Goal: Information Seeking & Learning: Learn about a topic

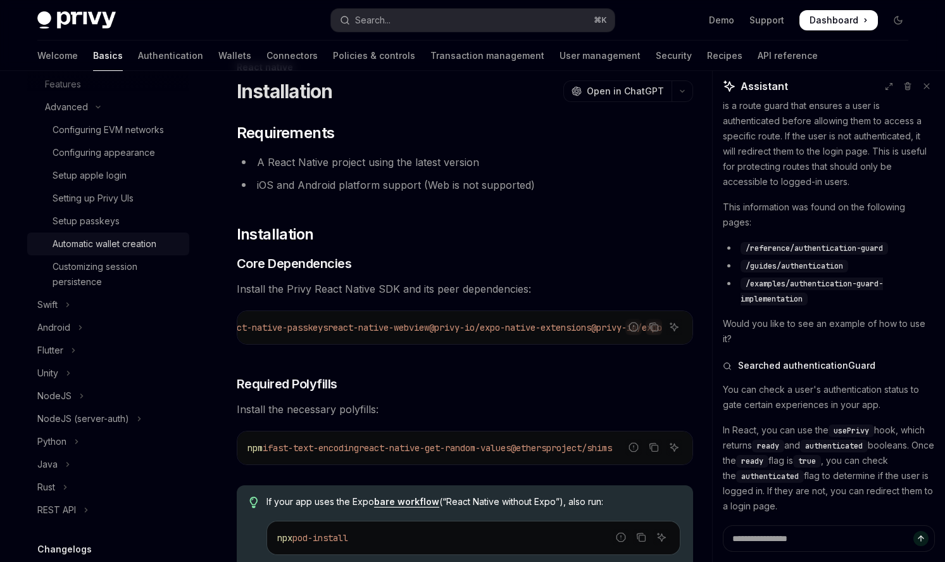
scroll to position [267, 0]
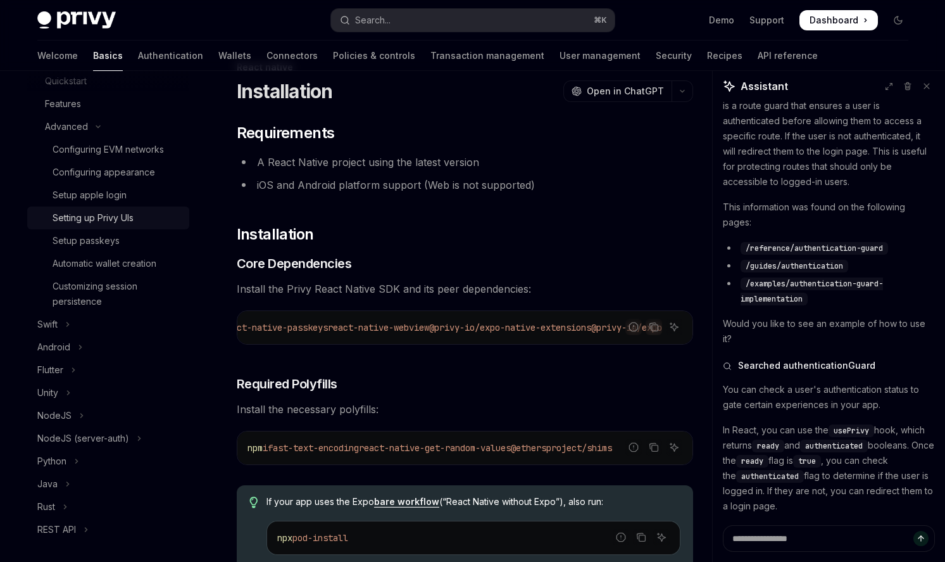
click at [132, 220] on div "Setting up Privy UIs" at bounding box center [93, 217] width 81 height 15
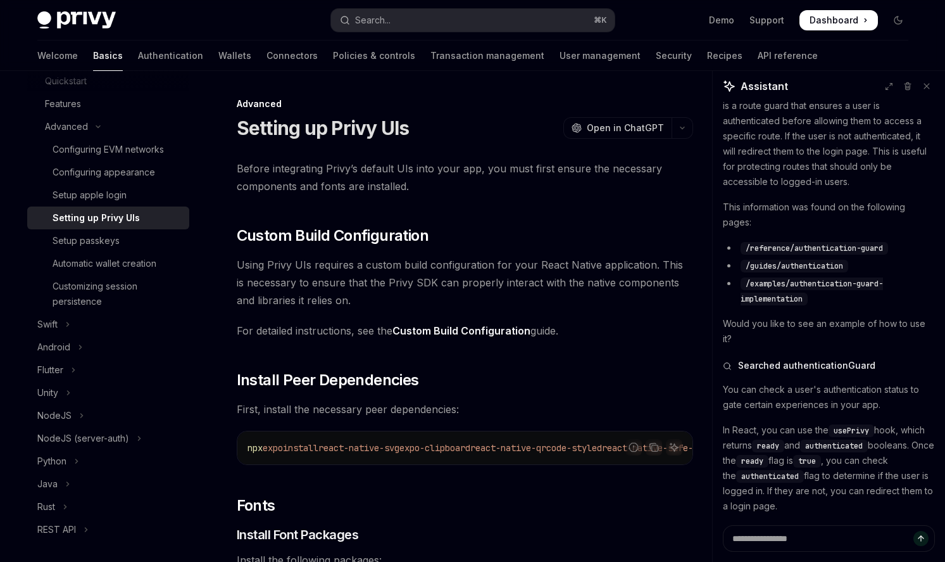
click at [476, 331] on link "Custom Build Configuration" at bounding box center [462, 330] width 138 height 13
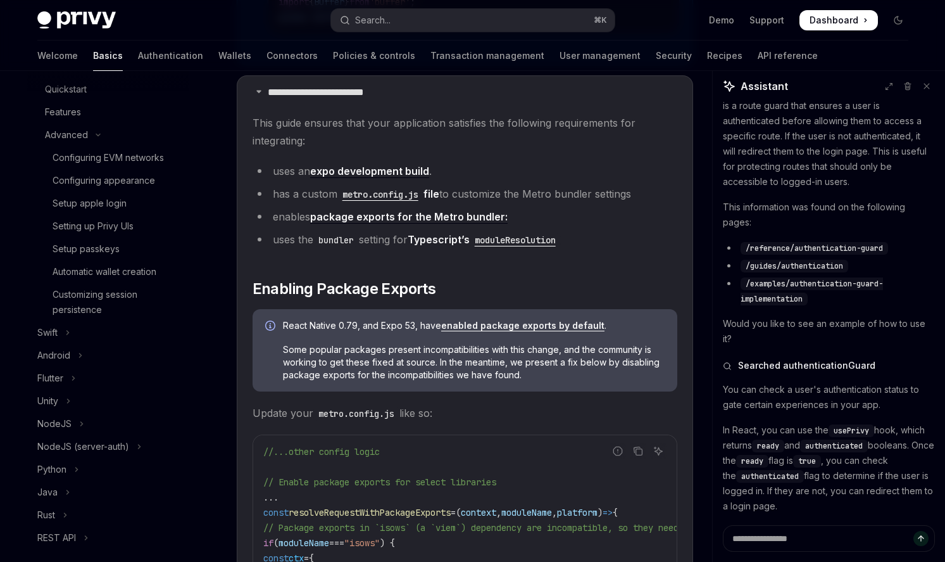
scroll to position [261, 0]
click at [163, 182] on div "Configuring appearance" at bounding box center [117, 178] width 129 height 15
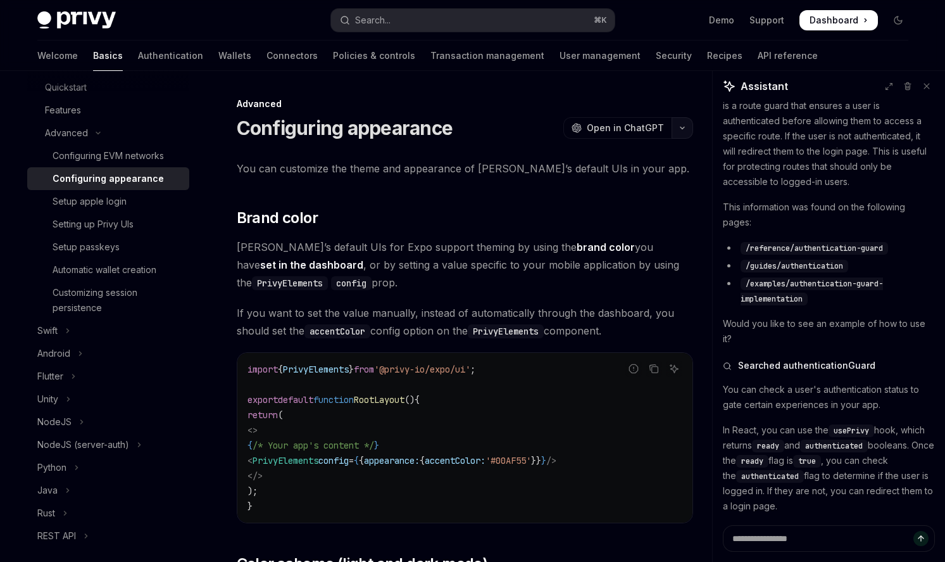
click at [683, 127] on icon "button" at bounding box center [683, 128] width 4 height 2
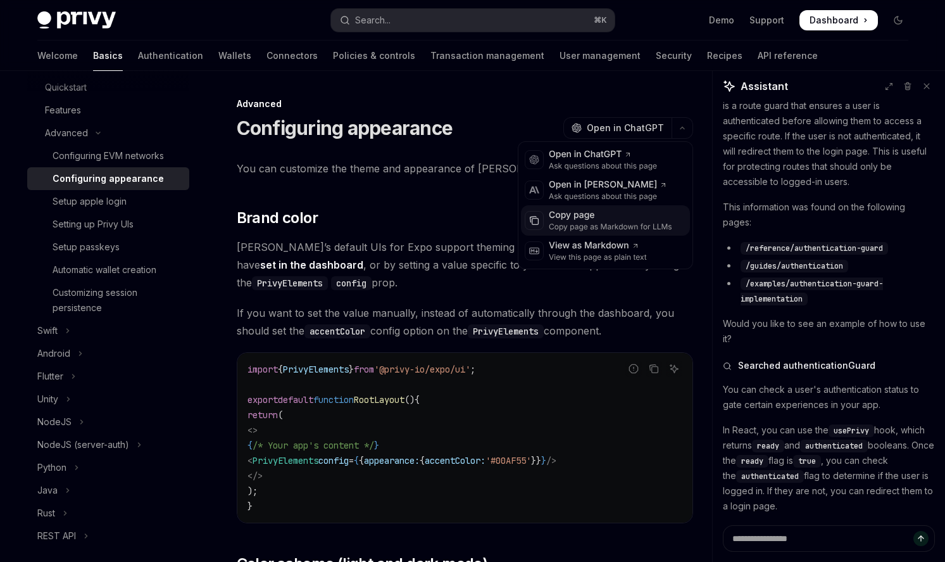
click at [640, 220] on div "Copy page" at bounding box center [610, 215] width 123 height 13
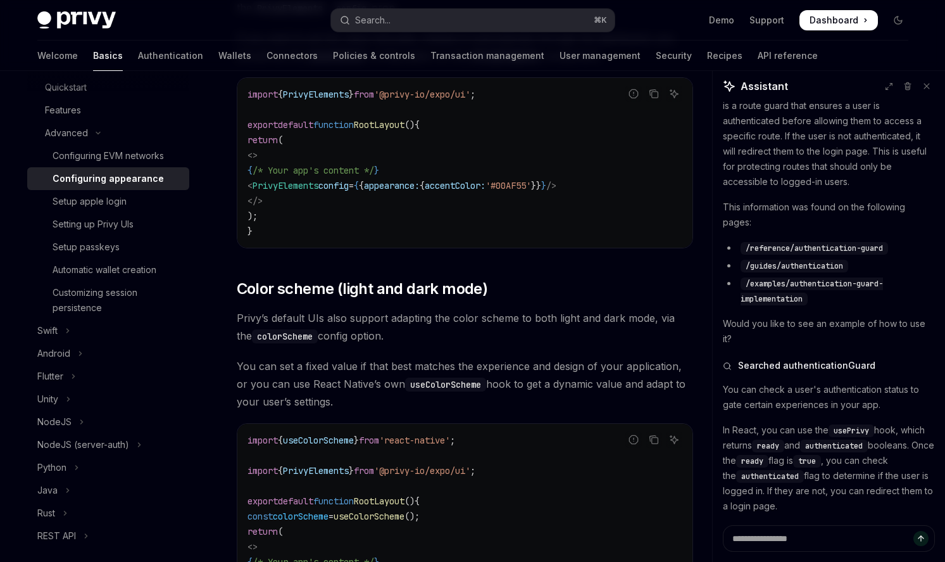
scroll to position [557, 0]
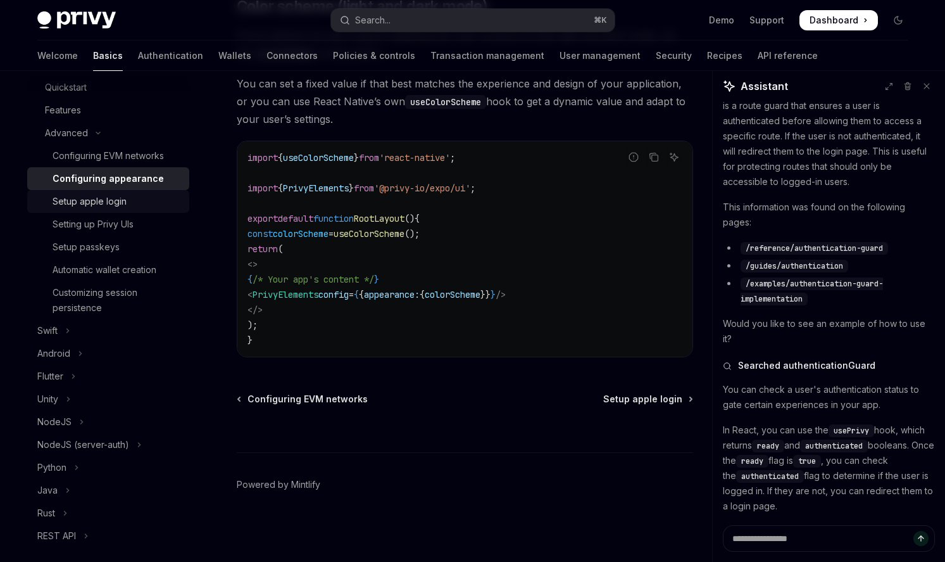
click at [127, 201] on div "Setup apple login" at bounding box center [117, 201] width 129 height 15
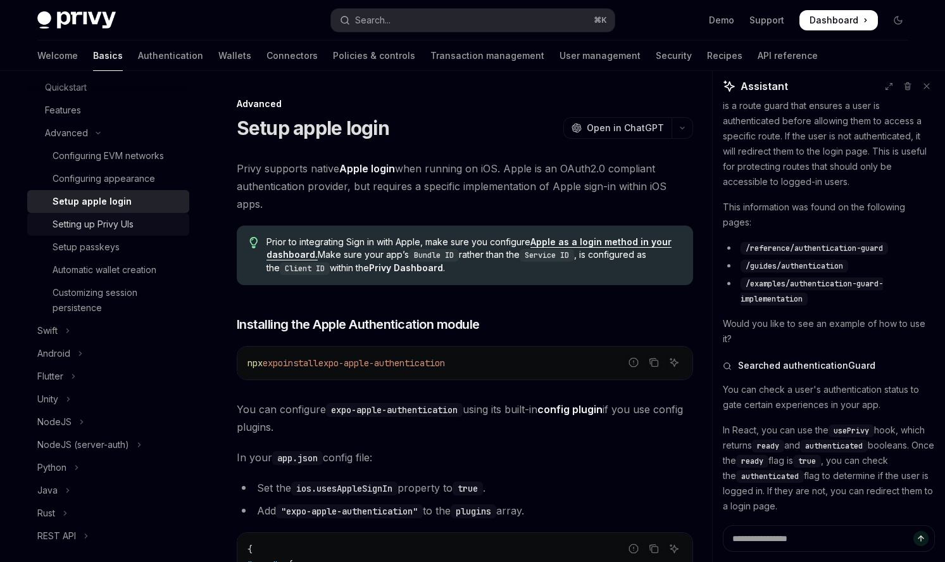
click at [132, 219] on div "Setting up Privy UIs" at bounding box center [93, 224] width 81 height 15
type textarea "*"
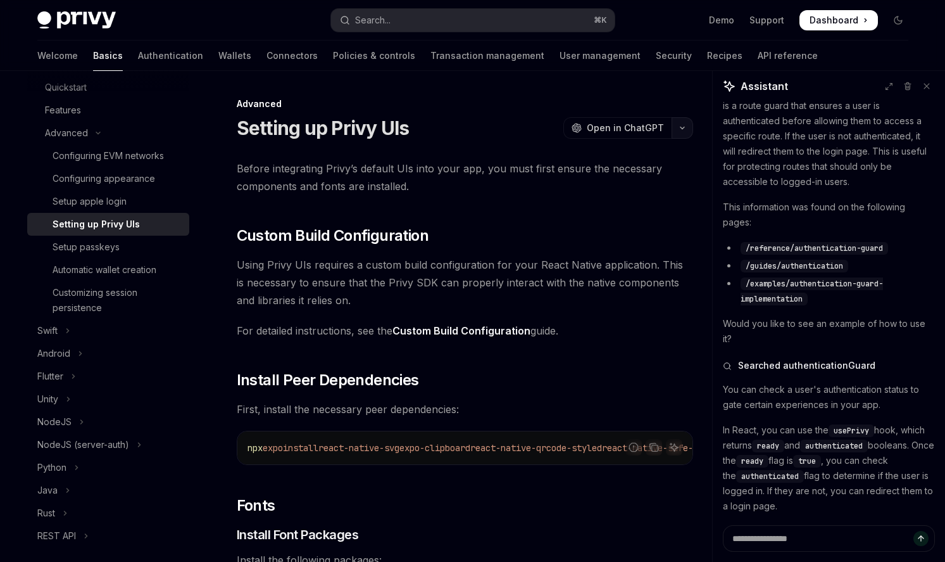
click at [682, 125] on icon "button" at bounding box center [682, 127] width 15 height 5
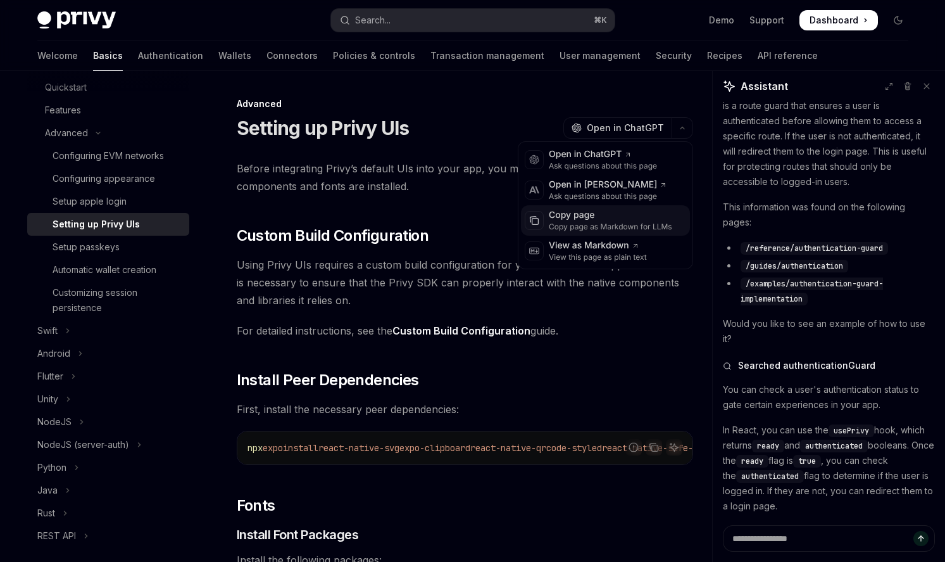
click at [619, 224] on div "Copy page as Markdown for LLMs" at bounding box center [610, 227] width 123 height 10
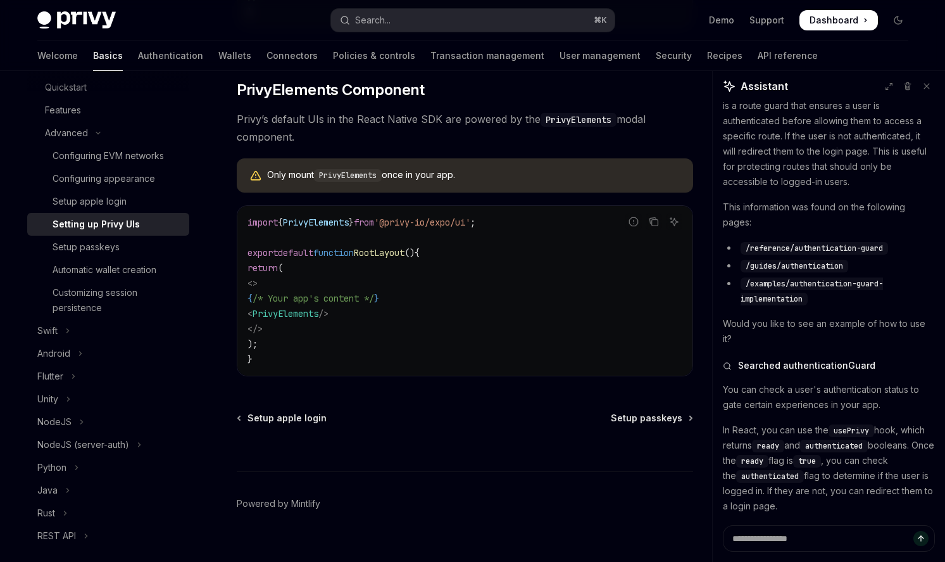
scroll to position [949, 0]
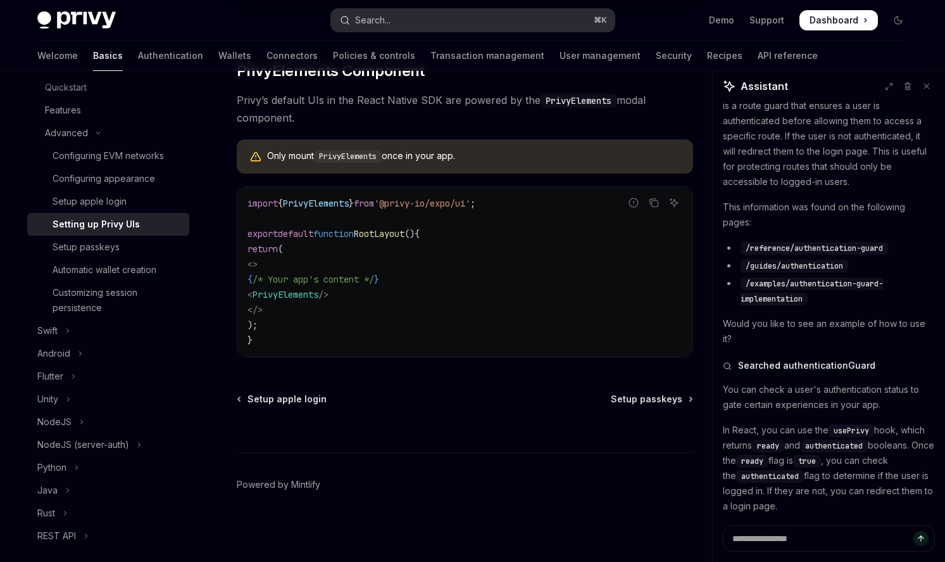
click at [464, 18] on button "Search... ⌘ K" at bounding box center [473, 20] width 284 height 23
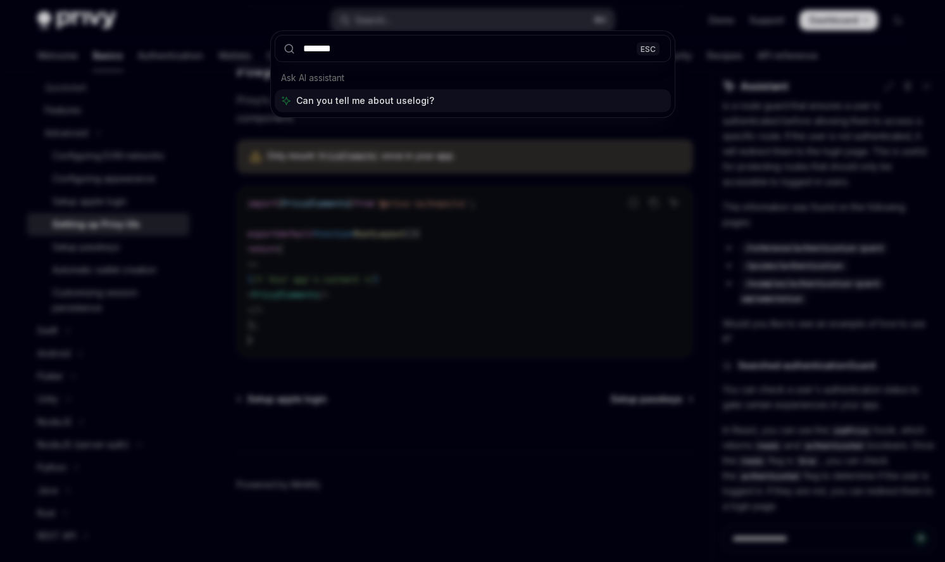
type input "********"
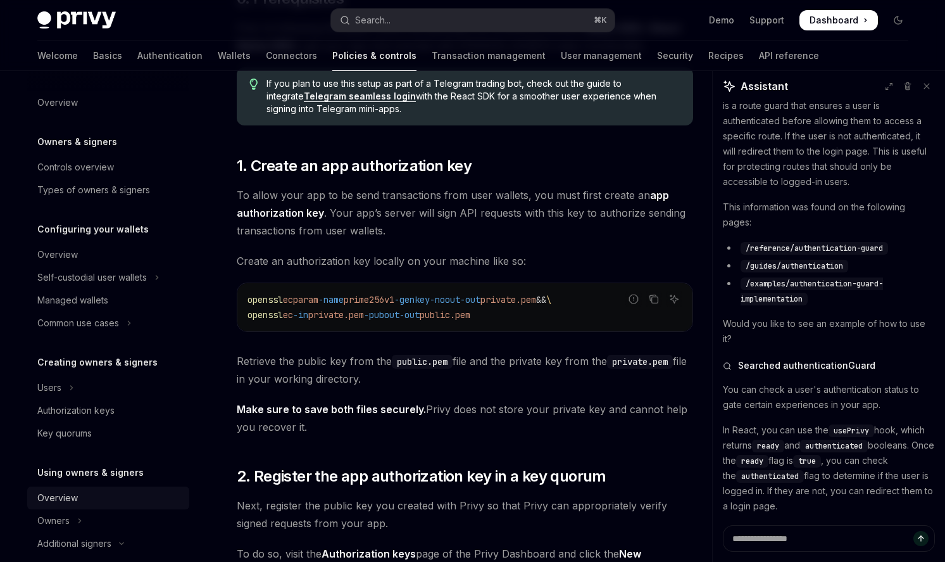
scroll to position [480, 0]
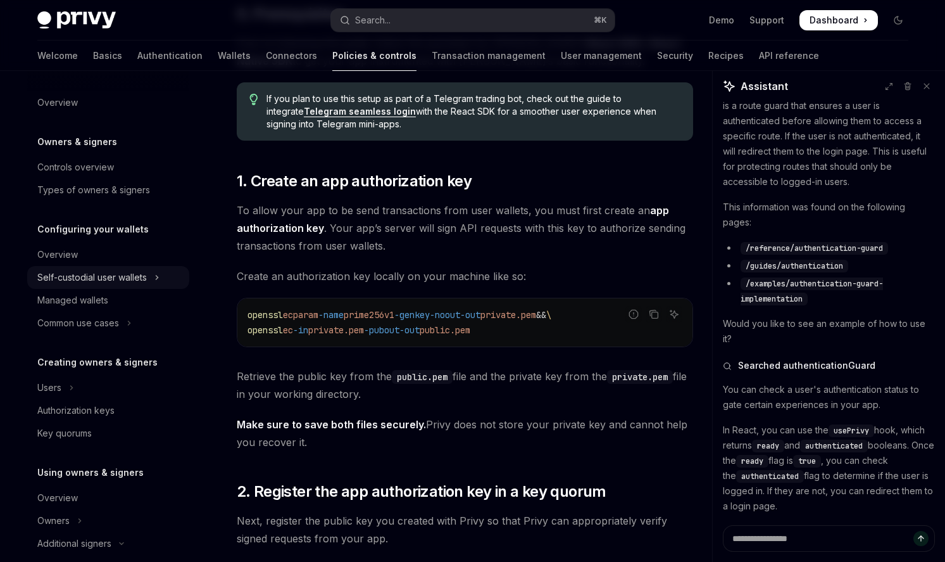
click at [130, 273] on div "Self-custodial user wallets" at bounding box center [92, 277] width 110 height 15
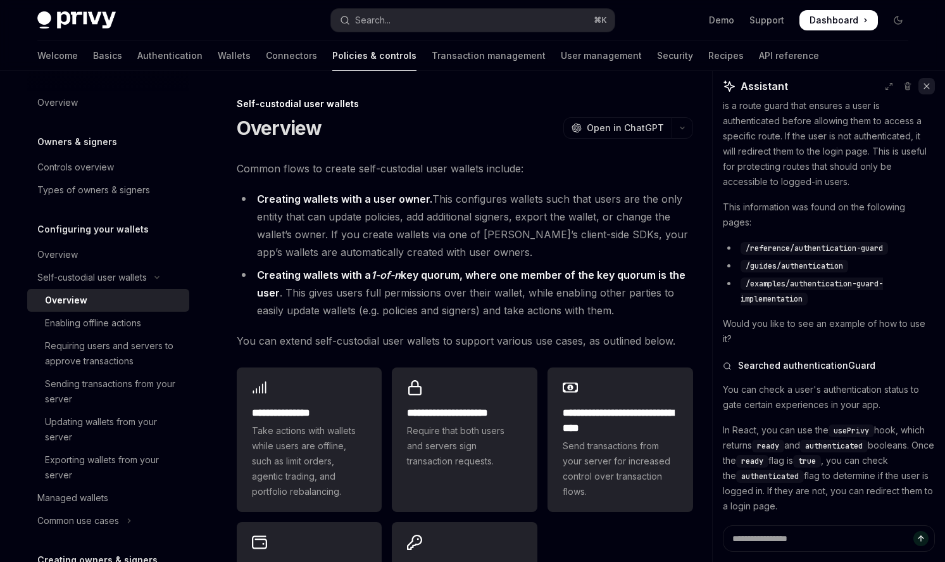
click at [924, 84] on icon at bounding box center [927, 86] width 9 height 9
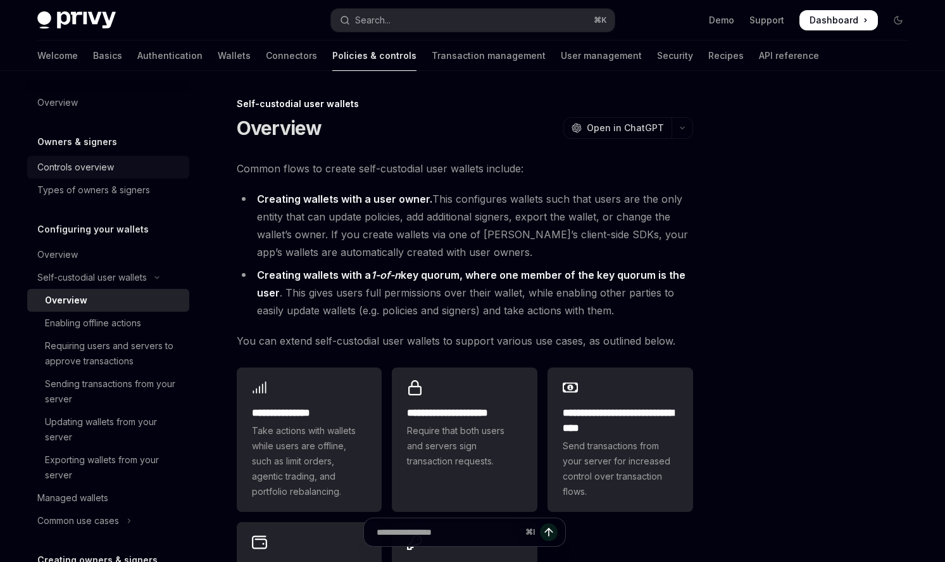
click at [94, 163] on div "Controls overview" at bounding box center [75, 167] width 77 height 15
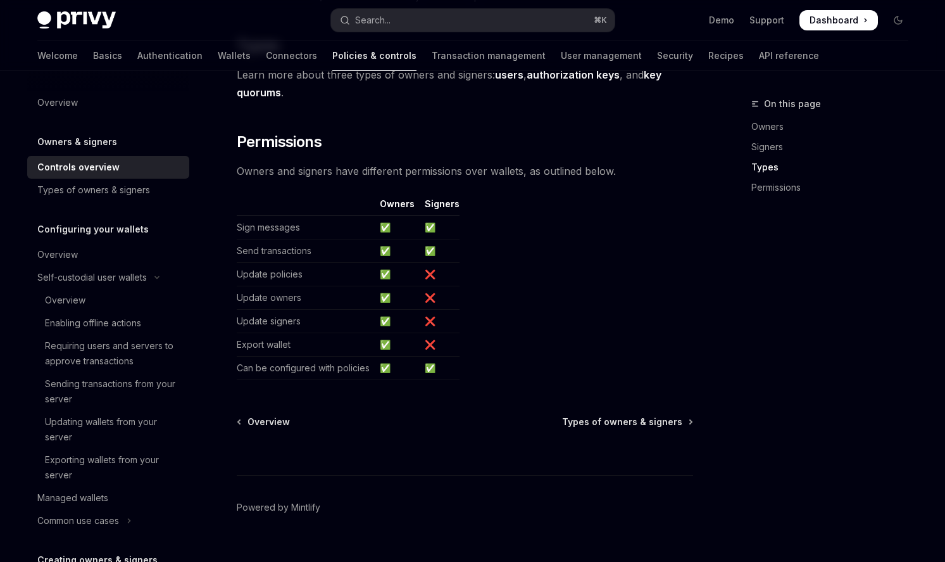
scroll to position [1056, 0]
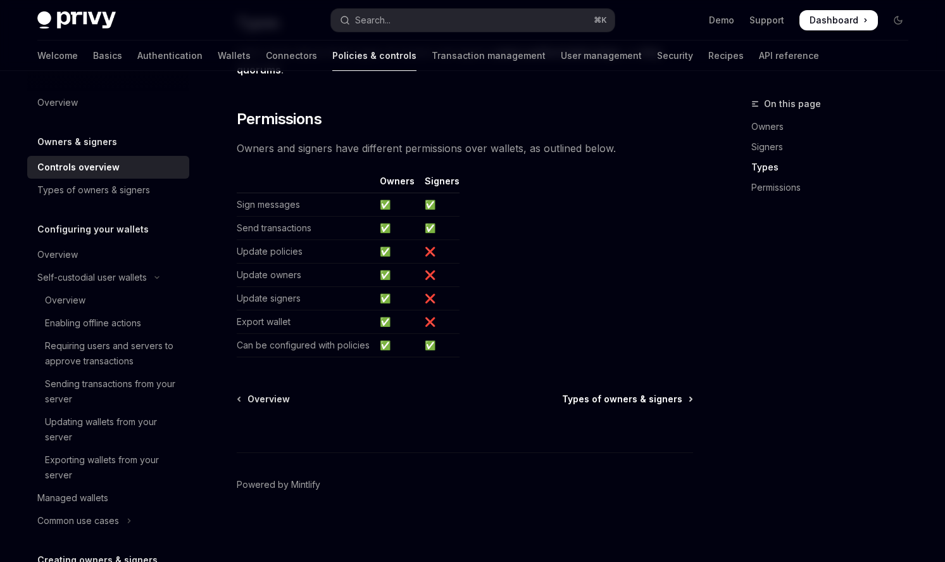
click at [587, 400] on span "Types of owners & signers" at bounding box center [622, 399] width 120 height 13
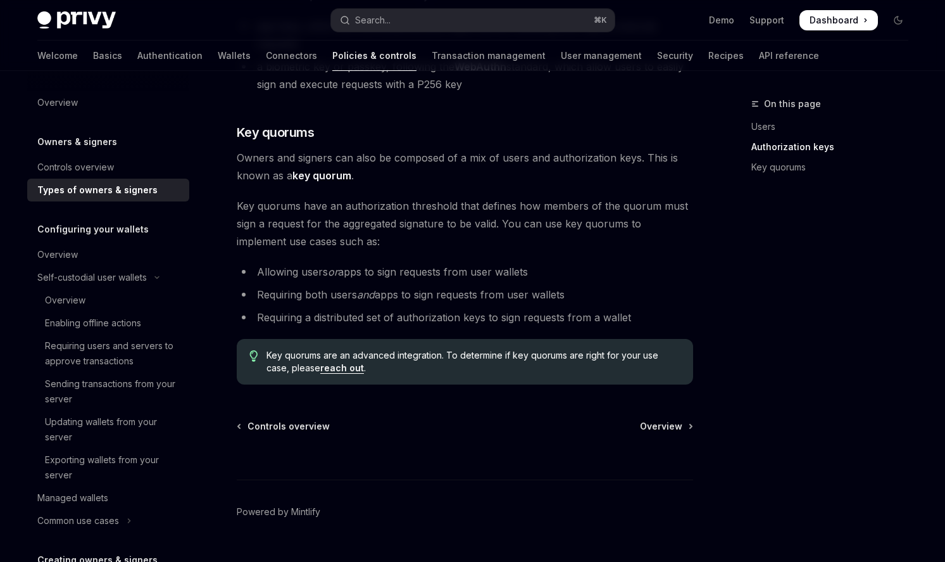
scroll to position [489, 0]
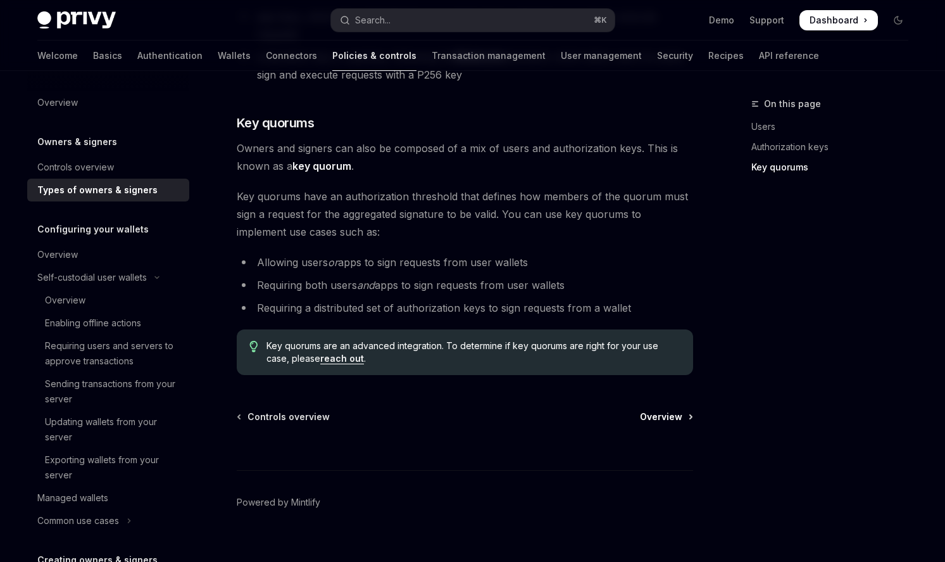
click at [659, 410] on span "Overview" at bounding box center [661, 416] width 42 height 13
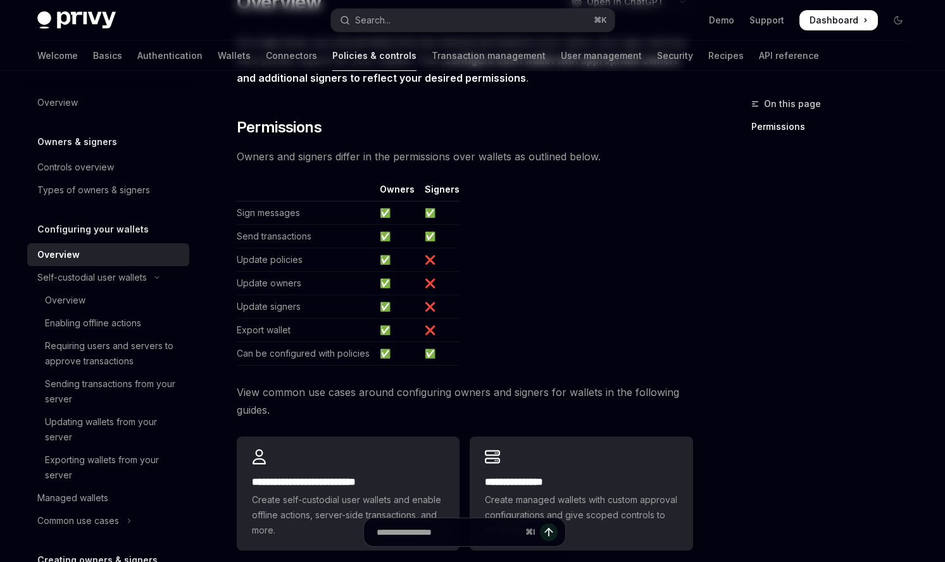
scroll to position [324, 0]
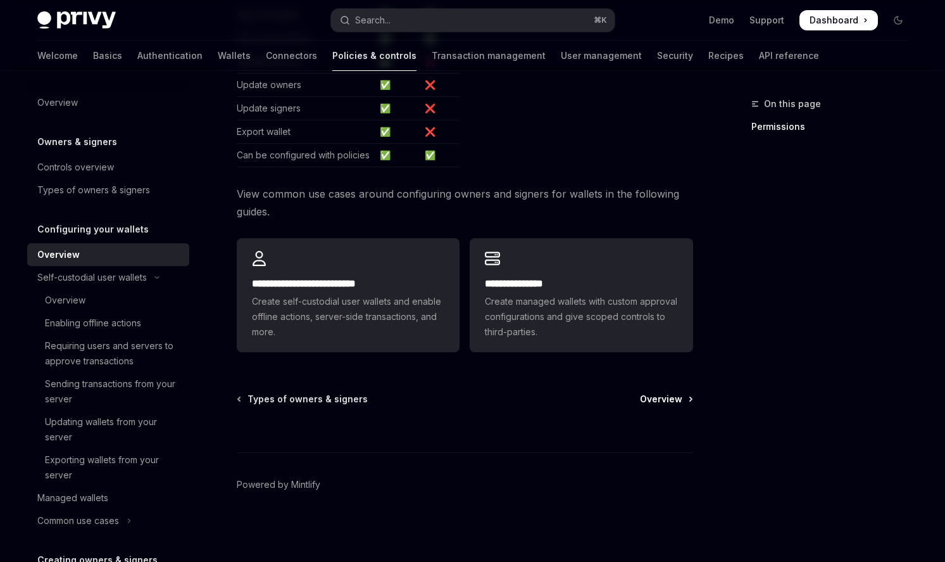
click at [645, 398] on span "Overview" at bounding box center [661, 399] width 42 height 13
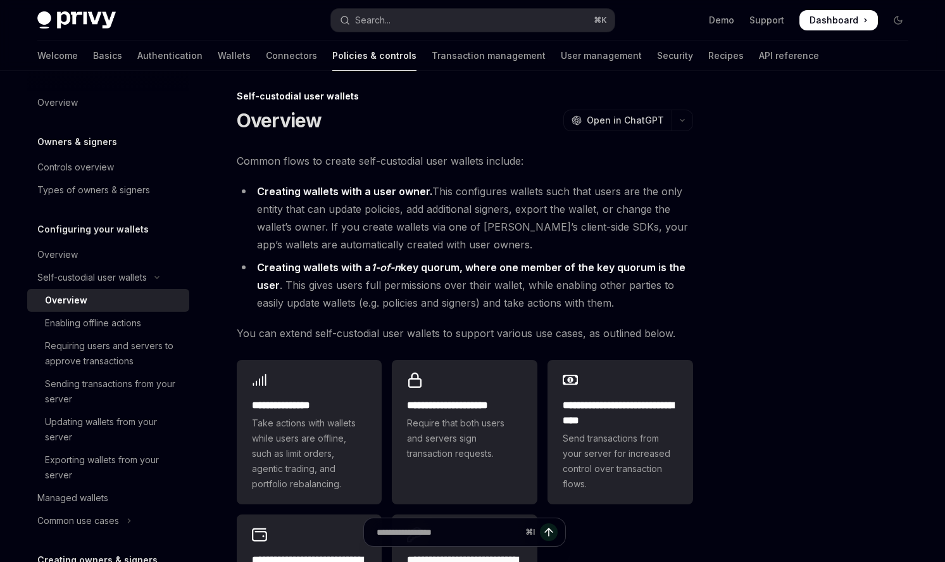
scroll to position [296, 0]
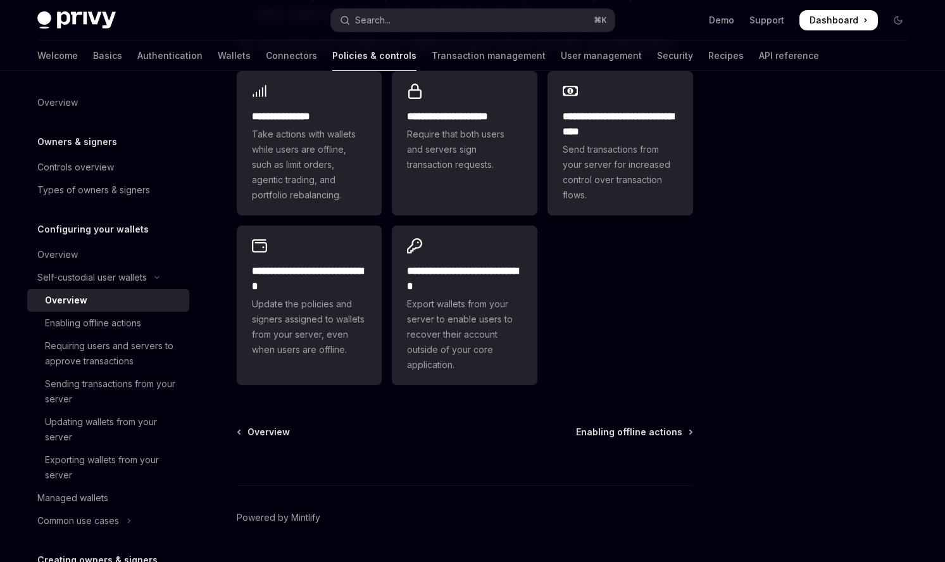
click at [625, 438] on div "⌘ I" at bounding box center [465, 461] width 457 height 47
click at [626, 436] on span "Enabling offline actions" at bounding box center [629, 432] width 106 height 13
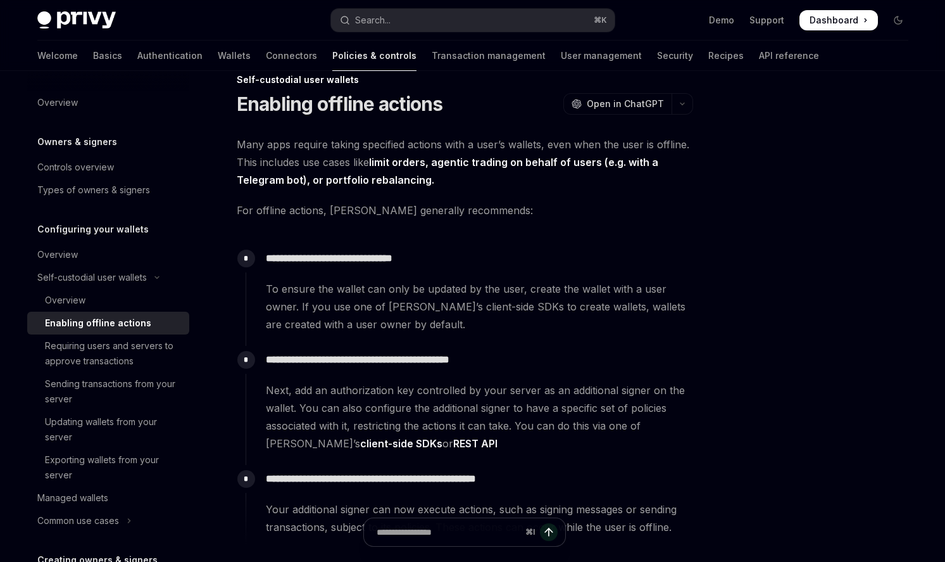
scroll to position [136, 0]
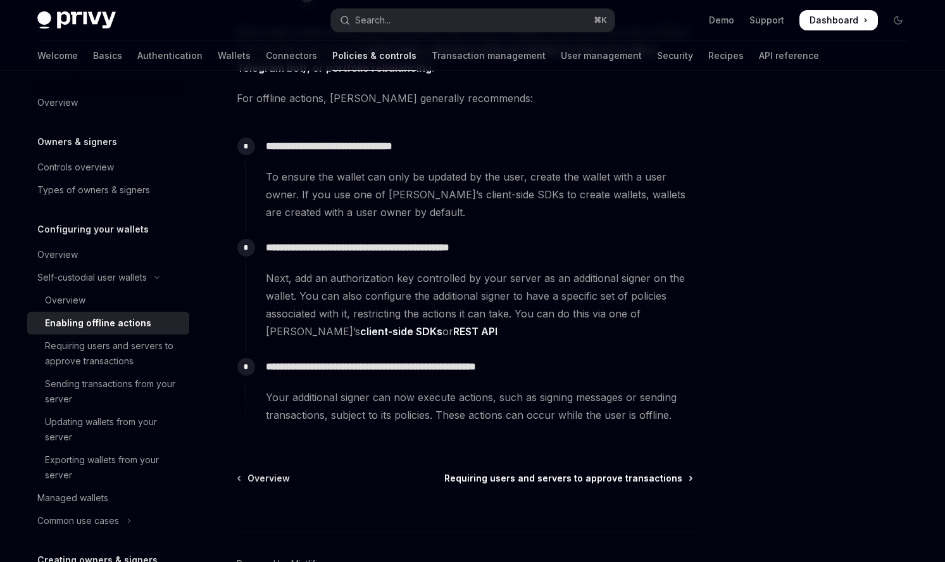
click at [620, 474] on span "Requiring users and servers to approve transactions" at bounding box center [564, 478] width 238 height 13
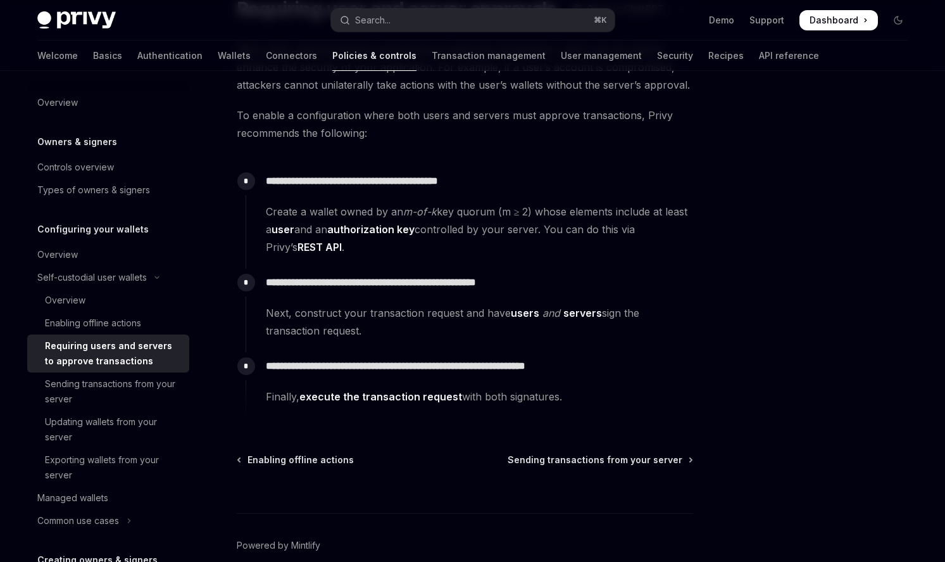
scroll to position [180, 0]
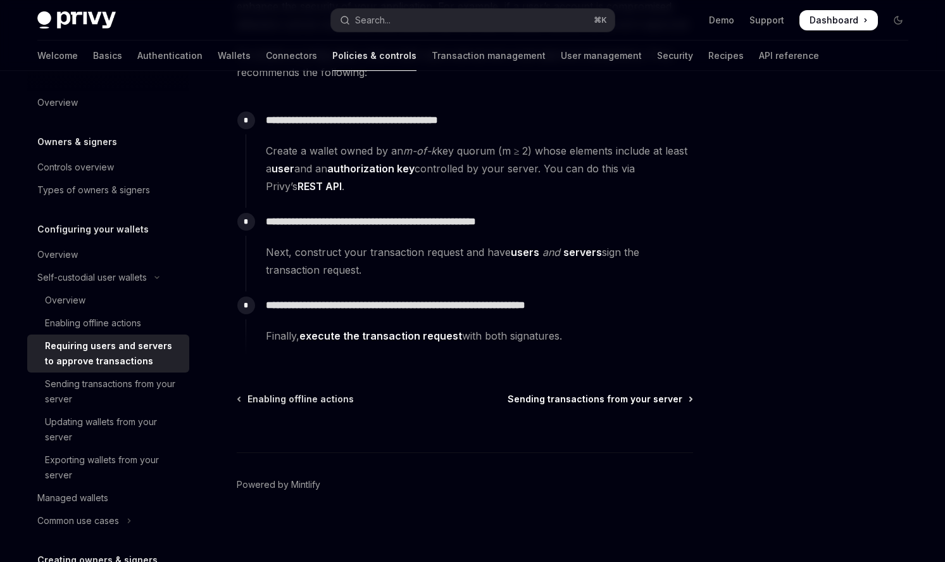
click at [586, 396] on span "Sending transactions from your server" at bounding box center [595, 399] width 175 height 13
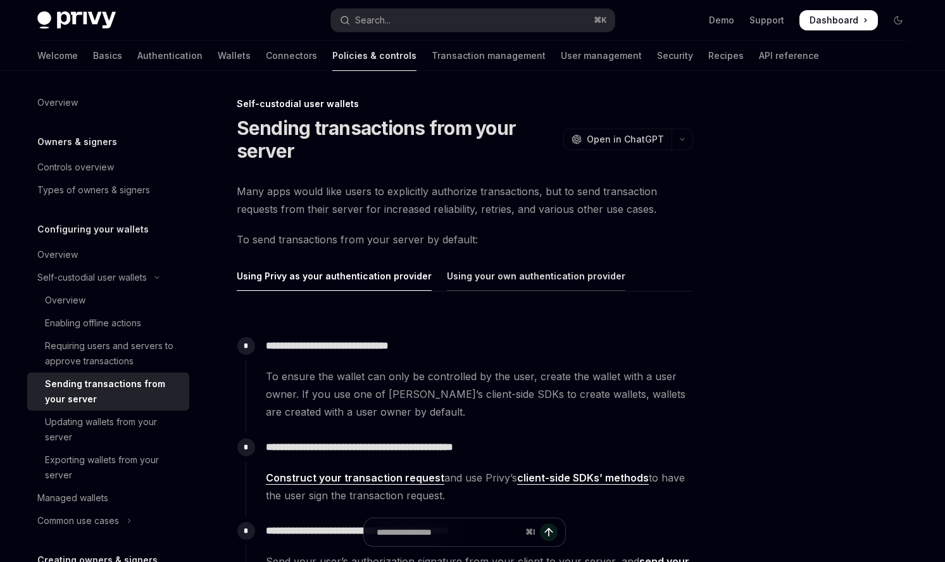
click at [574, 288] on div "Using your own authentication provider" at bounding box center [536, 276] width 179 height 30
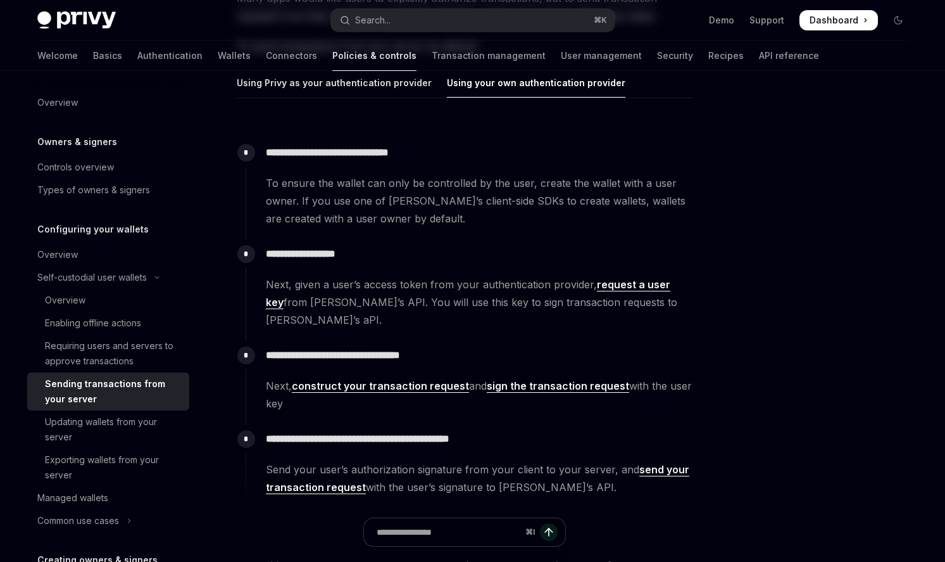
scroll to position [342, 0]
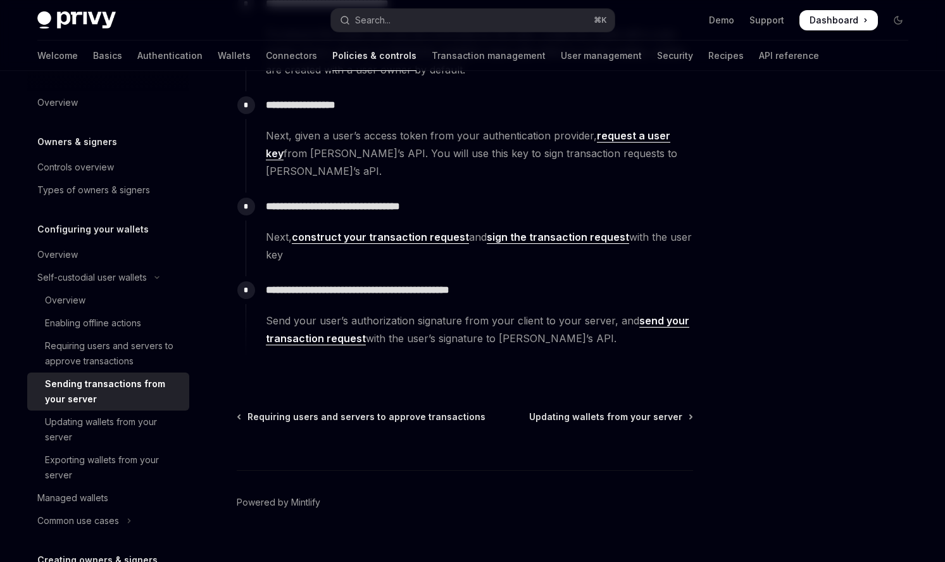
click at [607, 384] on div "**********" at bounding box center [346, 166] width 699 height 825
click at [607, 410] on span "Updating wallets from your server" at bounding box center [605, 416] width 153 height 13
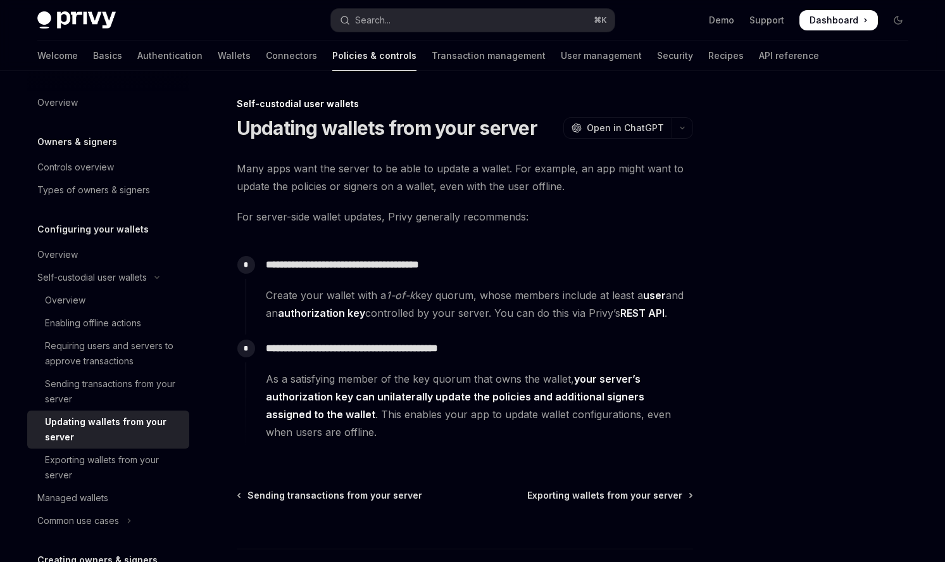
click at [597, 484] on div "**********" at bounding box center [346, 377] width 699 height 562
click at [597, 486] on div "**********" at bounding box center [346, 377] width 699 height 562
click at [597, 489] on span "Exporting wallets from your server" at bounding box center [605, 495] width 155 height 13
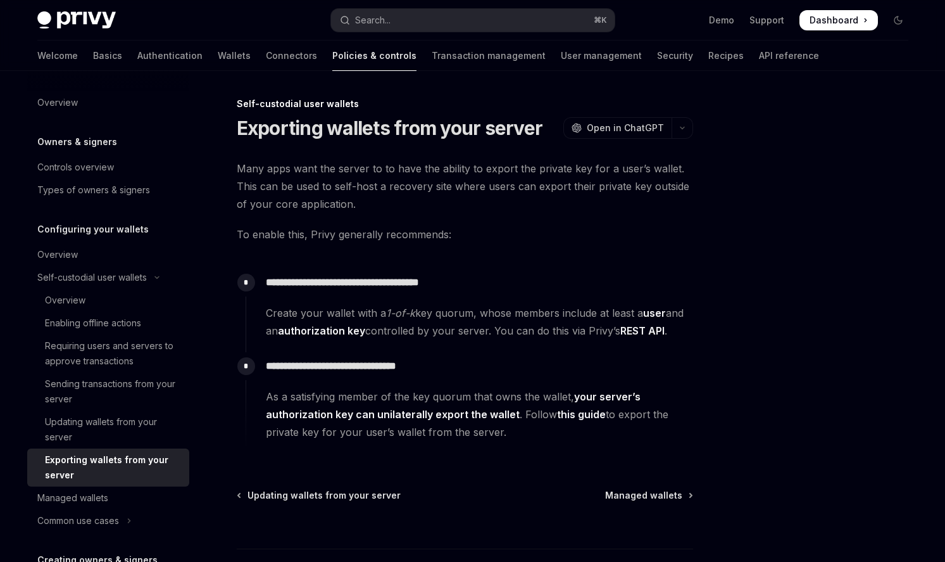
click at [598, 492] on div "Updating wallets from your server Managed wallets" at bounding box center [465, 495] width 457 height 13
click at [612, 495] on span "Managed wallets" at bounding box center [643, 495] width 77 height 13
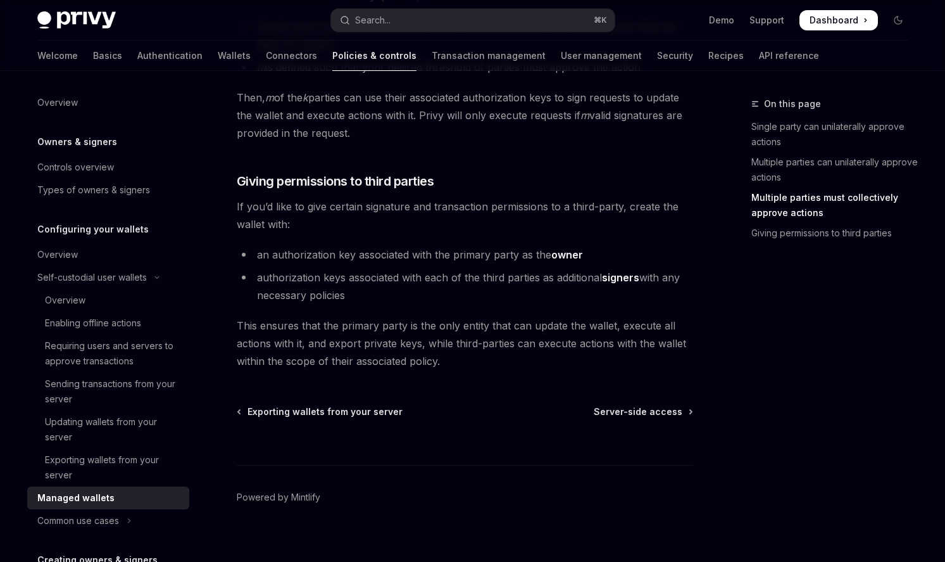
scroll to position [614, 0]
click at [624, 408] on span "Server-side access" at bounding box center [638, 410] width 89 height 13
type textarea "*"
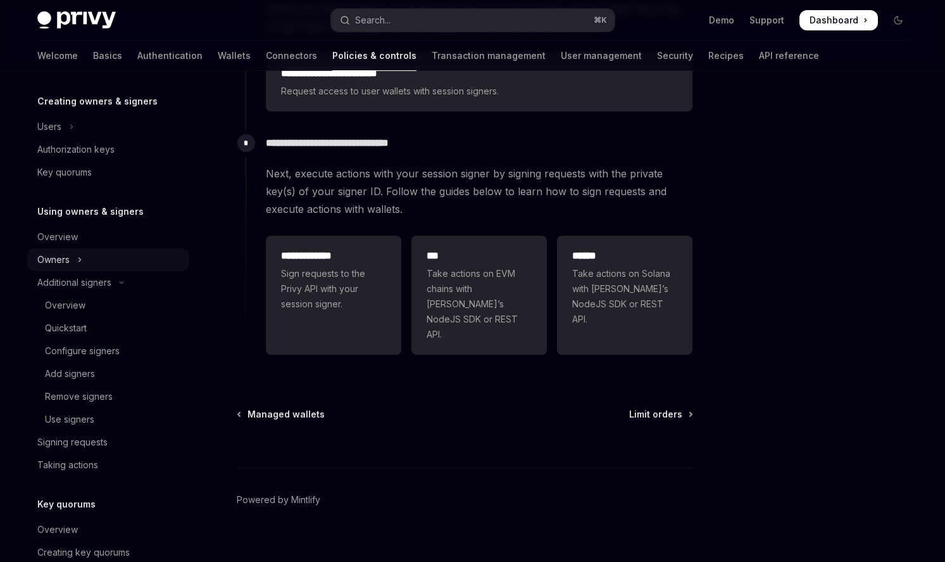
scroll to position [563, 0]
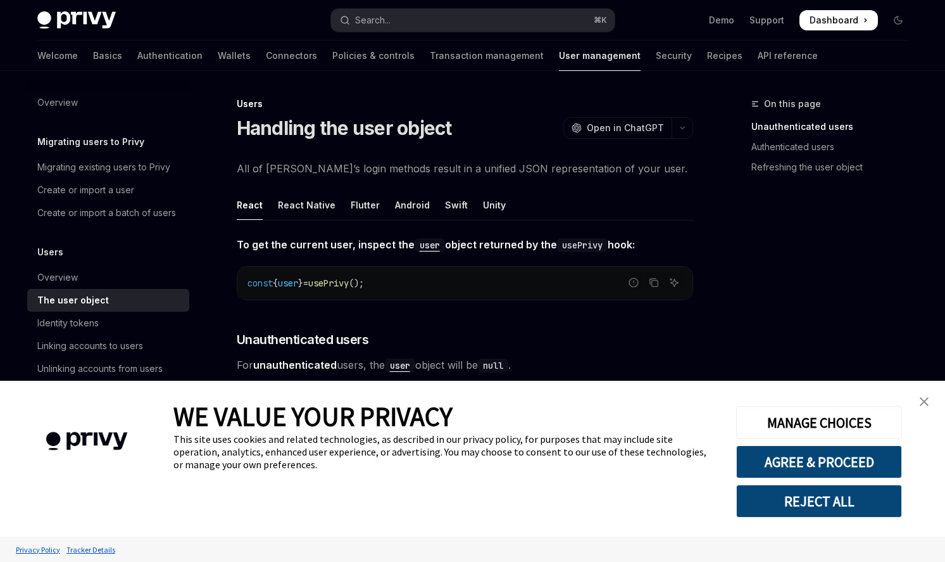
click at [917, 403] on link "close banner" at bounding box center [924, 401] width 25 height 25
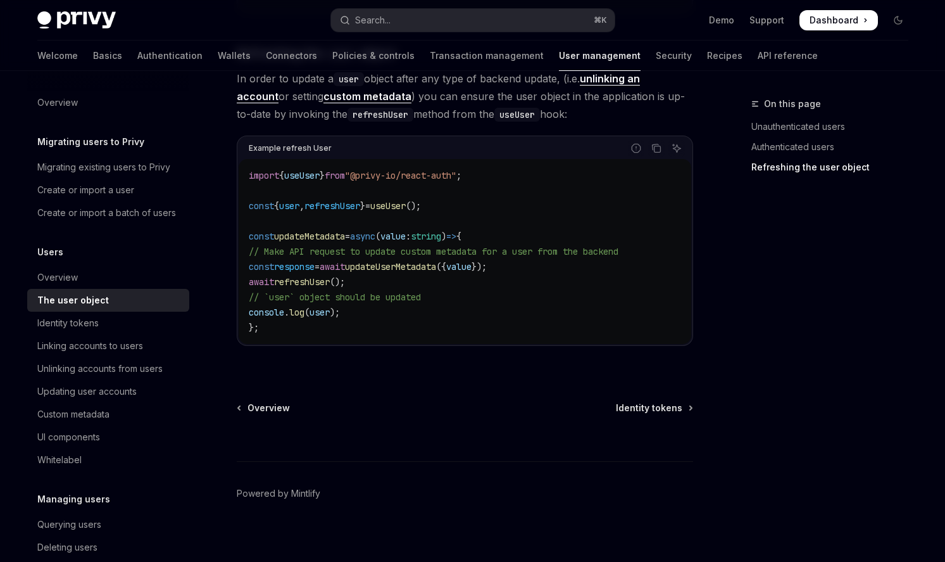
scroll to position [1715, 0]
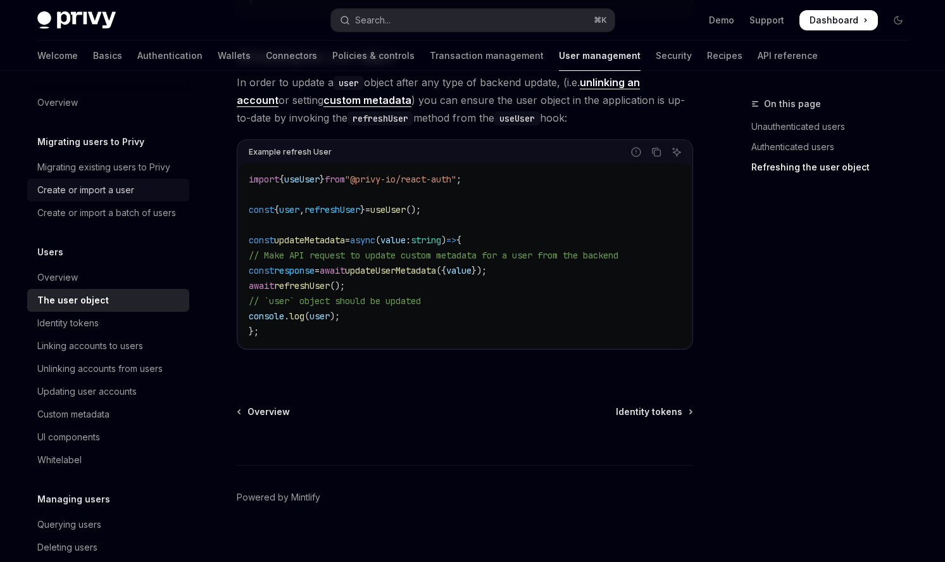
click at [136, 191] on div "Create or import a user" at bounding box center [109, 189] width 144 height 15
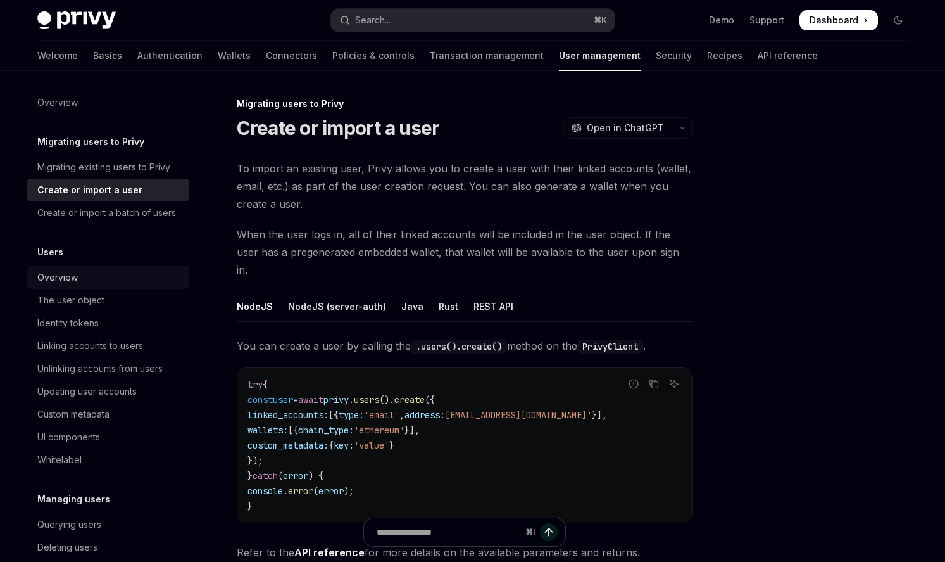
click at [89, 274] on div "Overview" at bounding box center [109, 277] width 144 height 15
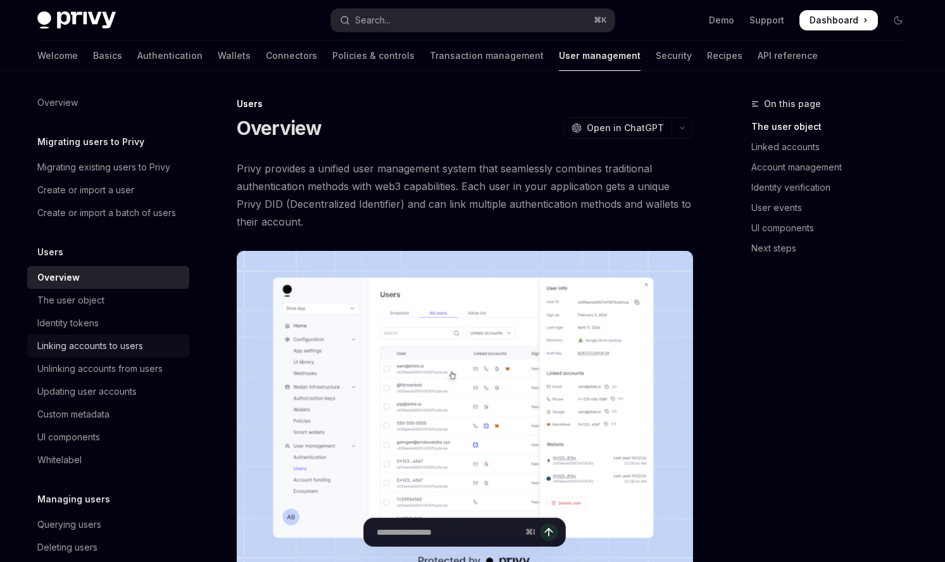
click at [89, 348] on div "Linking accounts to users" at bounding box center [90, 345] width 106 height 15
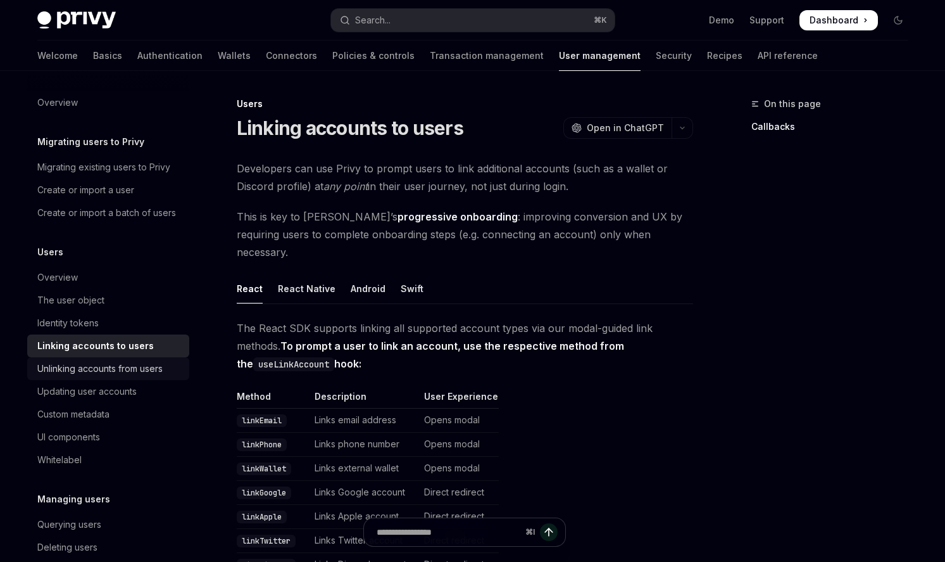
click at [94, 377] on link "Unlinking accounts from users" at bounding box center [108, 368] width 162 height 23
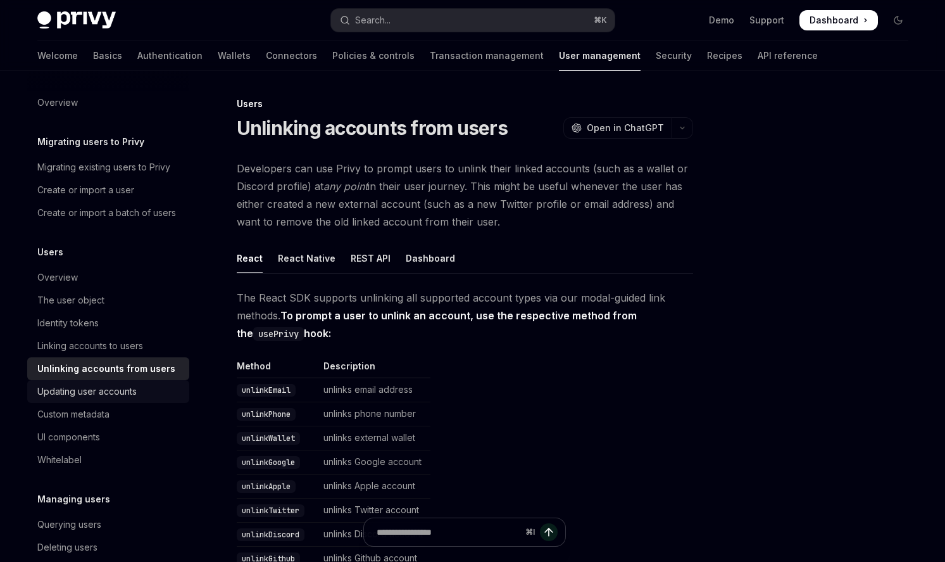
click at [96, 397] on div "Updating user accounts" at bounding box center [86, 391] width 99 height 15
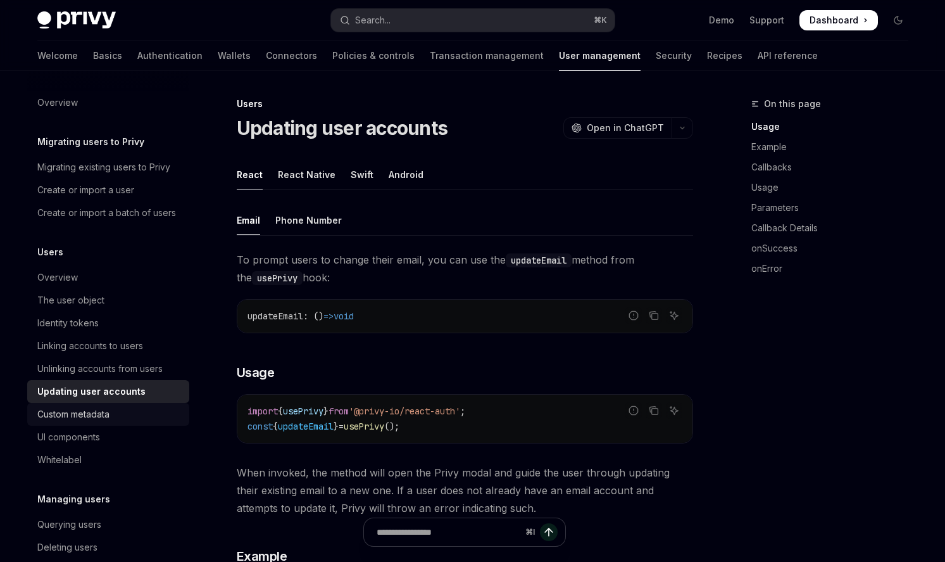
click at [98, 410] on div "Custom metadata" at bounding box center [73, 414] width 72 height 15
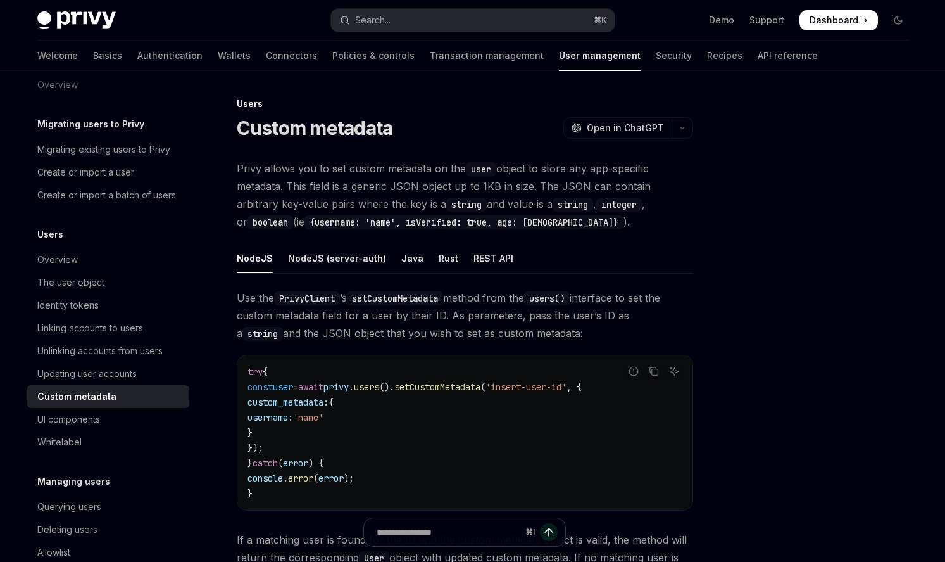
scroll to position [20, 0]
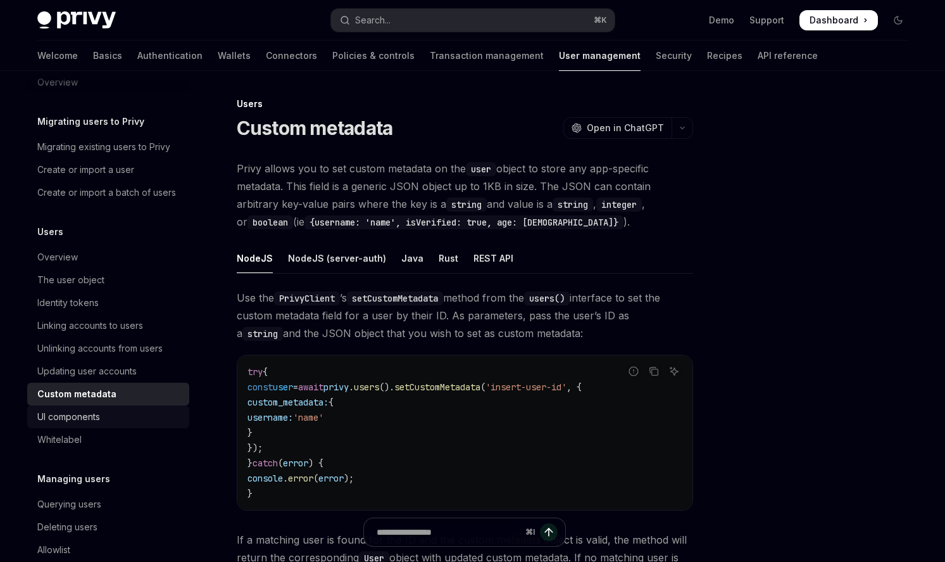
click at [112, 414] on div "UI components" at bounding box center [109, 416] width 144 height 15
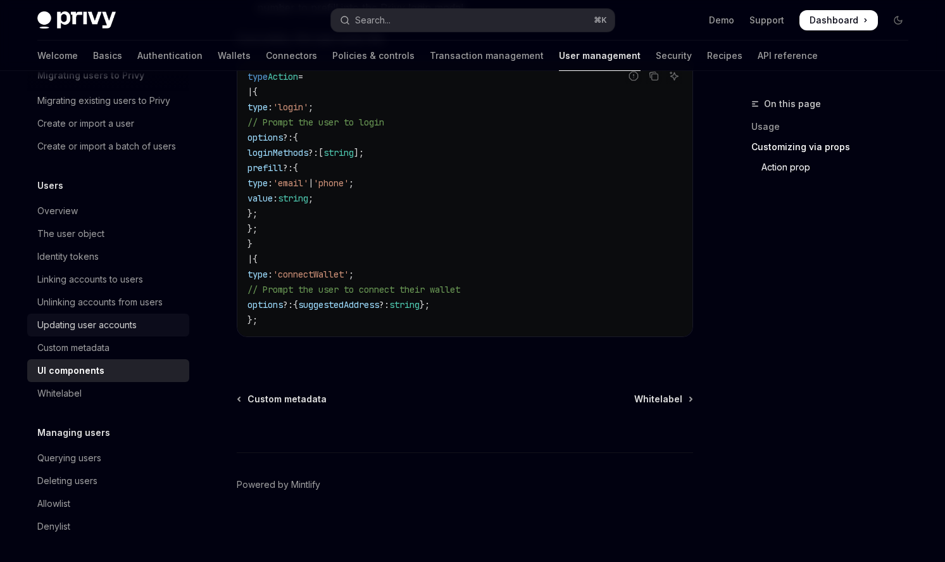
scroll to position [70, 0]
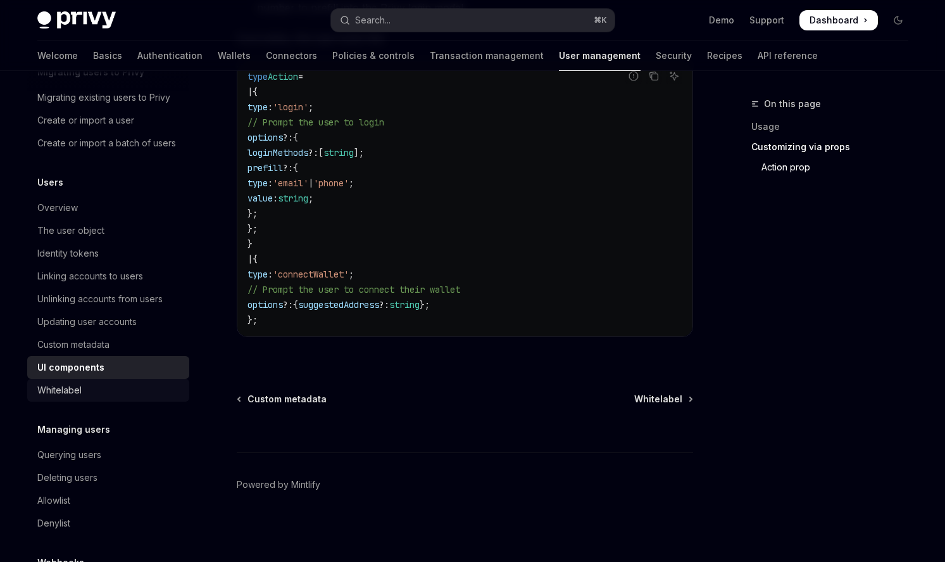
click at [91, 381] on link "Whitelabel" at bounding box center [108, 390] width 162 height 23
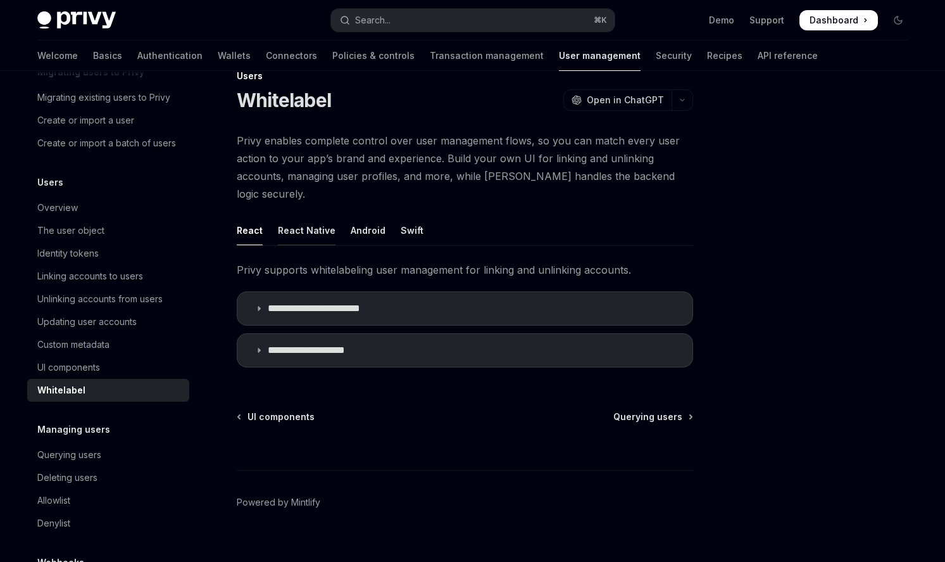
click at [320, 216] on div "React Native" at bounding box center [307, 230] width 58 height 30
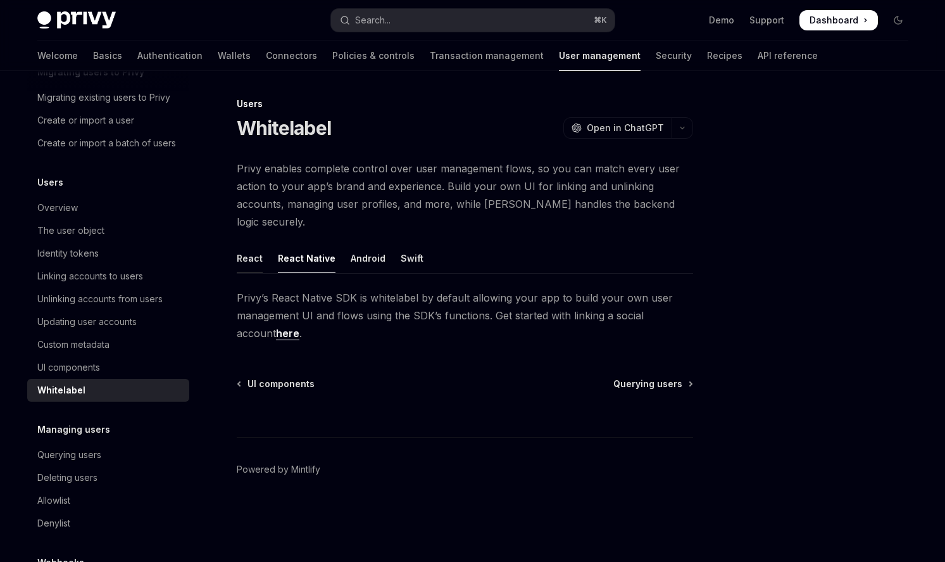
click at [248, 243] on div "React" at bounding box center [250, 258] width 26 height 30
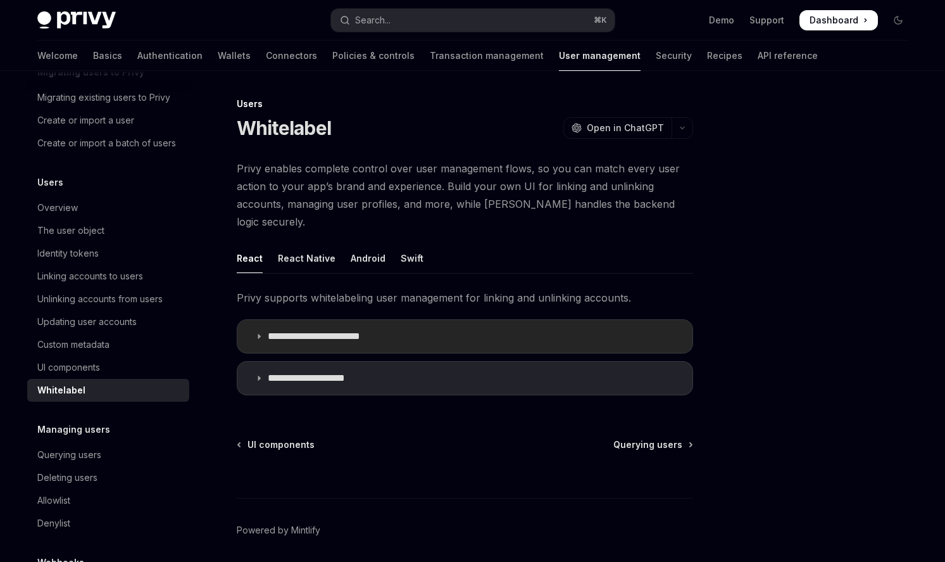
click at [286, 330] on p "**********" at bounding box center [326, 336] width 117 height 13
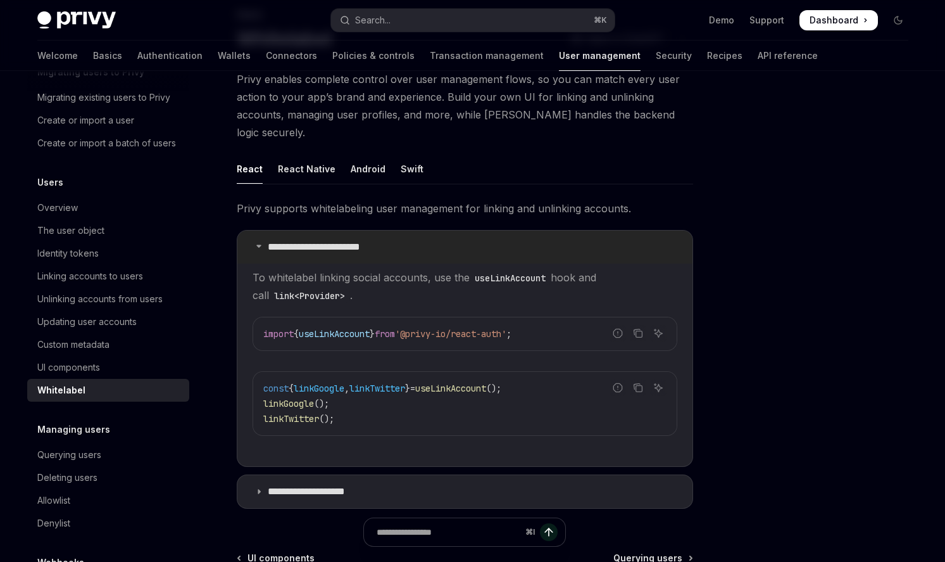
scroll to position [143, 0]
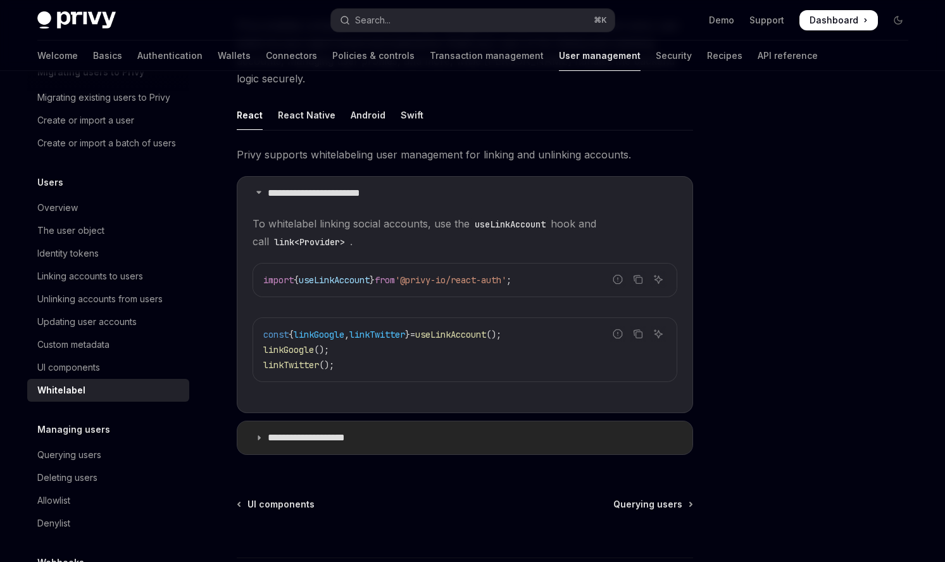
click at [289, 431] on p "**********" at bounding box center [319, 437] width 102 height 13
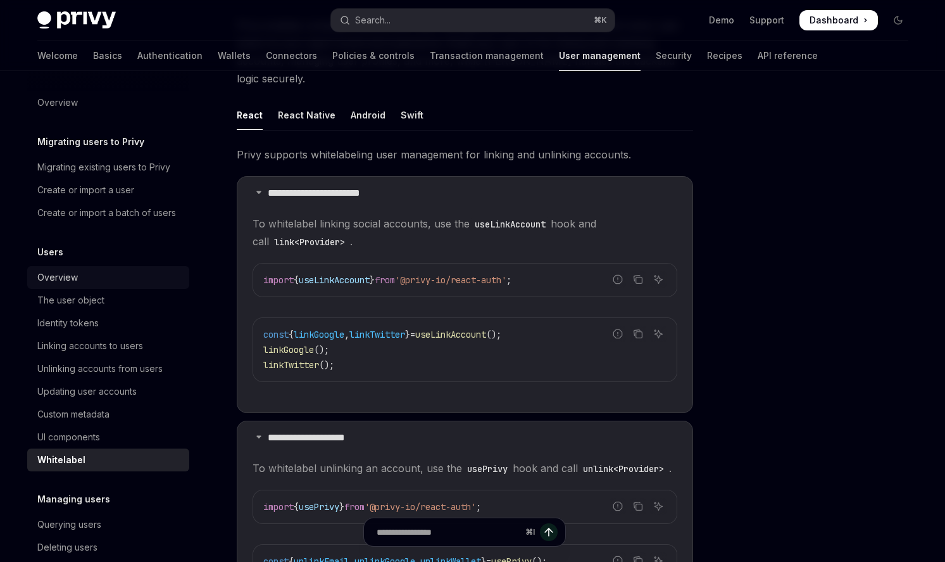
click at [131, 287] on link "Overview" at bounding box center [108, 277] width 162 height 23
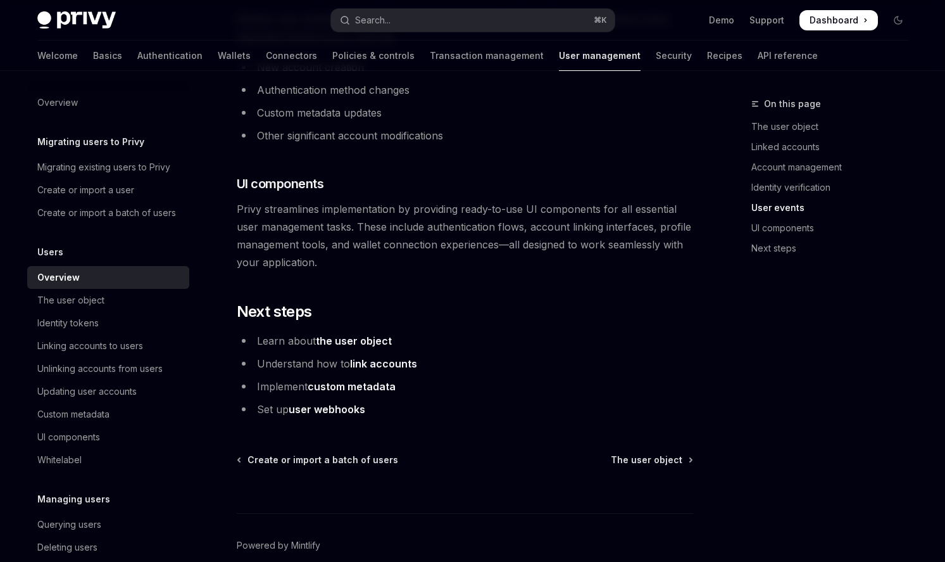
scroll to position [1306, 0]
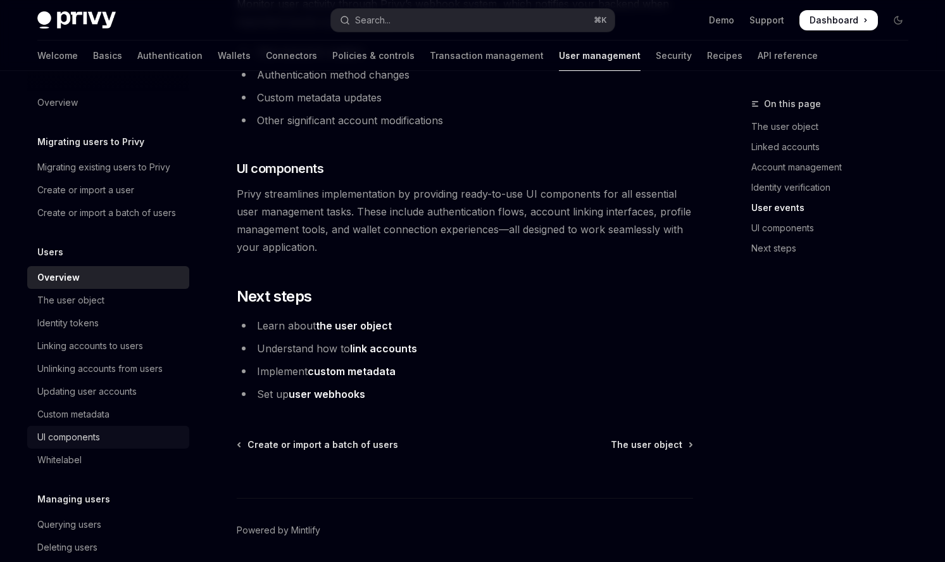
click at [107, 432] on div "UI components" at bounding box center [109, 436] width 144 height 15
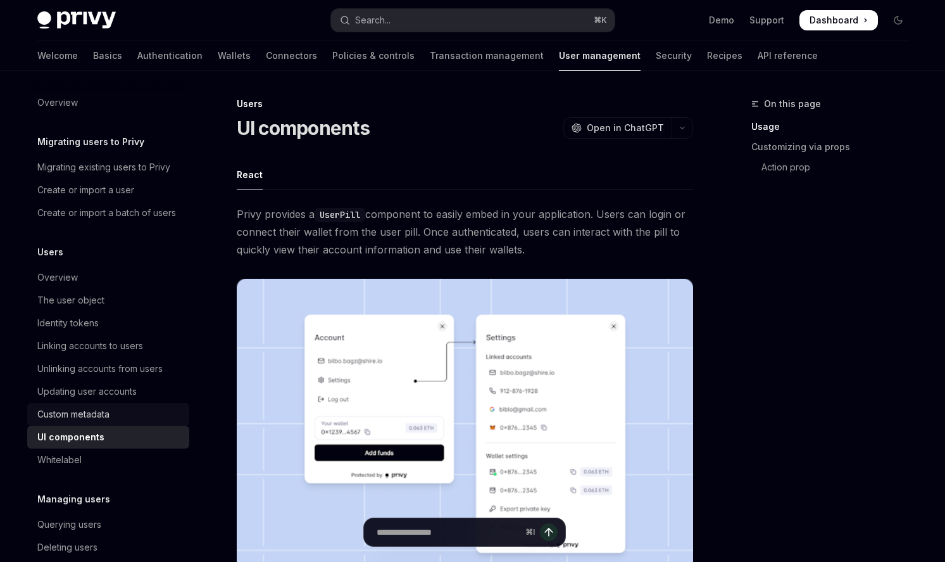
click at [101, 416] on div "Custom metadata" at bounding box center [73, 414] width 72 height 15
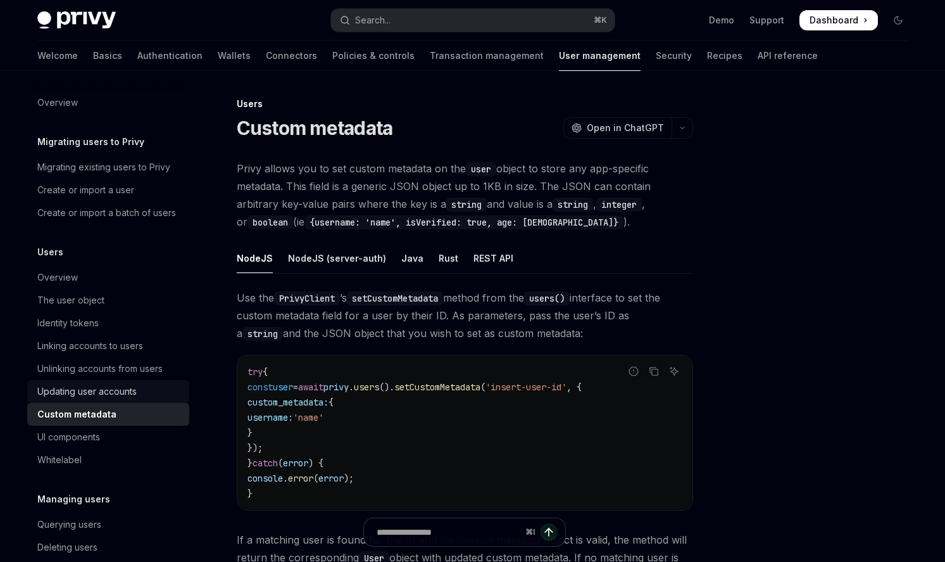
click at [113, 395] on div "Updating user accounts" at bounding box center [86, 391] width 99 height 15
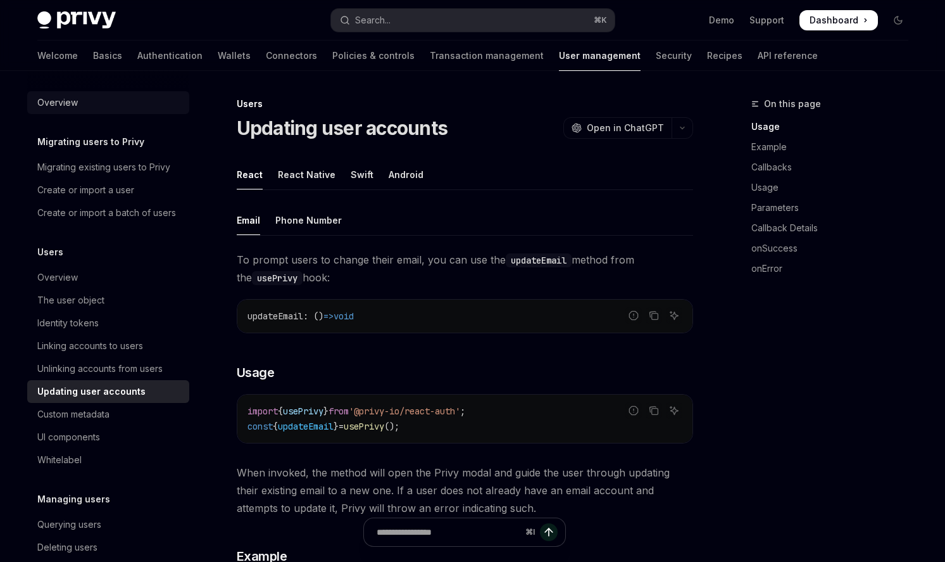
click at [142, 102] on div "Overview" at bounding box center [109, 102] width 144 height 15
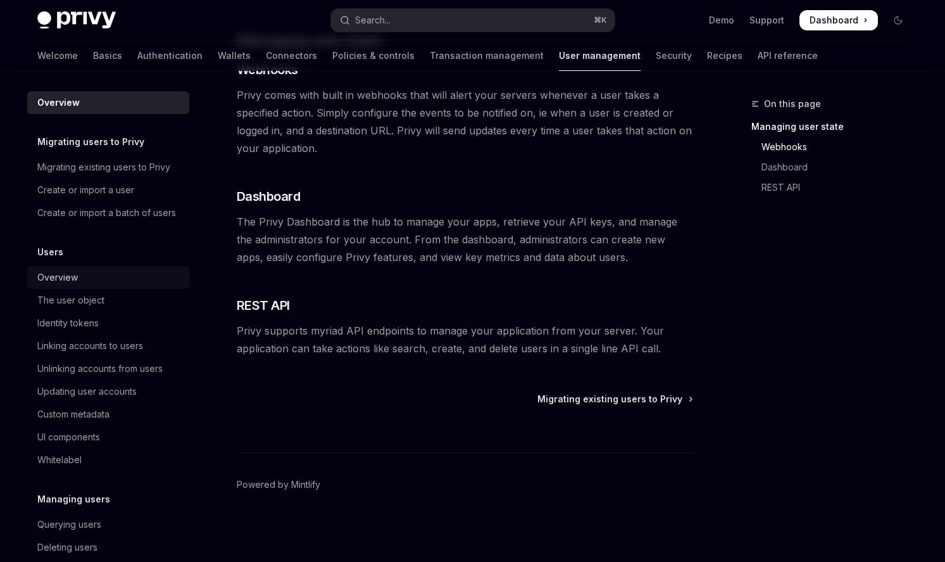
click at [61, 279] on div "Overview" at bounding box center [57, 277] width 41 height 15
type textarea "*"
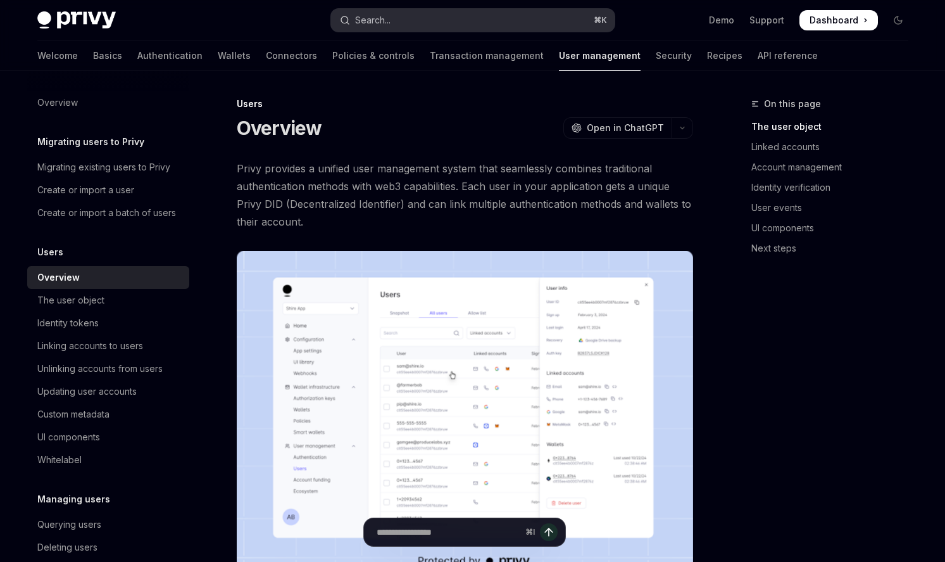
click at [479, 27] on button "Search... ⌘ K" at bounding box center [473, 20] width 284 height 23
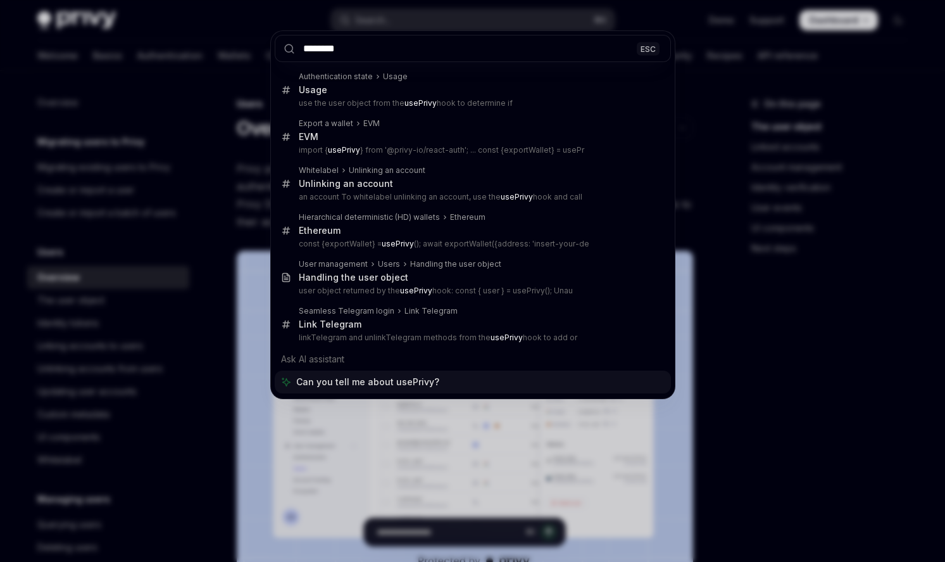
type input "********"
click at [392, 418] on div "******** ESC Authentication state Usage Usage use the user object from the useP…" at bounding box center [472, 281] width 945 height 562
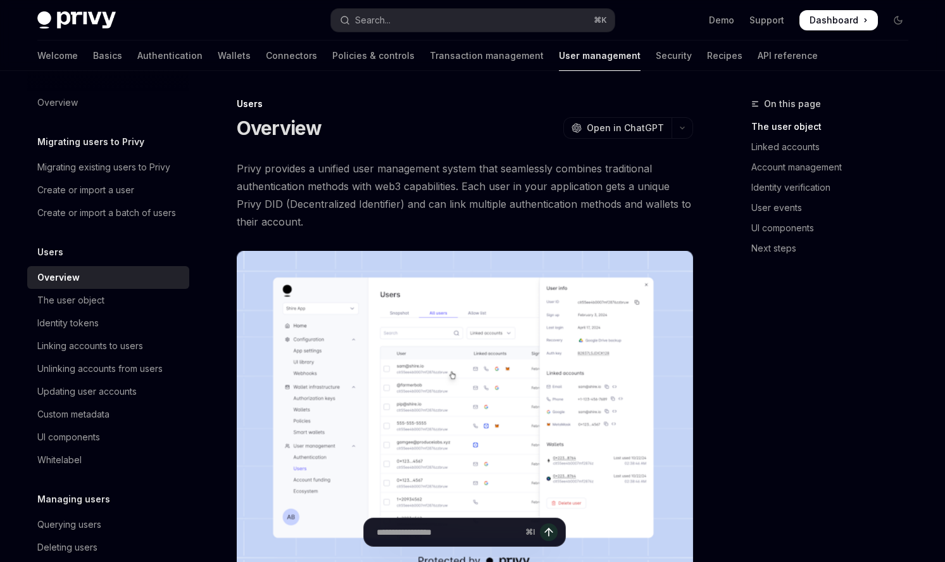
click at [841, 28] on span at bounding box center [839, 20] width 79 height 20
click at [115, 298] on div "The user object" at bounding box center [109, 300] width 144 height 15
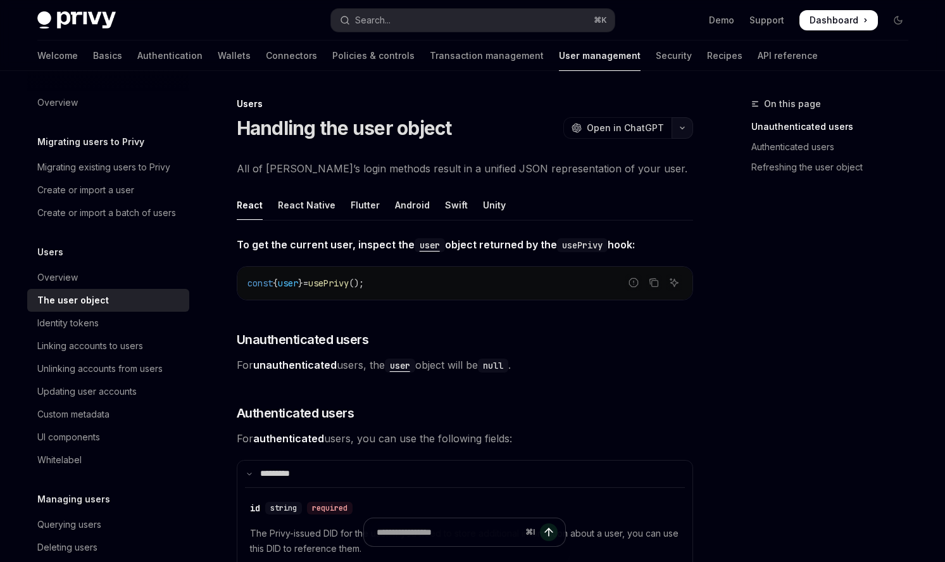
click at [681, 130] on icon "button" at bounding box center [682, 127] width 15 height 5
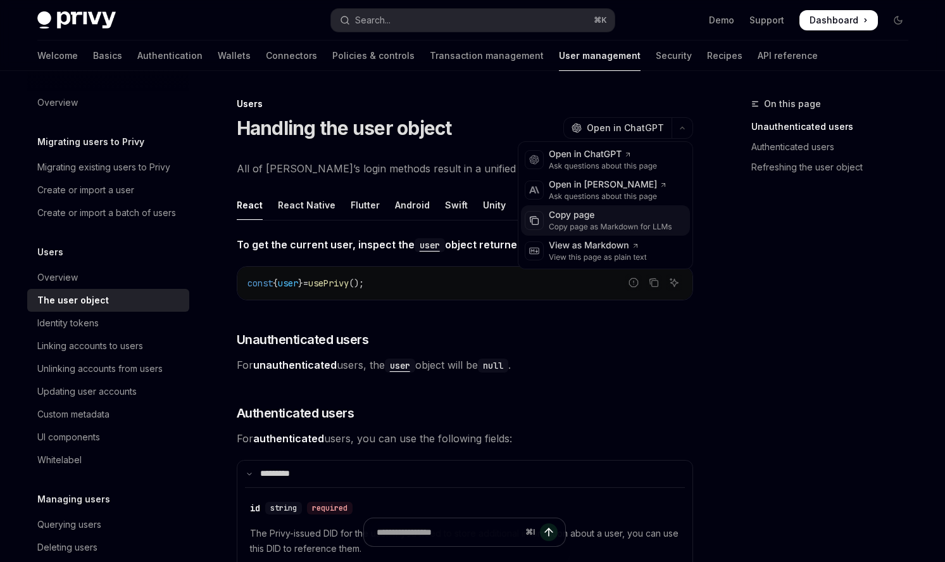
click at [628, 211] on div "Copy page" at bounding box center [610, 215] width 123 height 13
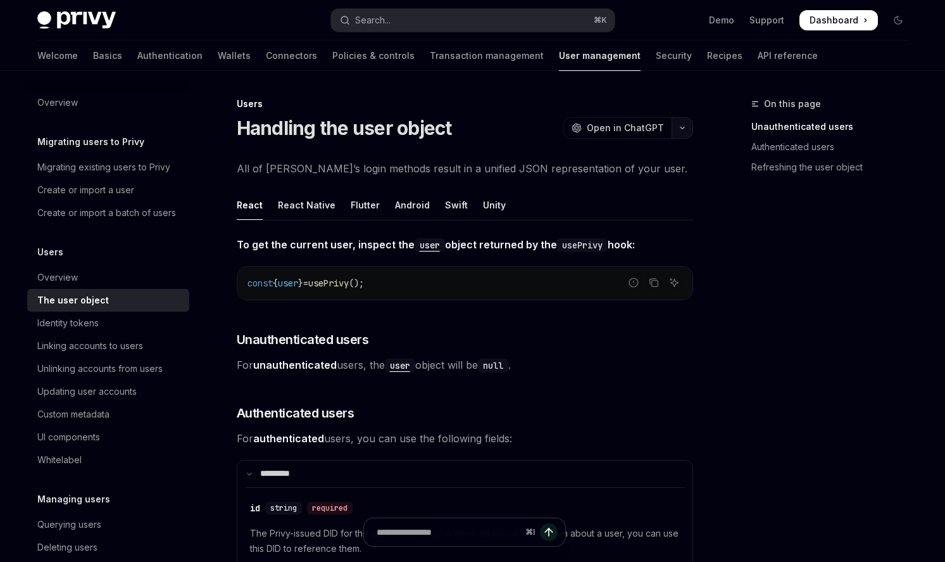
click at [686, 126] on icon "button" at bounding box center [682, 127] width 15 height 5
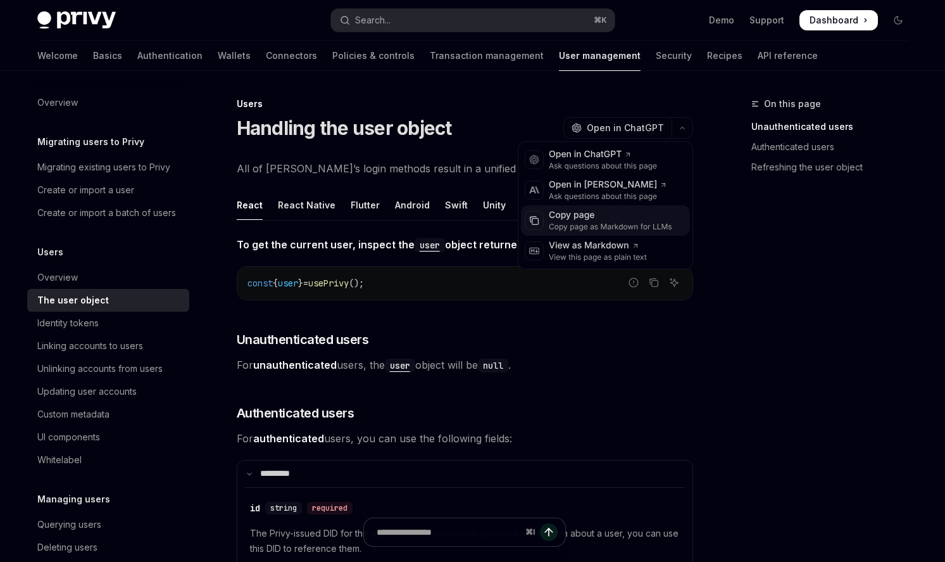
click at [628, 216] on div "Copy page" at bounding box center [610, 215] width 123 height 13
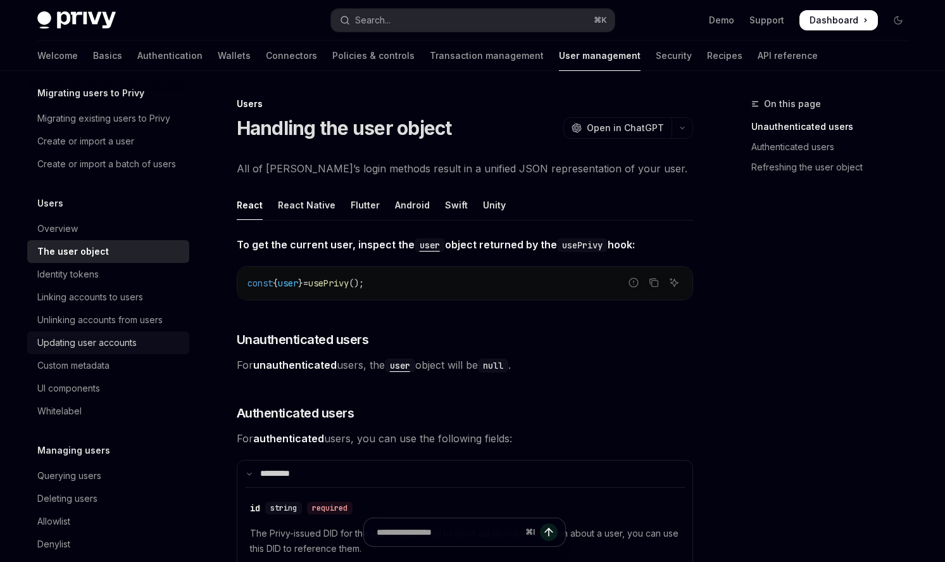
scroll to position [54, 0]
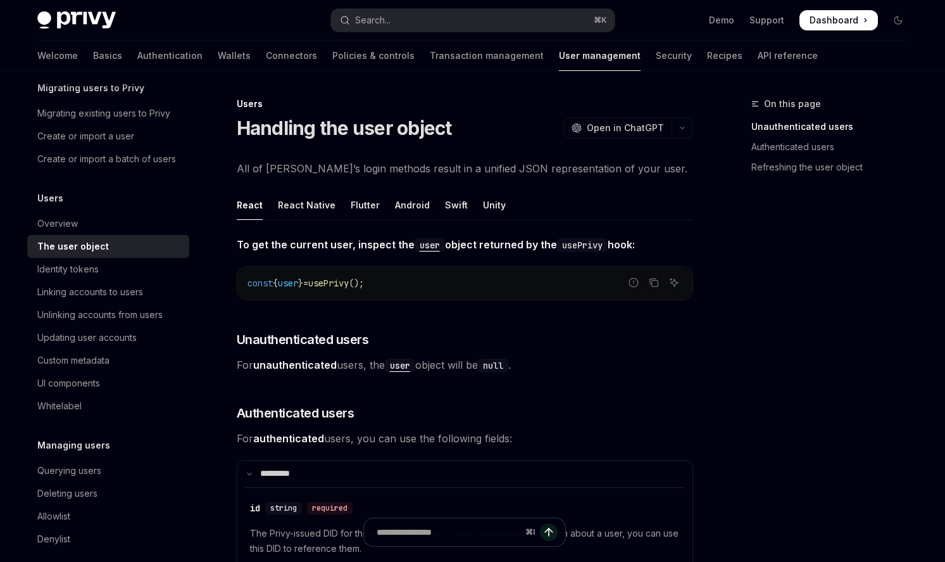
type textarea "*"
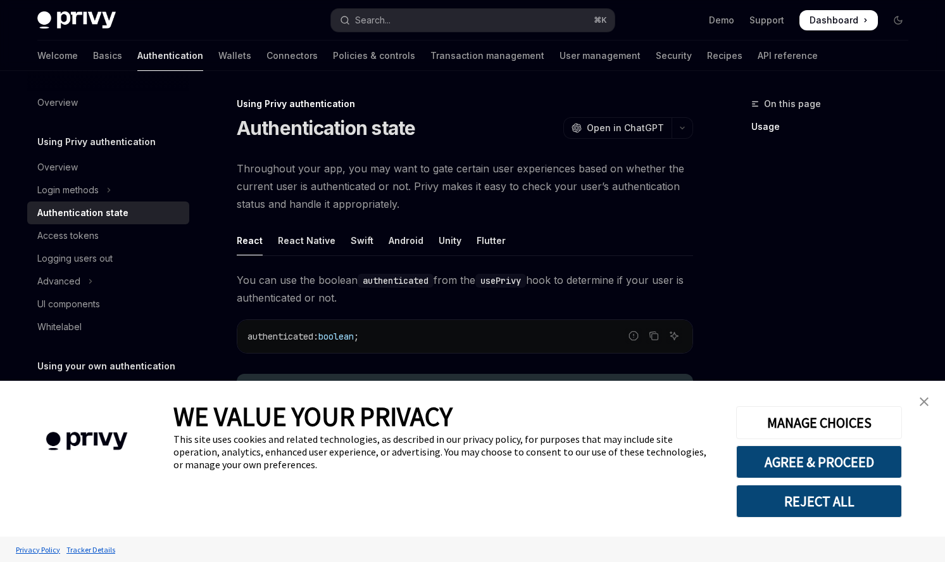
click at [916, 401] on link "close banner" at bounding box center [924, 401] width 25 height 25
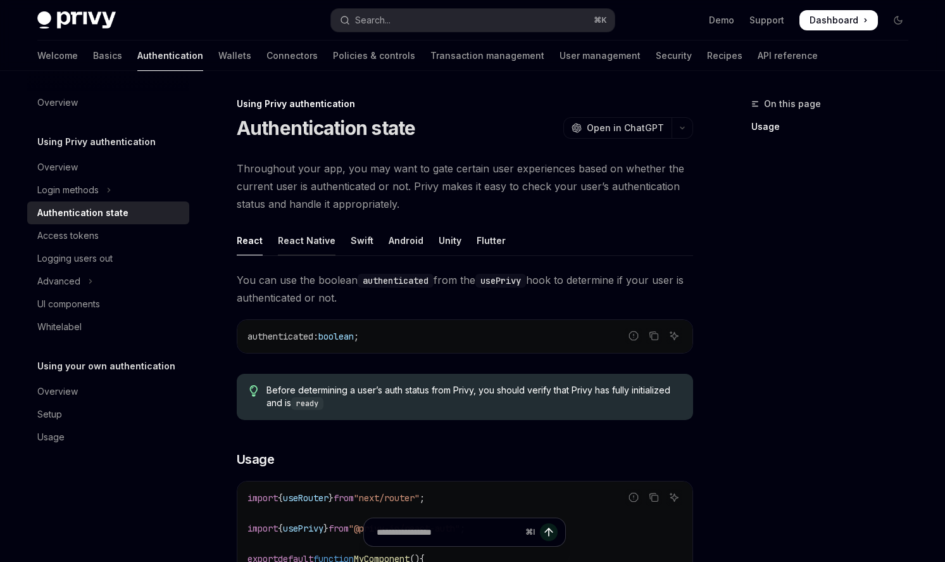
click at [293, 242] on div "React Native" at bounding box center [307, 240] width 58 height 30
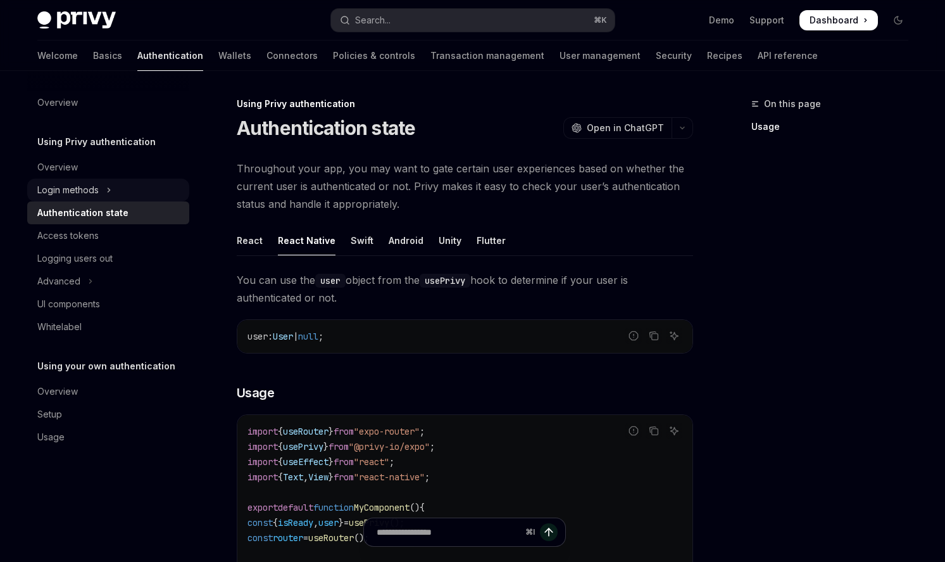
click at [87, 186] on div "Login methods" at bounding box center [67, 189] width 61 height 15
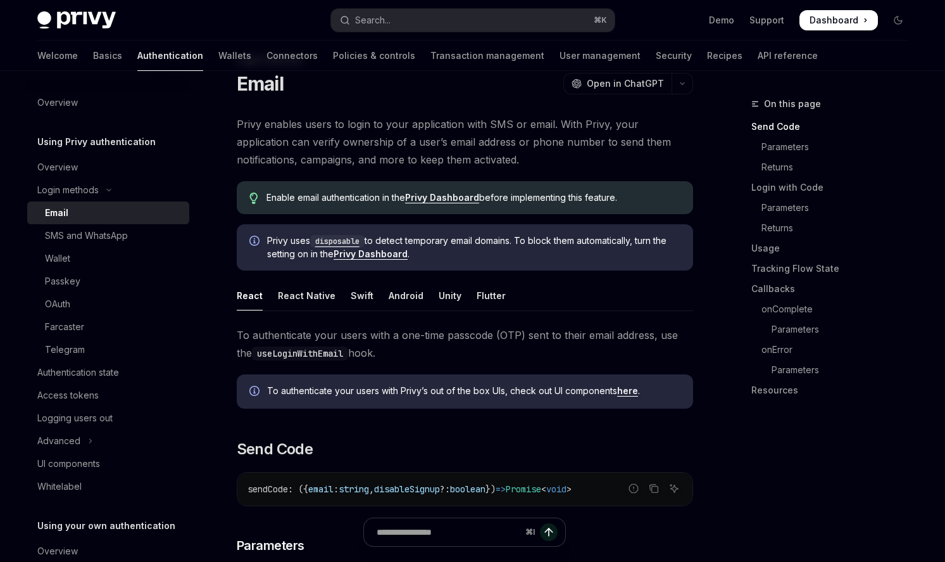
scroll to position [49, 0]
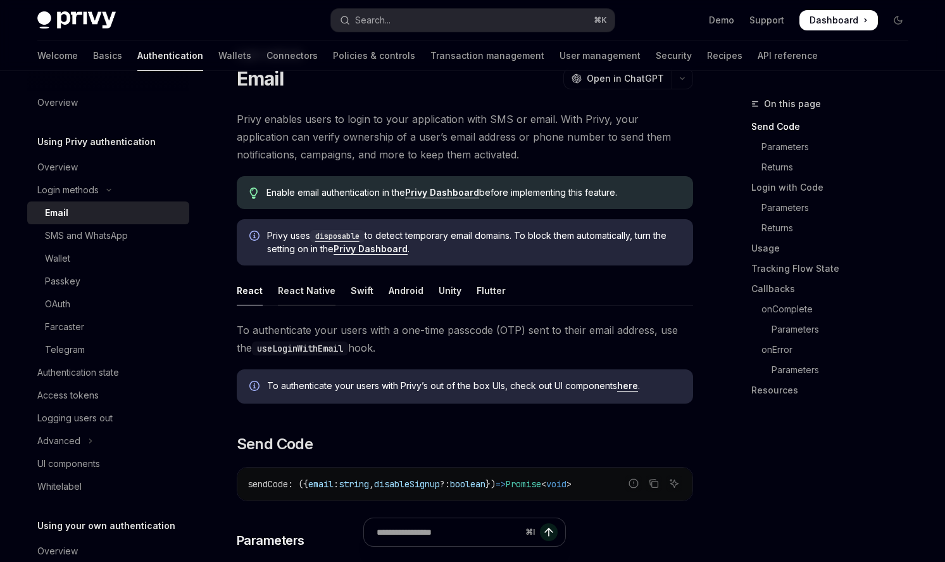
click at [293, 287] on div "React Native" at bounding box center [307, 290] width 58 height 30
click at [629, 387] on link "here" at bounding box center [627, 385] width 21 height 11
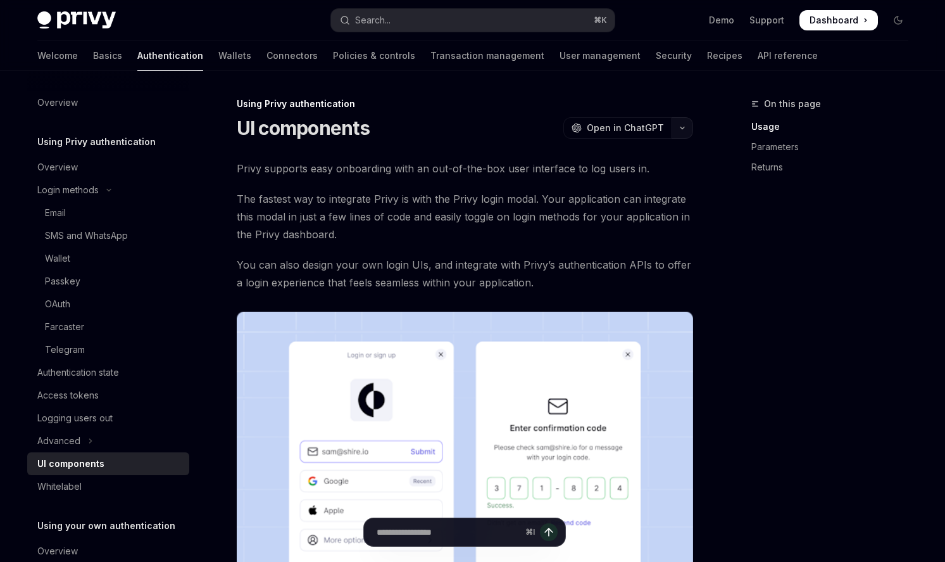
click at [678, 129] on icon "button" at bounding box center [682, 127] width 15 height 5
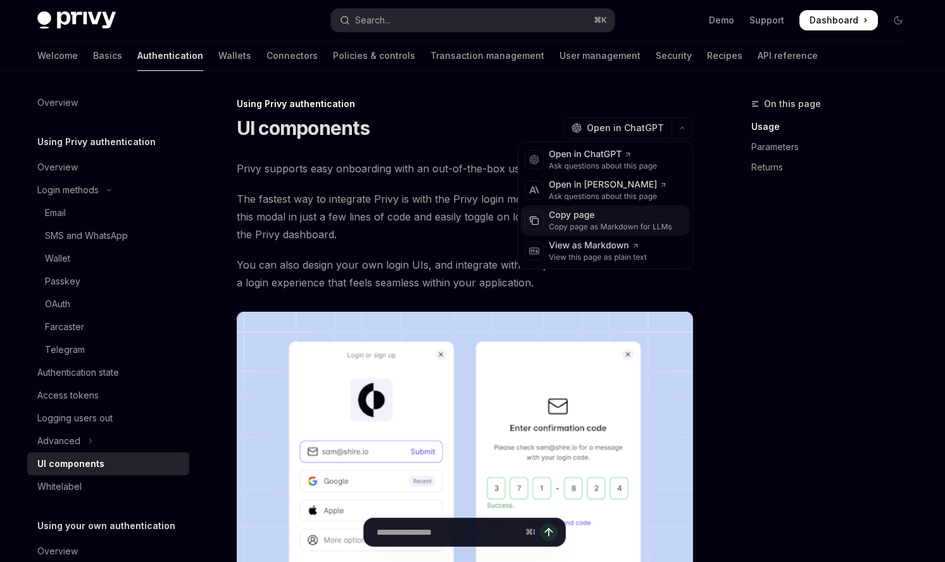
click at [620, 216] on div "Copy page" at bounding box center [610, 215] width 123 height 13
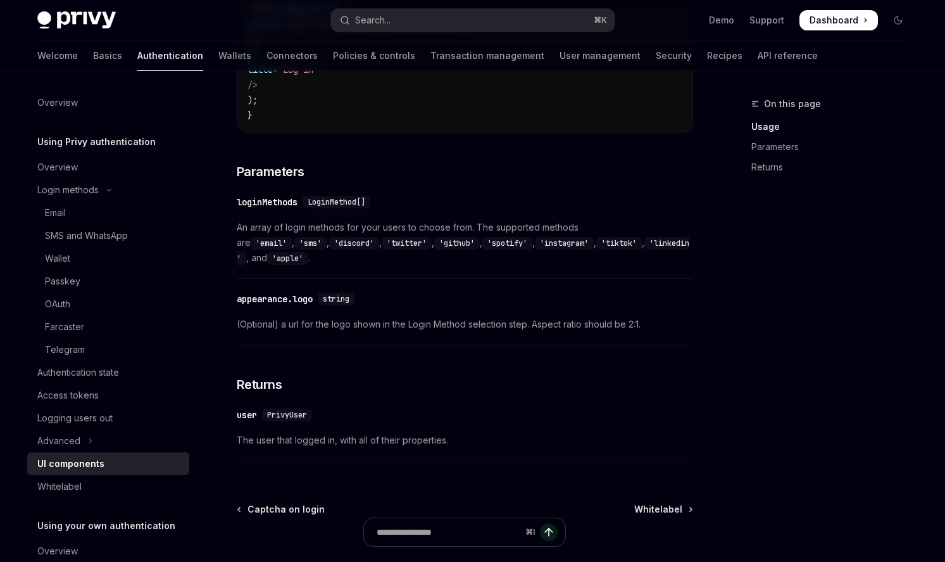
scroll to position [1161, 0]
click at [96, 479] on div "Whitelabel" at bounding box center [109, 486] width 144 height 15
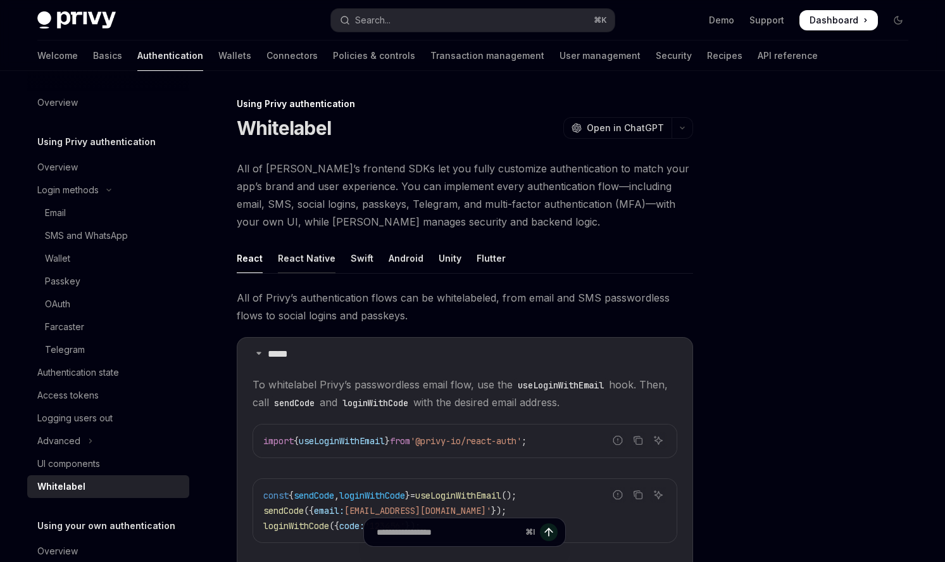
click at [313, 261] on div "React Native" at bounding box center [307, 258] width 58 height 30
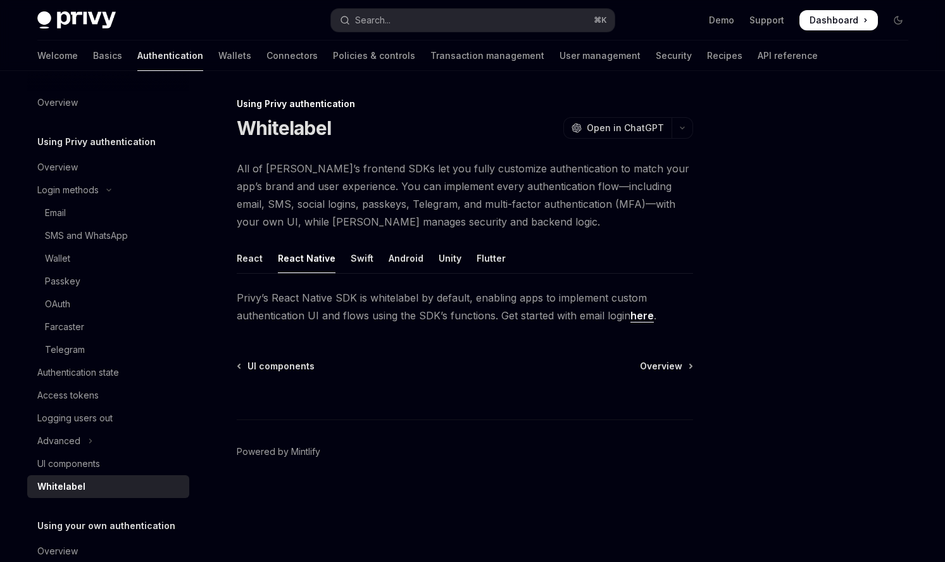
click at [640, 317] on link "here" at bounding box center [642, 315] width 23 height 13
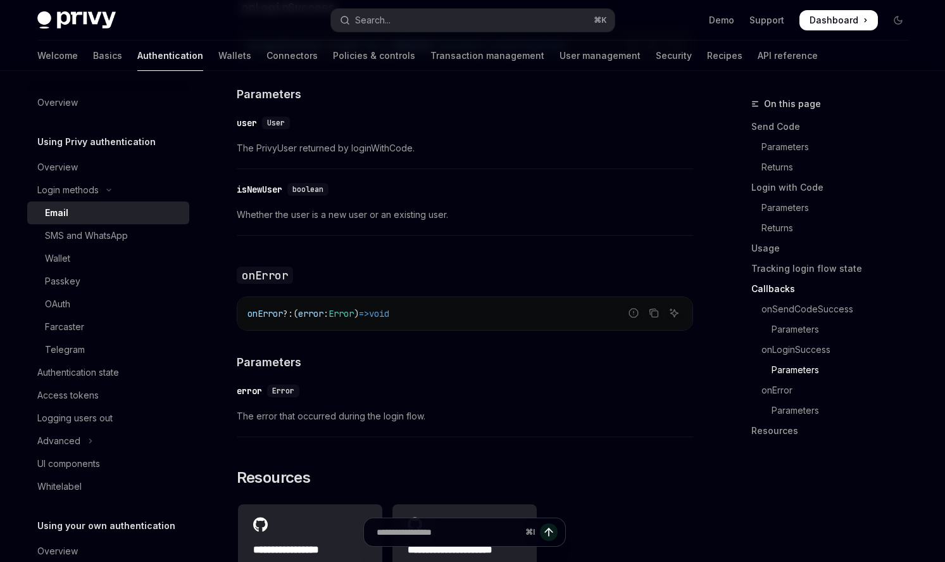
scroll to position [2561, 0]
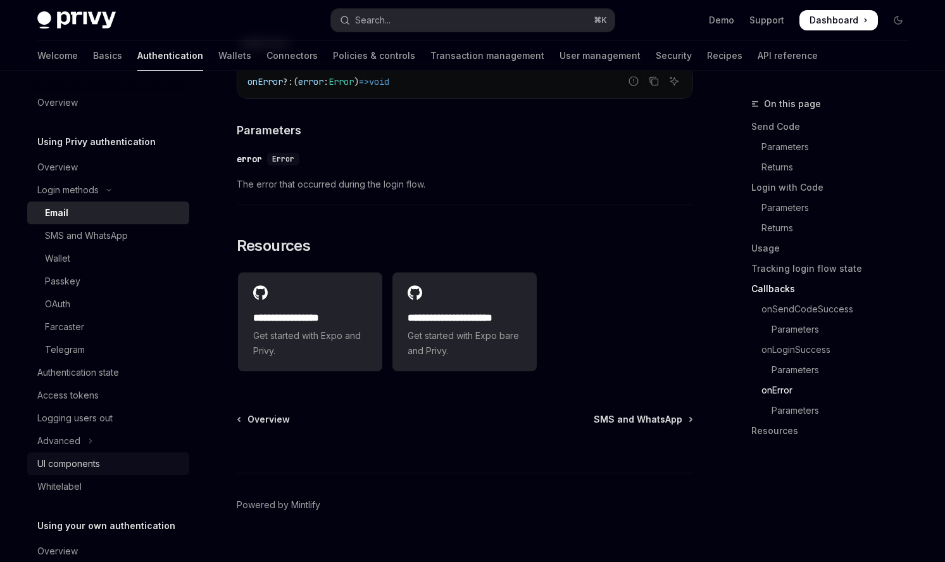
click at [113, 461] on div "UI components" at bounding box center [109, 463] width 144 height 15
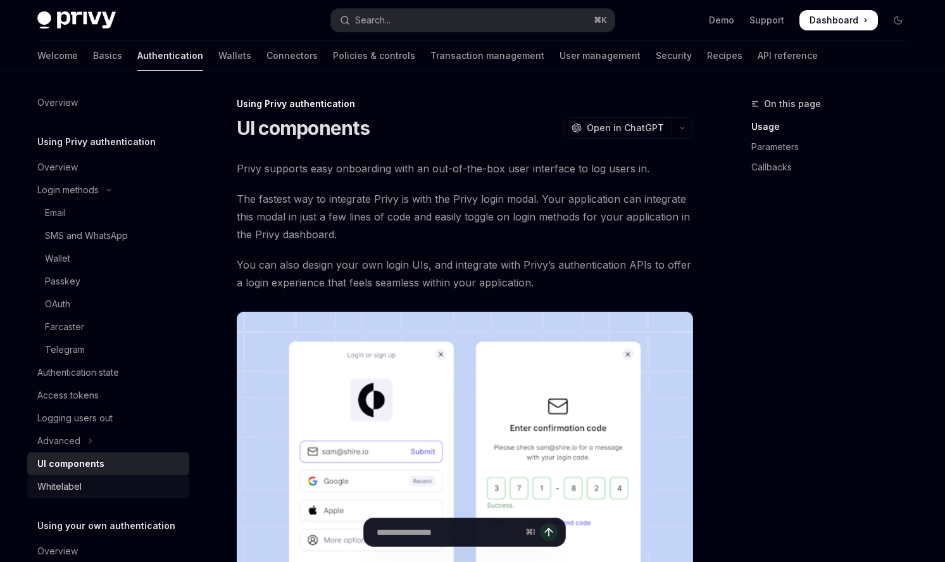
click at [107, 487] on div "Whitelabel" at bounding box center [109, 486] width 144 height 15
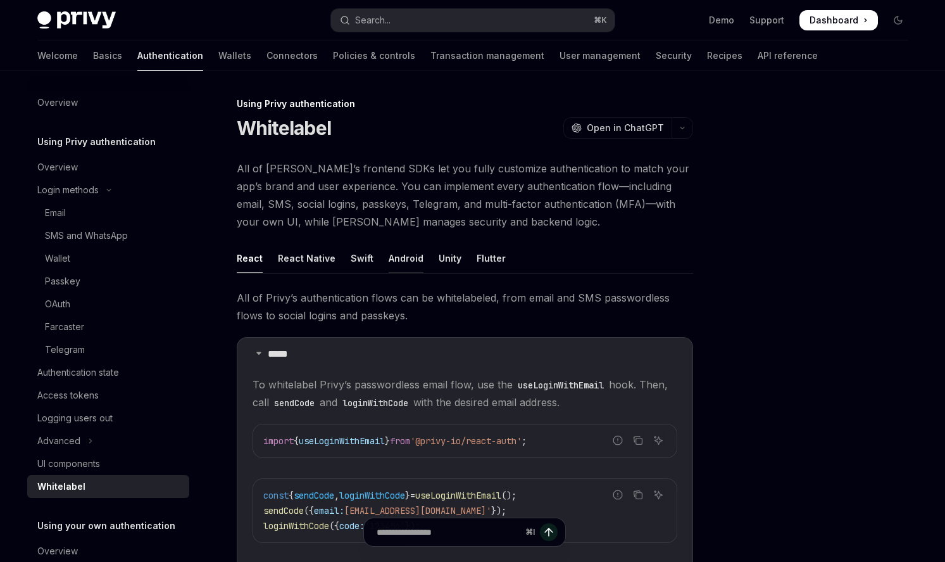
scroll to position [39, 0]
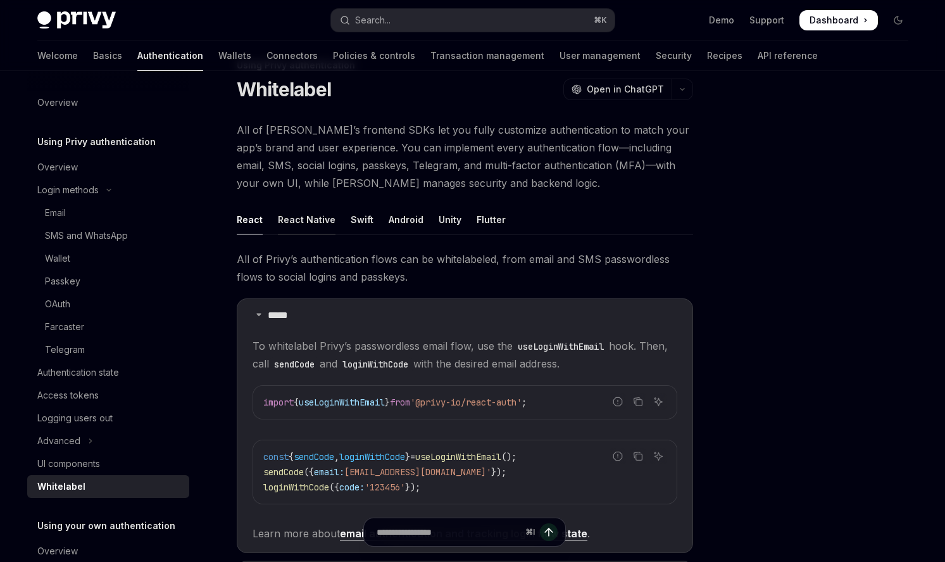
click at [312, 218] on div "React Native" at bounding box center [307, 220] width 58 height 30
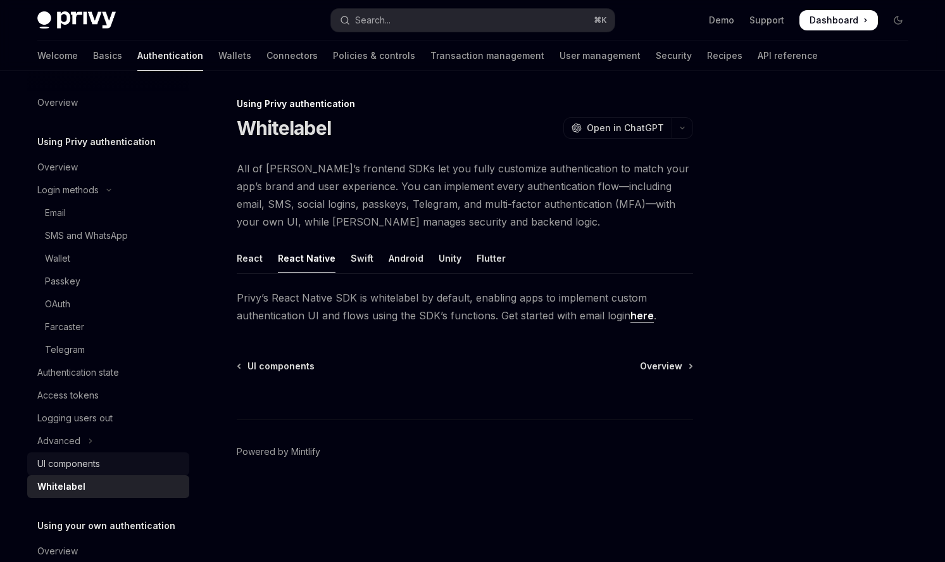
click at [92, 462] on div "UI components" at bounding box center [68, 463] width 63 height 15
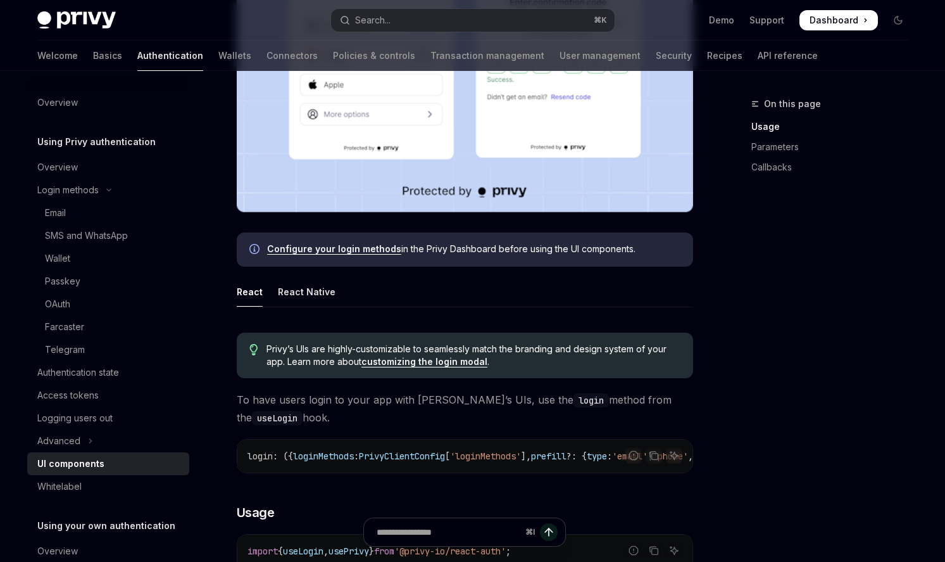
scroll to position [439, 0]
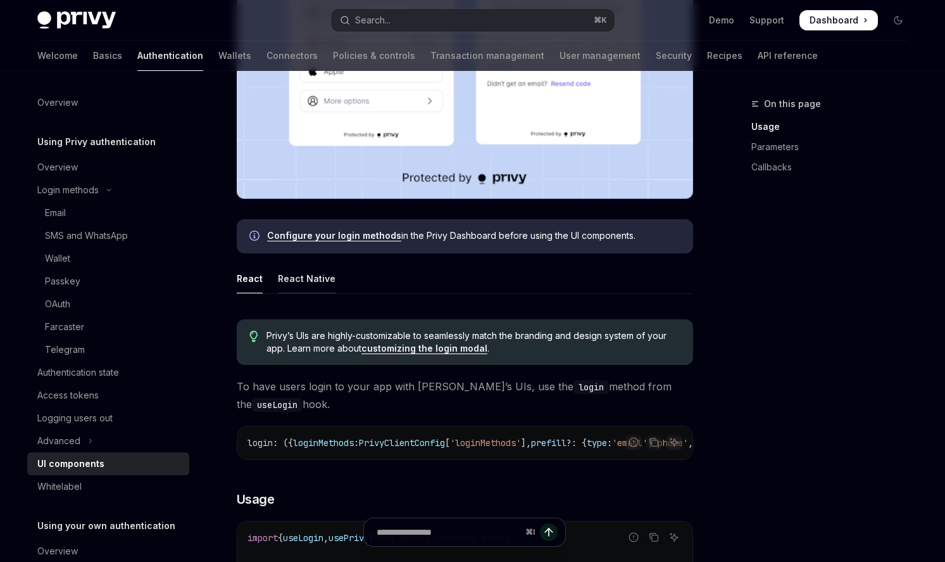
click at [321, 284] on div "React Native" at bounding box center [307, 278] width 58 height 30
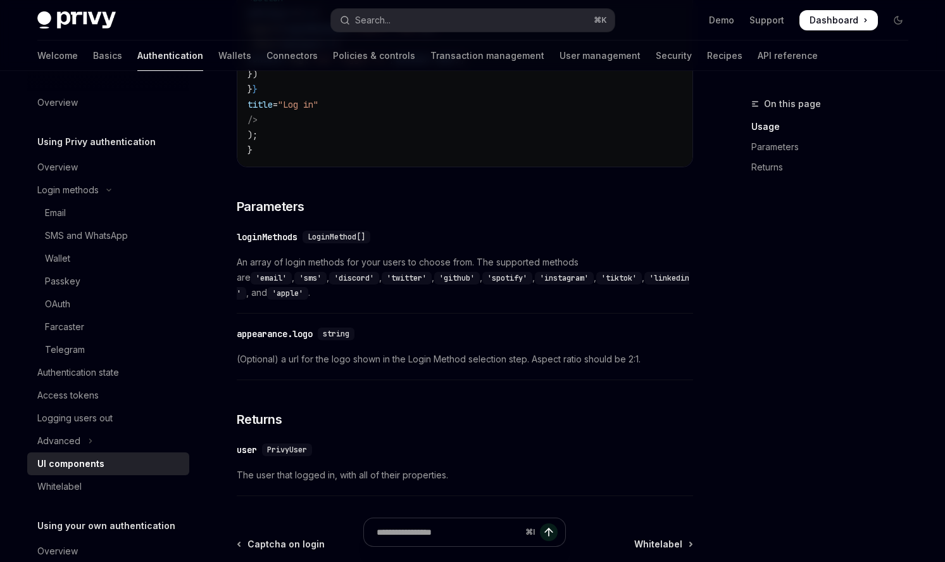
scroll to position [1152, 0]
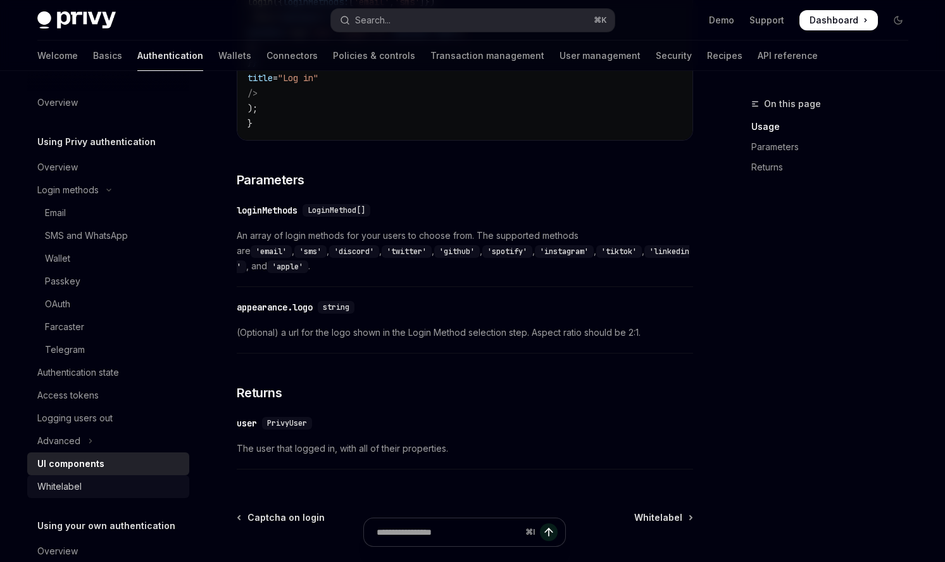
click at [89, 490] on div "Whitelabel" at bounding box center [109, 486] width 144 height 15
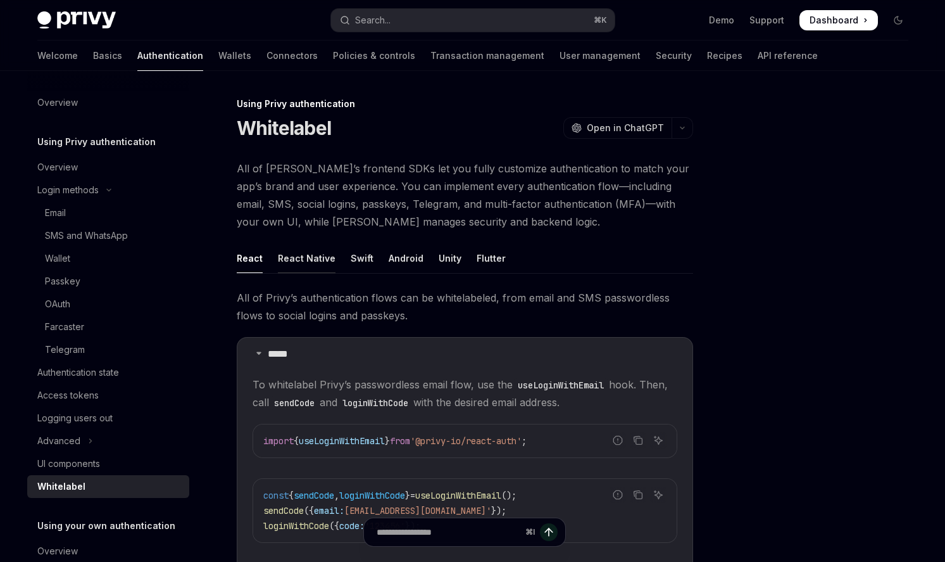
click at [299, 265] on div "React Native" at bounding box center [307, 258] width 58 height 30
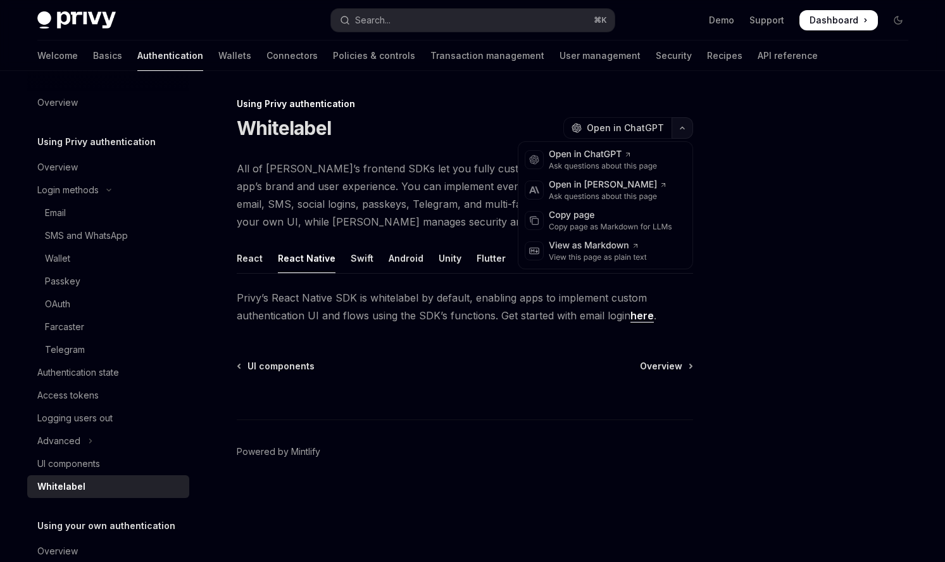
click at [677, 121] on button "button" at bounding box center [683, 128] width 22 height 22
click at [635, 219] on div "Copy page" at bounding box center [610, 215] width 123 height 13
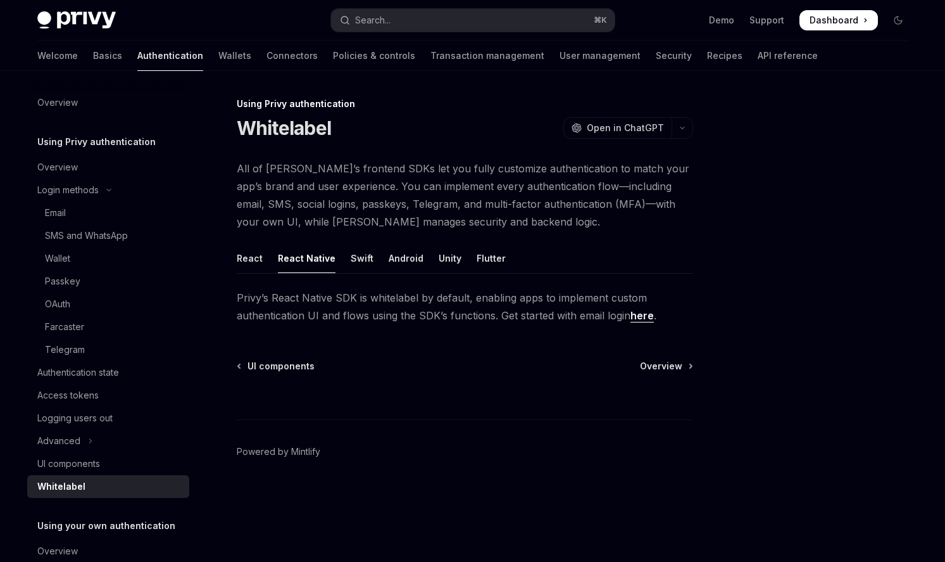
click at [643, 319] on link "here" at bounding box center [642, 315] width 23 height 13
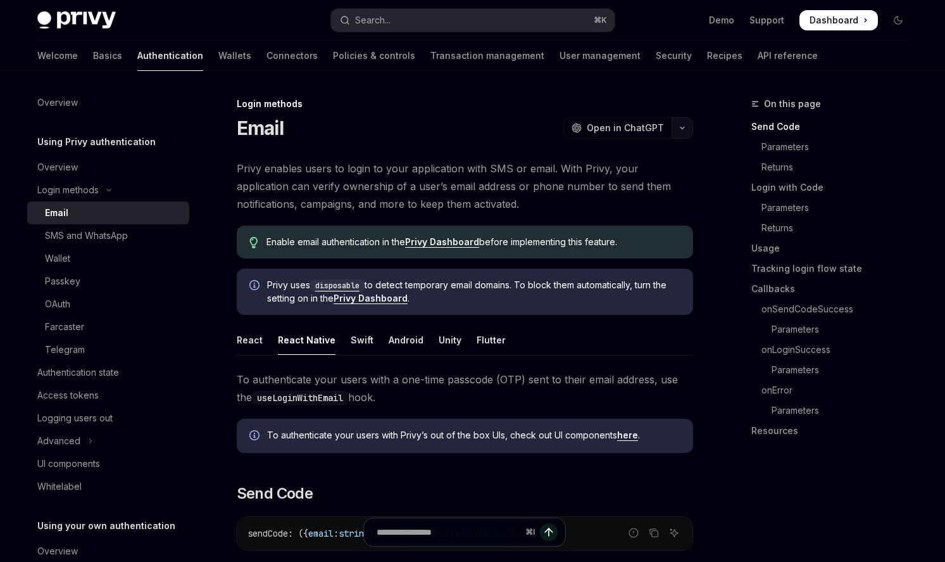
click at [683, 136] on button "button" at bounding box center [683, 128] width 22 height 22
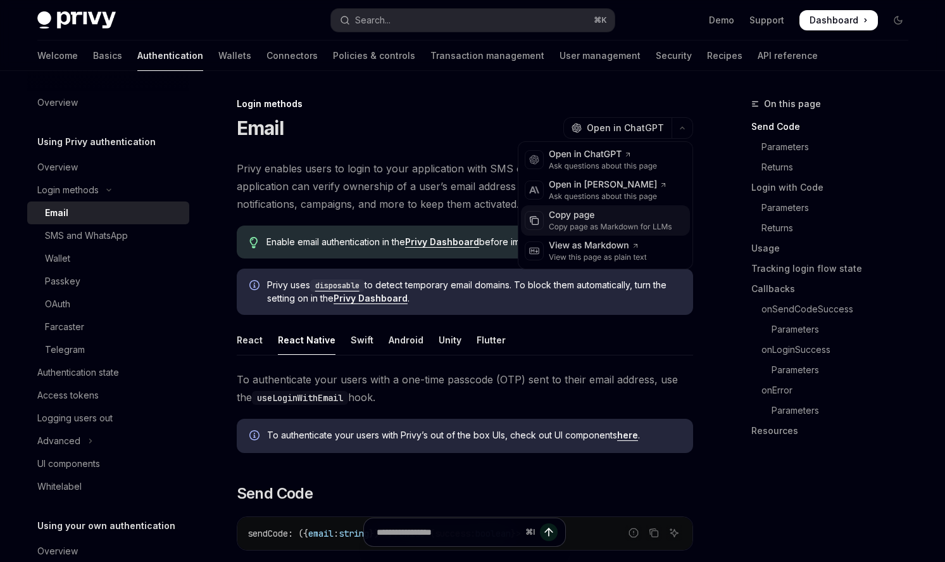
click at [633, 227] on div "Copy page as Markdown for LLMs" at bounding box center [610, 227] width 123 height 10
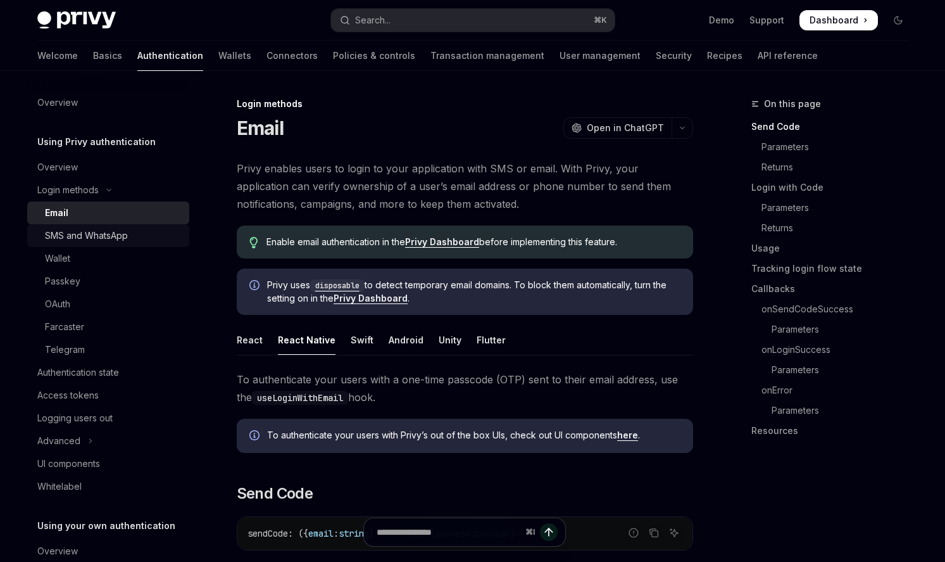
click at [115, 233] on div "SMS and WhatsApp" at bounding box center [86, 235] width 83 height 15
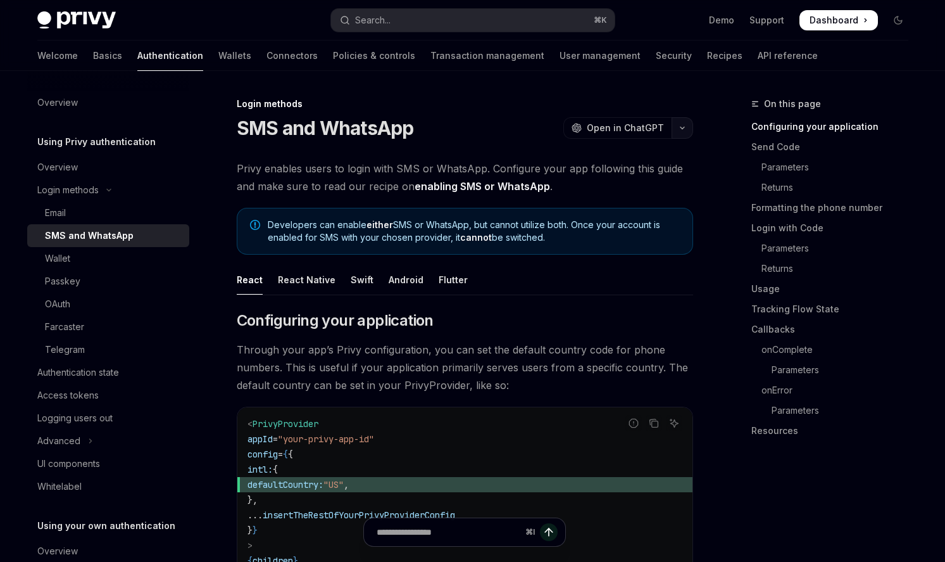
click at [687, 133] on button "button" at bounding box center [683, 128] width 22 height 22
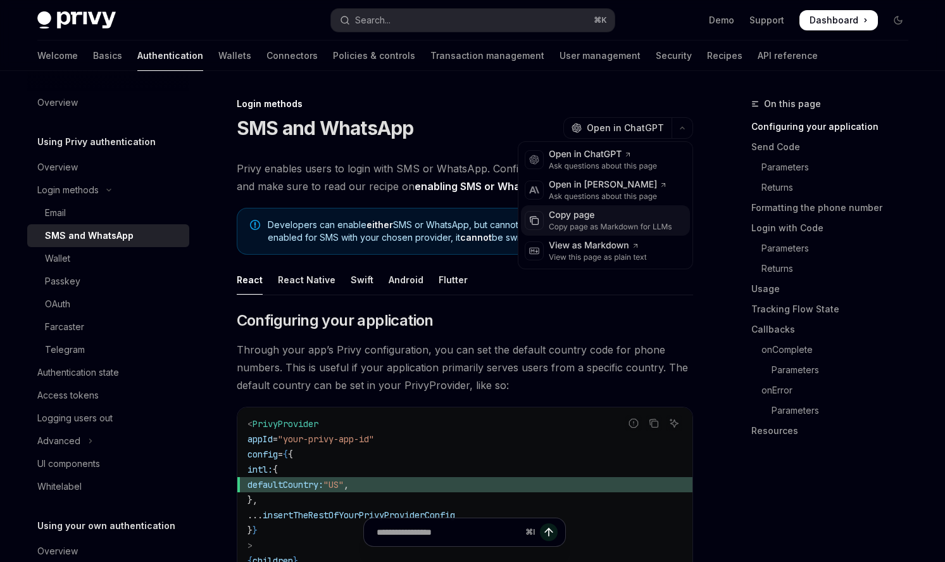
click at [621, 218] on div "Copy page" at bounding box center [610, 215] width 123 height 13
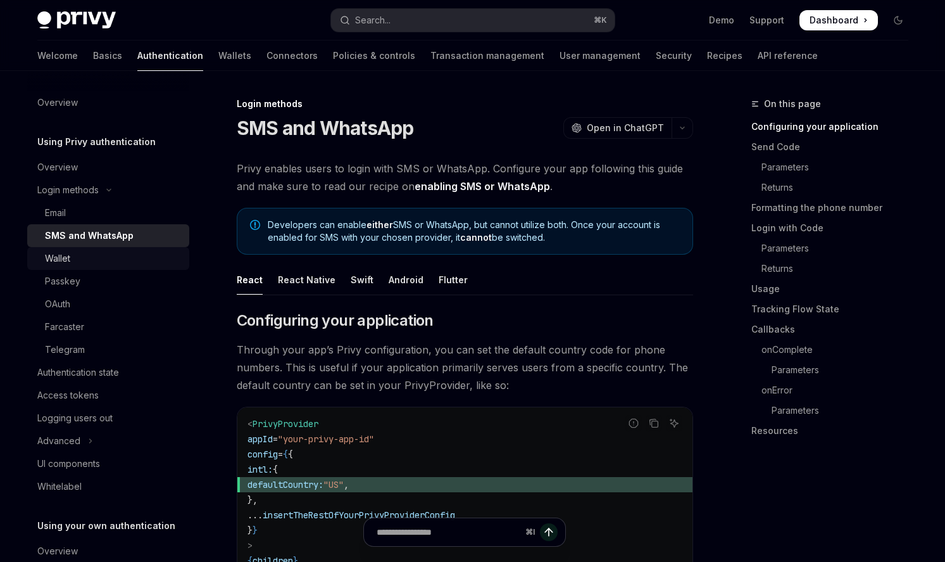
click at [91, 259] on div "Wallet" at bounding box center [113, 258] width 137 height 15
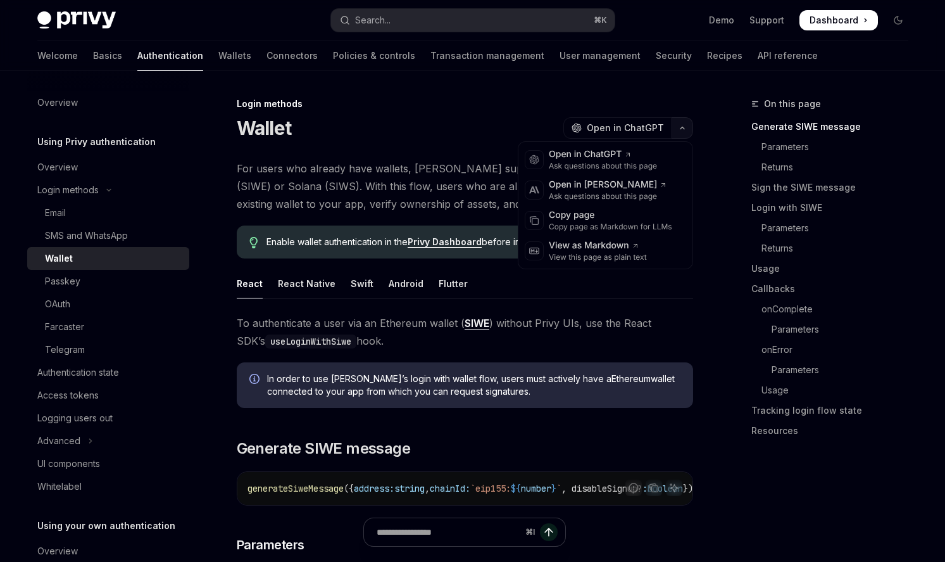
click at [690, 126] on button "button" at bounding box center [683, 128] width 22 height 22
click at [610, 211] on div "Copy page" at bounding box center [610, 215] width 123 height 13
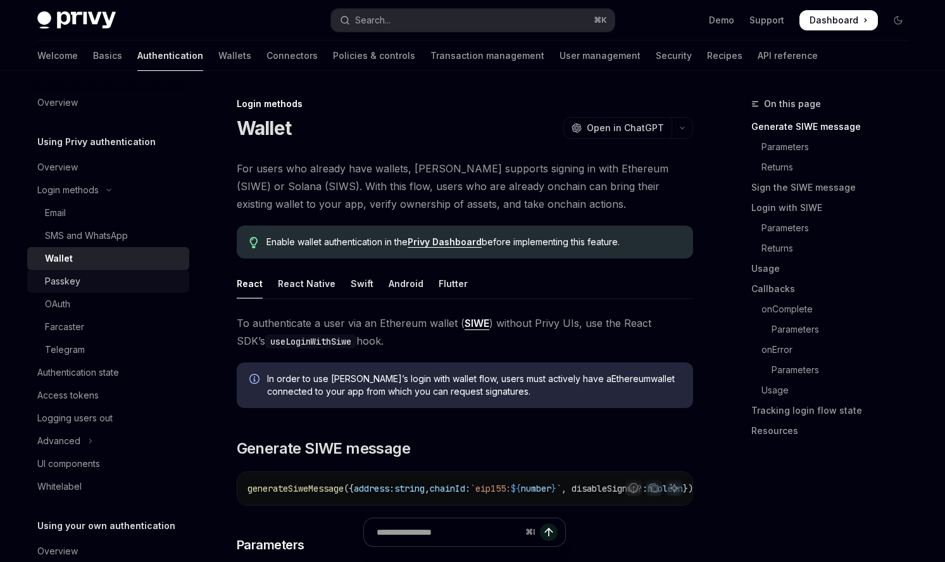
click at [125, 277] on div "Passkey" at bounding box center [113, 281] width 137 height 15
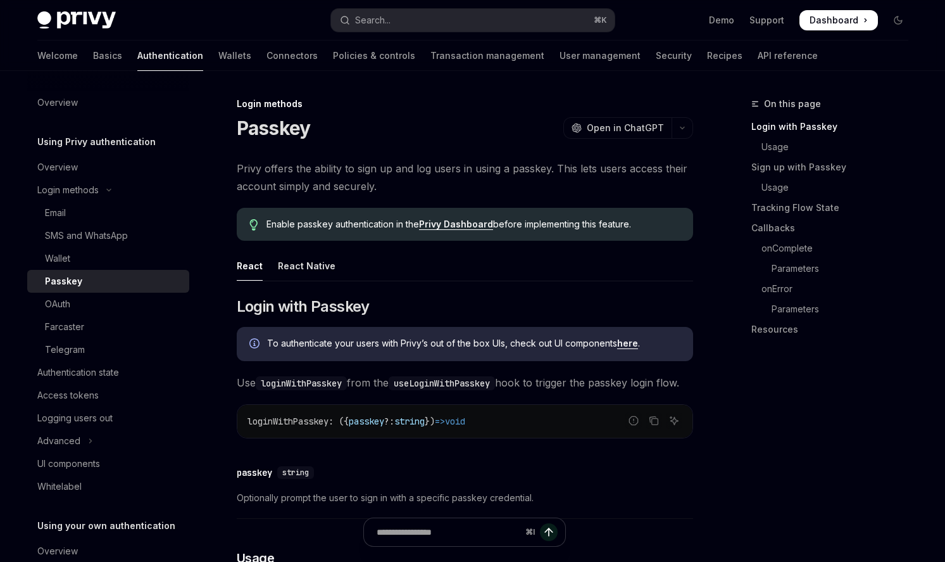
click at [688, 112] on div "Login methods Passkey OpenAI Open in ChatGPT" at bounding box center [465, 119] width 457 height 42
click at [685, 122] on button "button" at bounding box center [683, 128] width 22 height 22
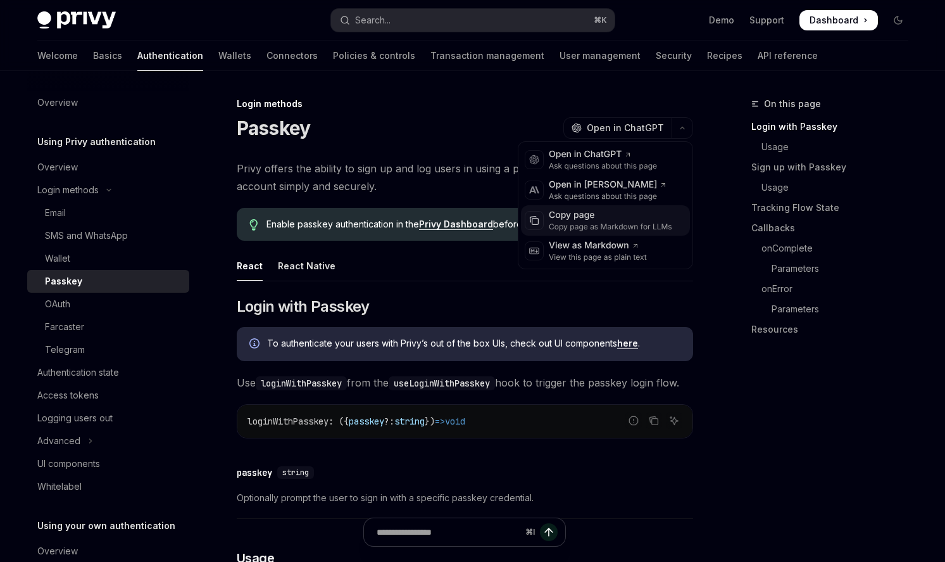
click at [619, 215] on div "Copy page" at bounding box center [610, 215] width 123 height 13
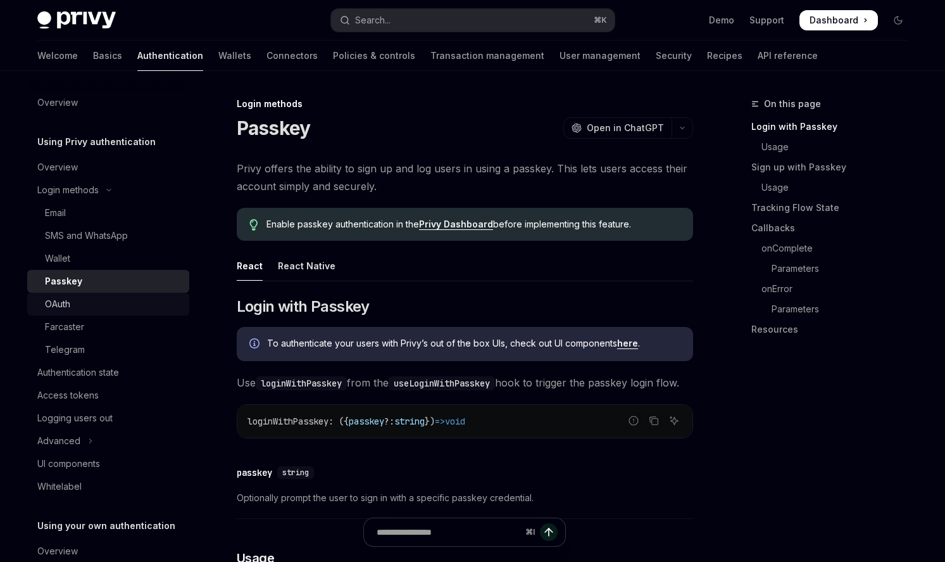
click at [82, 305] on div "OAuth" at bounding box center [113, 303] width 137 height 15
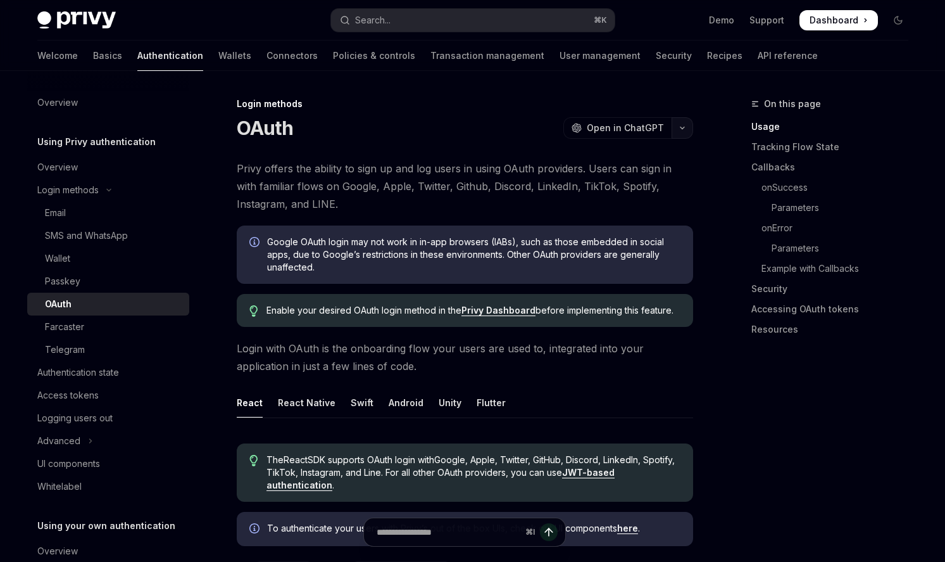
click at [678, 125] on icon "button" at bounding box center [682, 127] width 15 height 5
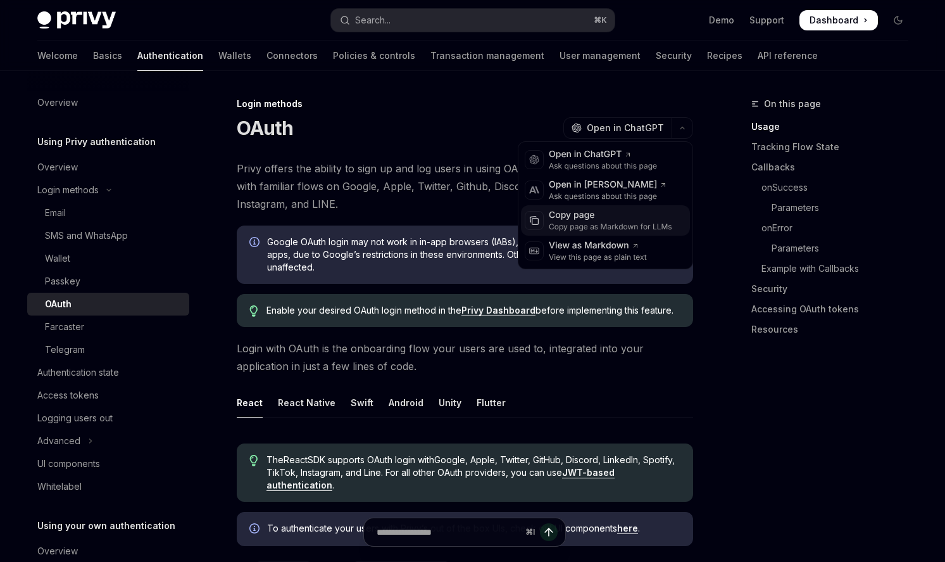
click at [616, 217] on div "Copy page" at bounding box center [610, 215] width 123 height 13
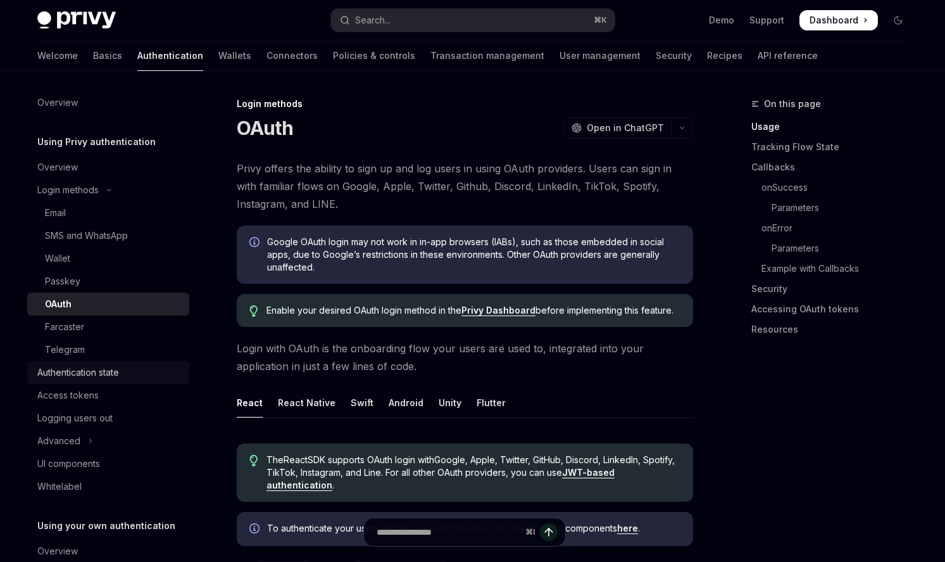
click at [109, 370] on div "Authentication state" at bounding box center [78, 372] width 82 height 15
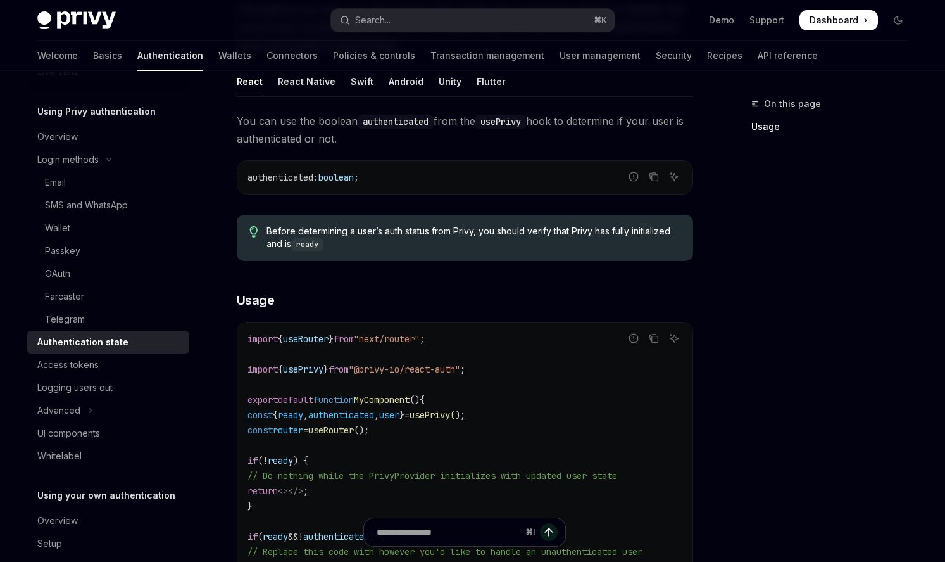
scroll to position [41, 0]
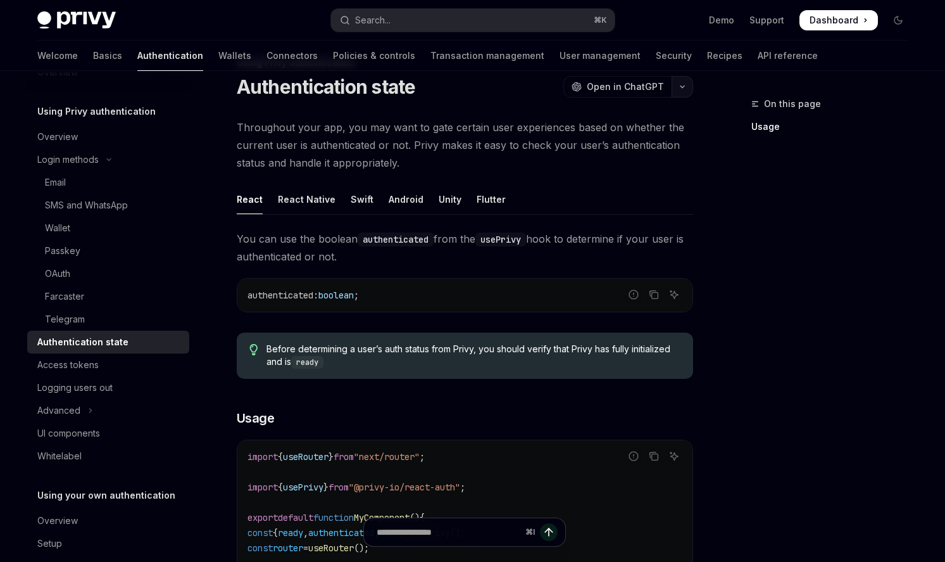
click at [682, 94] on button "button" at bounding box center [683, 87] width 22 height 22
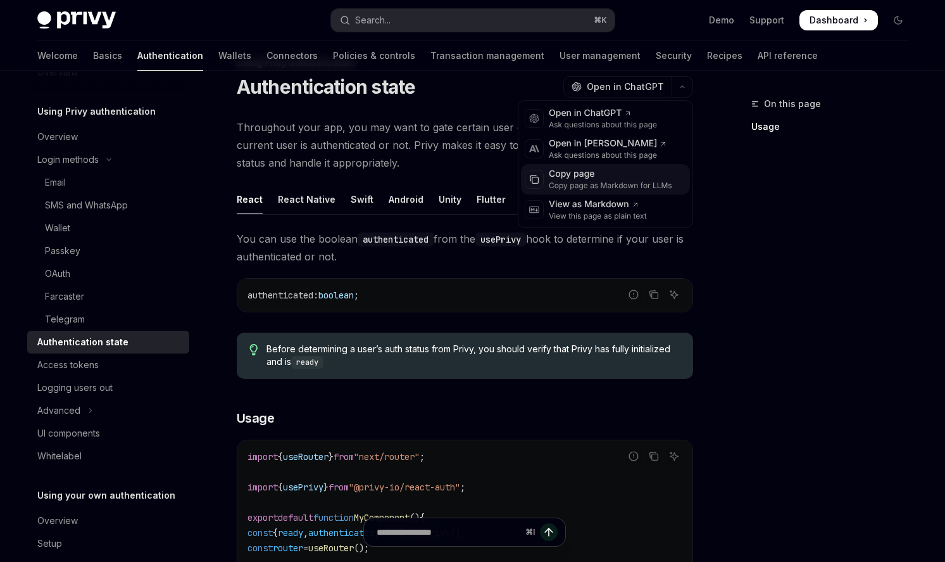
click at [629, 181] on div "Copy page as Markdown for LLMs" at bounding box center [610, 185] width 123 height 10
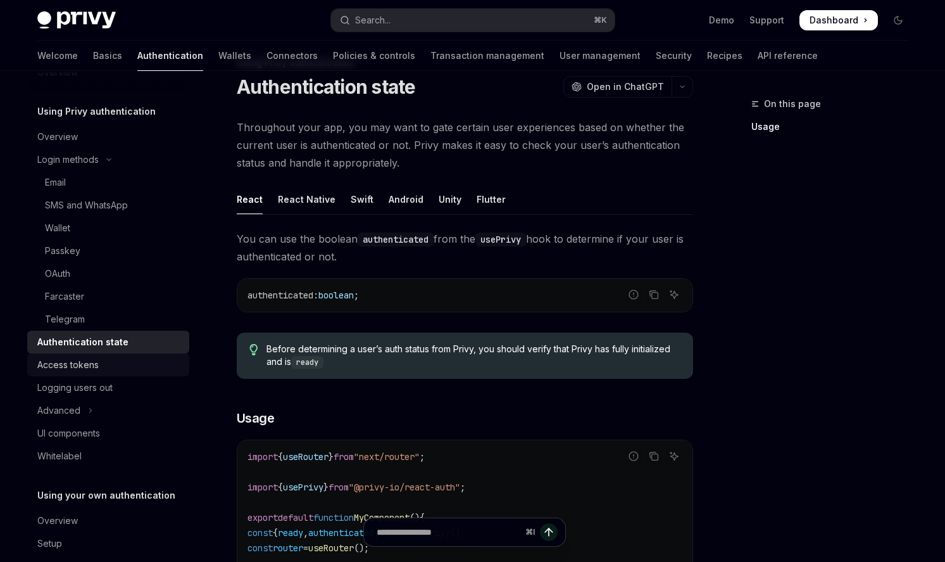
click at [131, 362] on div "Access tokens" at bounding box center [109, 364] width 144 height 15
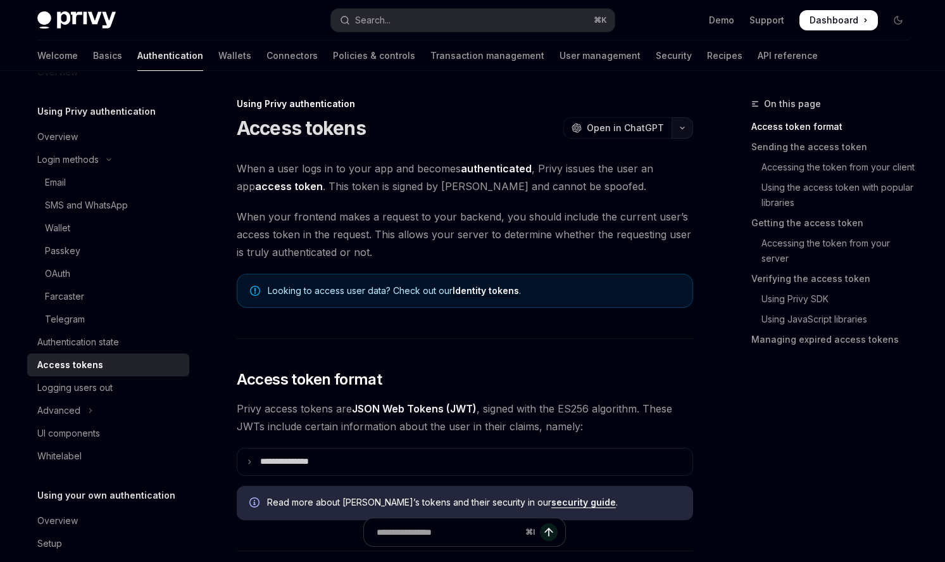
click at [679, 131] on button "button" at bounding box center [683, 128] width 22 height 22
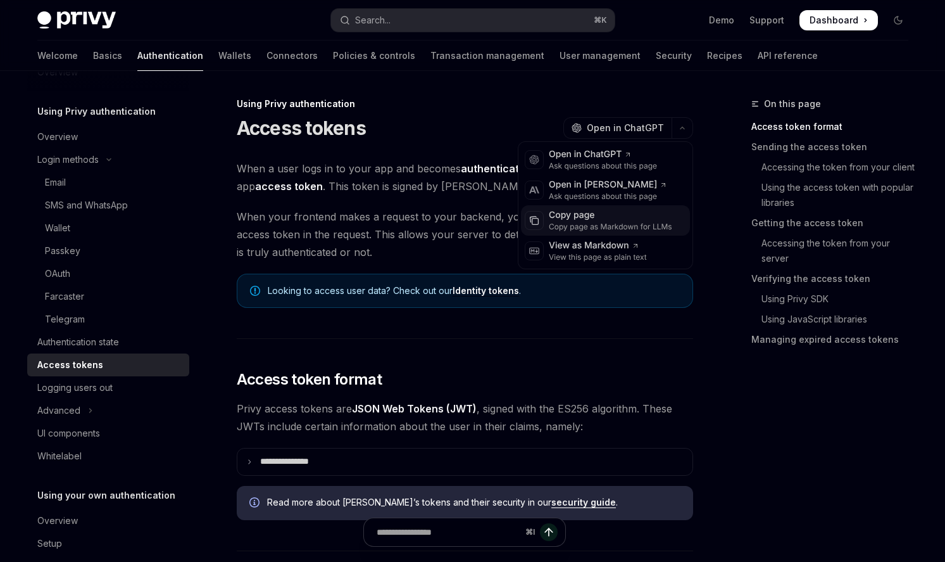
click at [607, 214] on div "Copy page" at bounding box center [610, 215] width 123 height 13
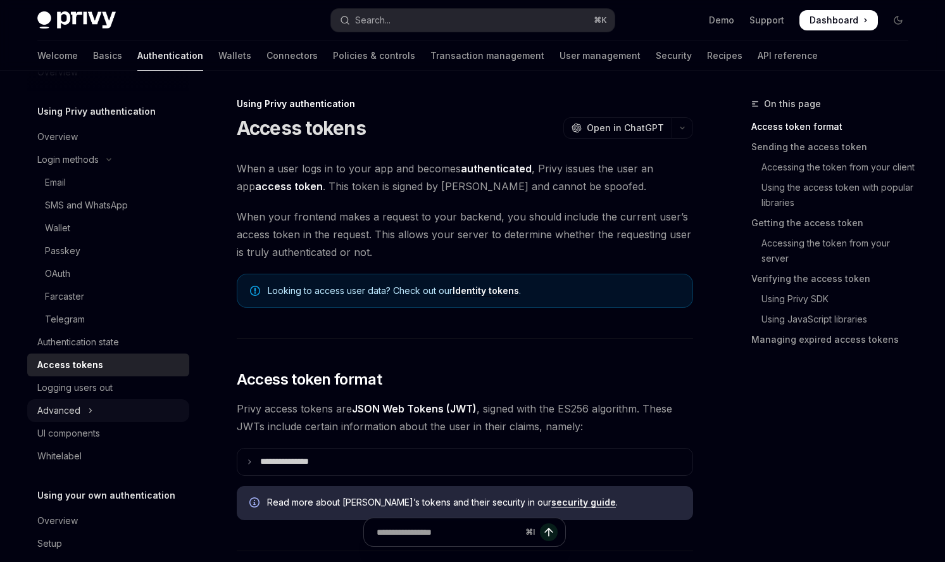
click at [80, 412] on button "Advanced" at bounding box center [108, 410] width 162 height 23
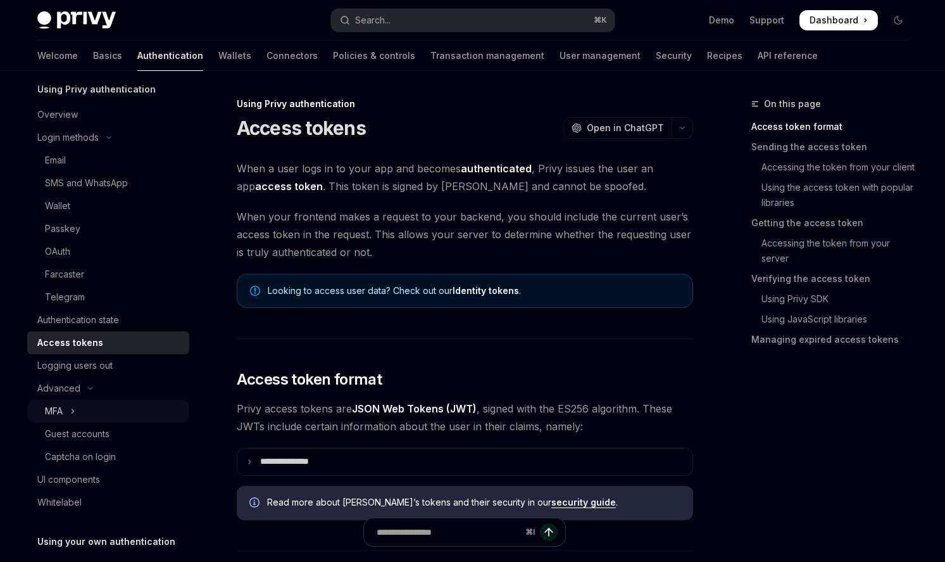
scroll to position [62, 0]
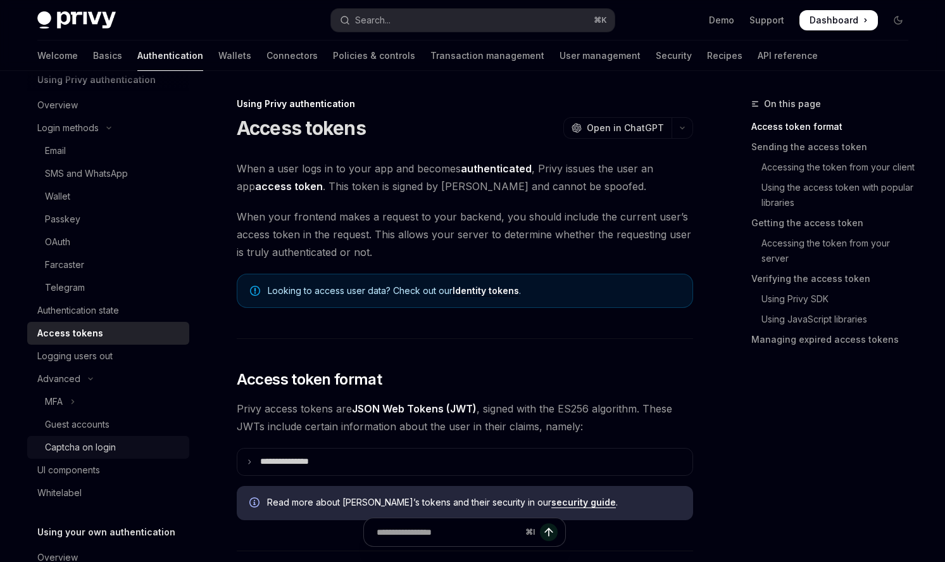
click at [108, 450] on div "Captcha on login" at bounding box center [80, 446] width 71 height 15
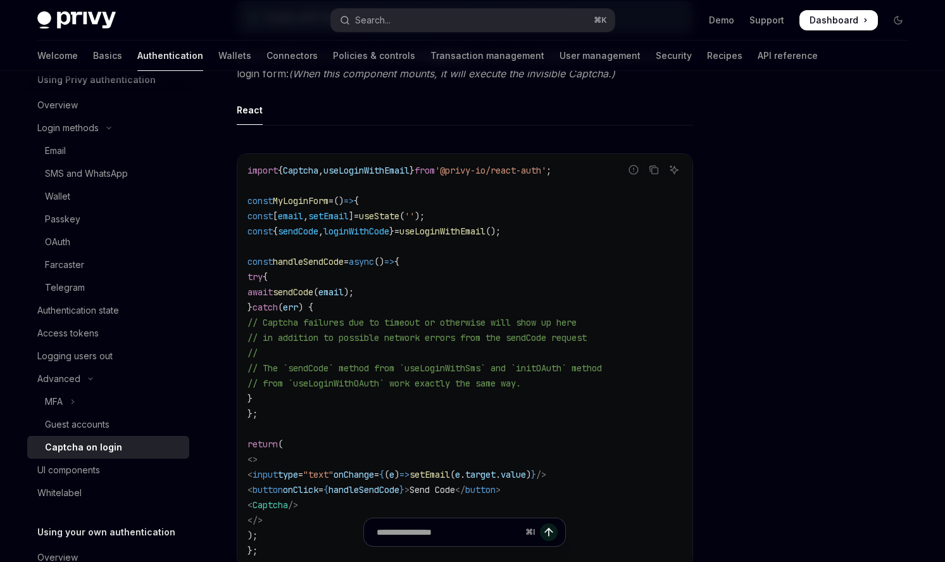
scroll to position [180, 0]
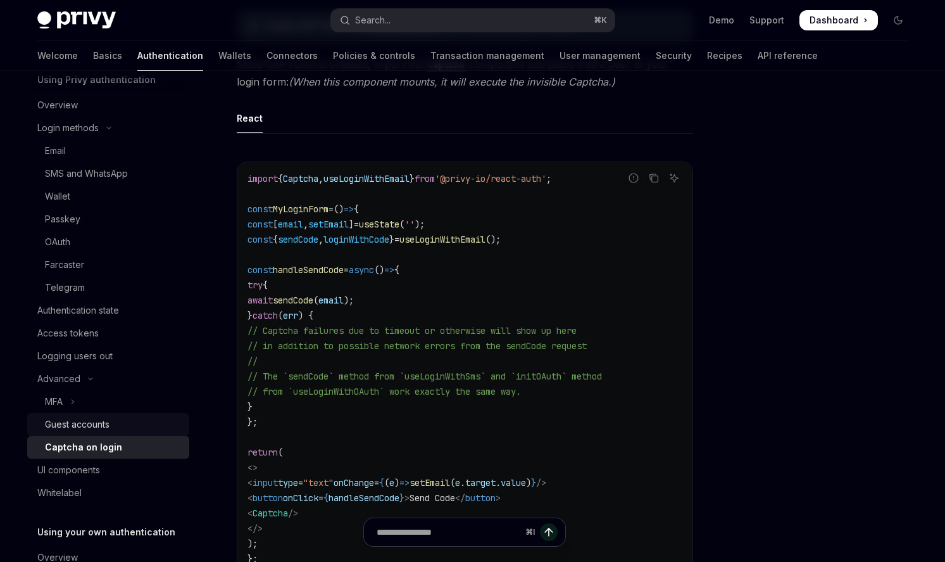
click at [101, 417] on div "Guest accounts" at bounding box center [77, 424] width 65 height 15
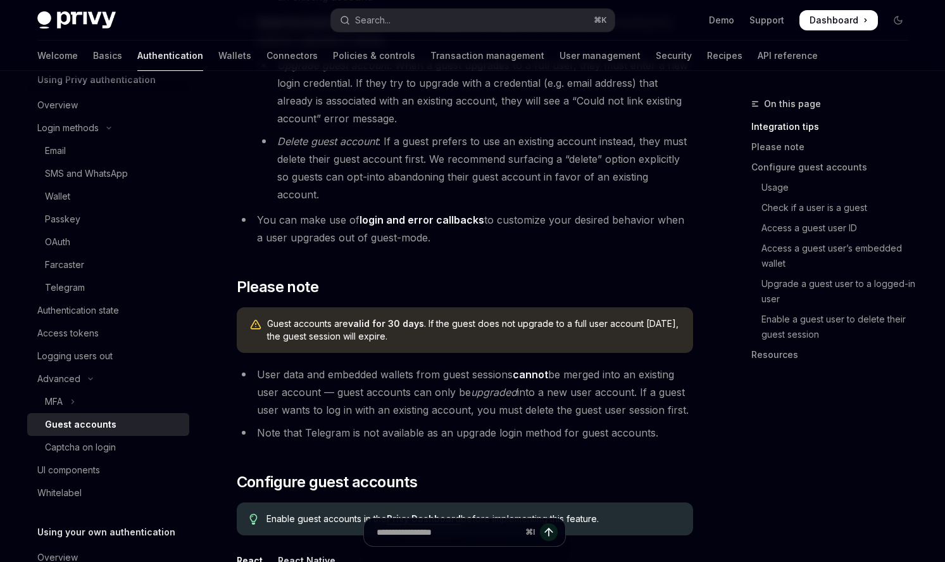
scroll to position [753, 0]
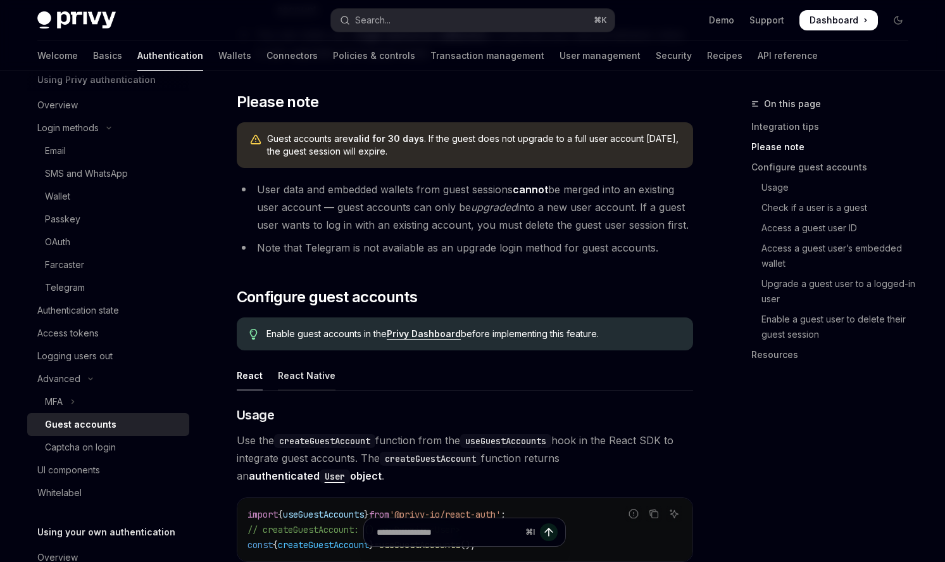
click at [316, 360] on div "React Native" at bounding box center [307, 375] width 58 height 30
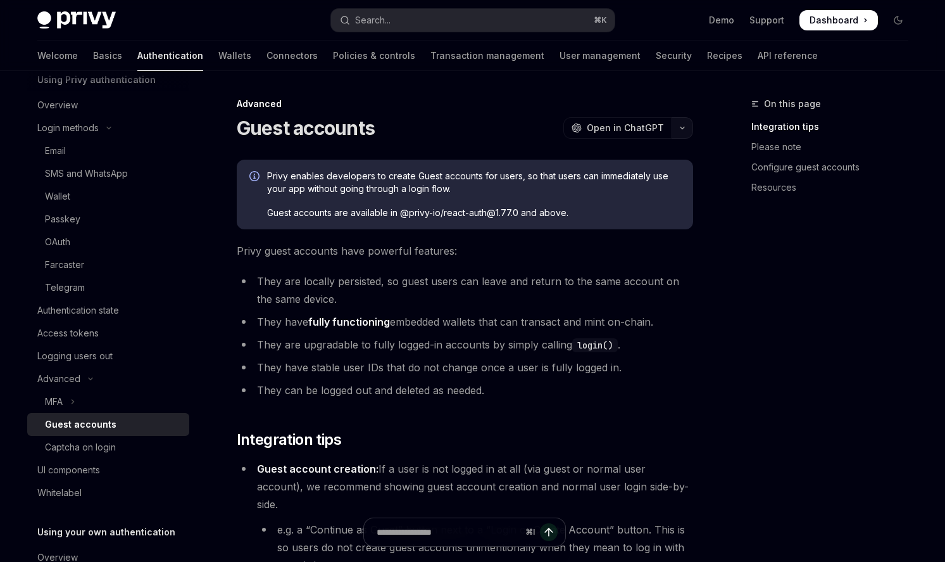
click at [679, 124] on button "button" at bounding box center [683, 128] width 22 height 22
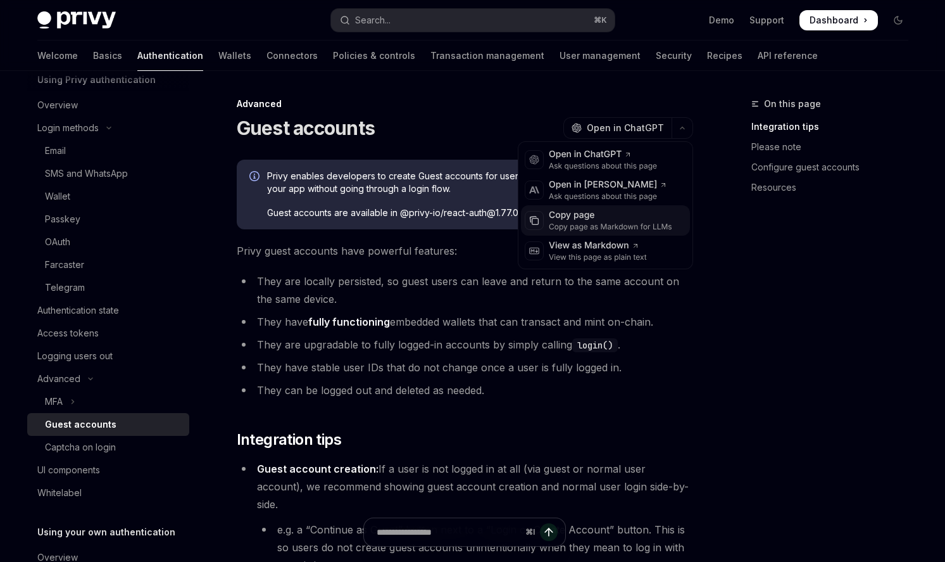
click at [626, 213] on div "Copy page" at bounding box center [610, 215] width 123 height 13
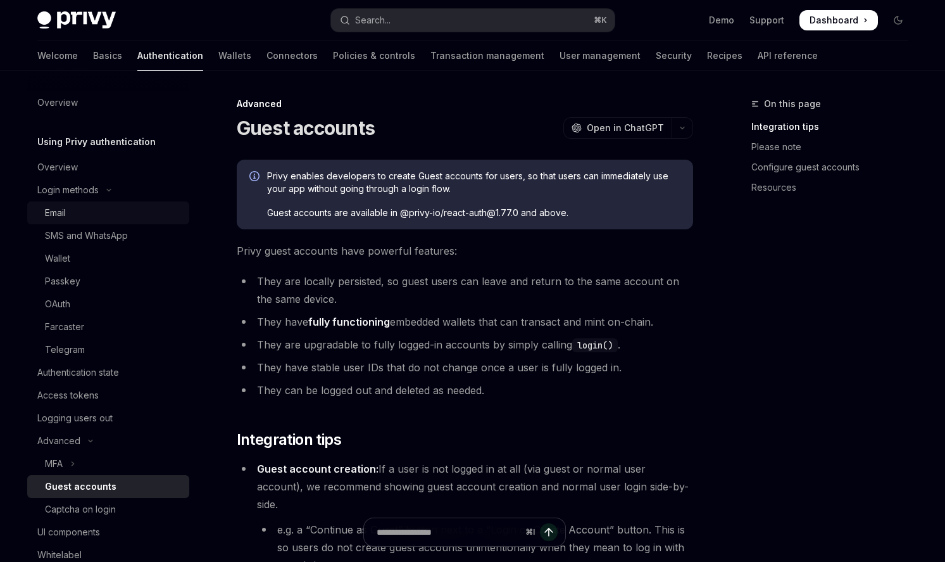
click at [84, 212] on div "Email" at bounding box center [113, 212] width 137 height 15
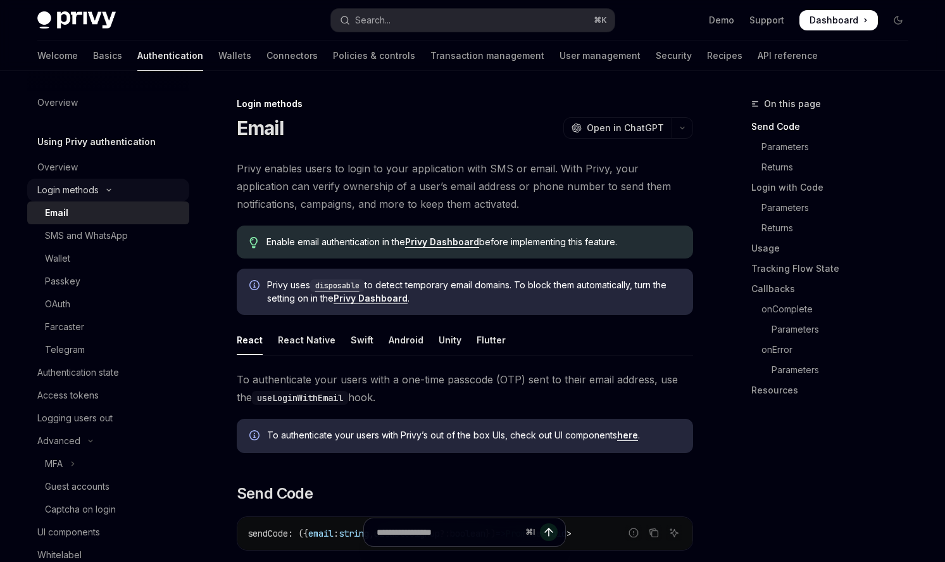
click at [104, 196] on button "Login methods" at bounding box center [108, 190] width 162 height 23
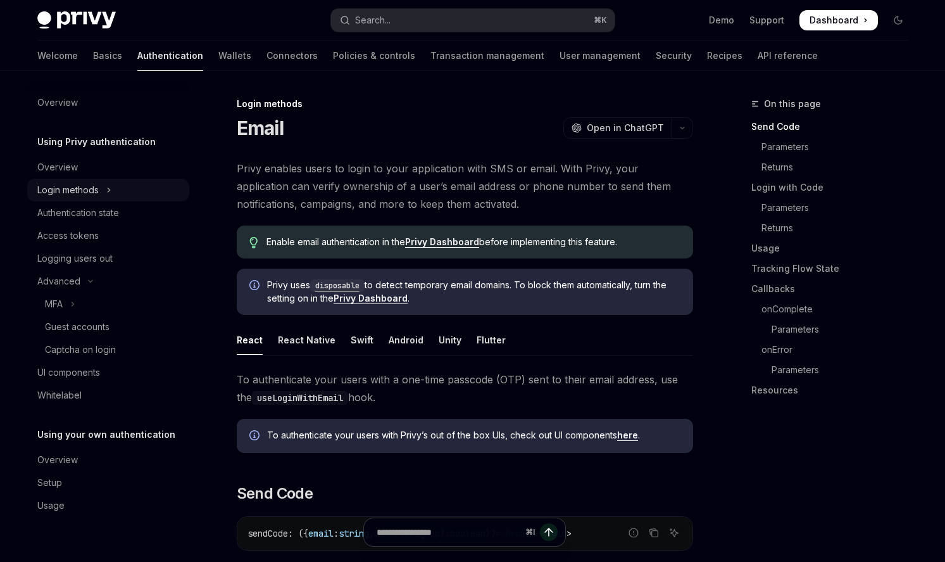
click at [99, 198] on button "Login methods" at bounding box center [108, 190] width 162 height 23
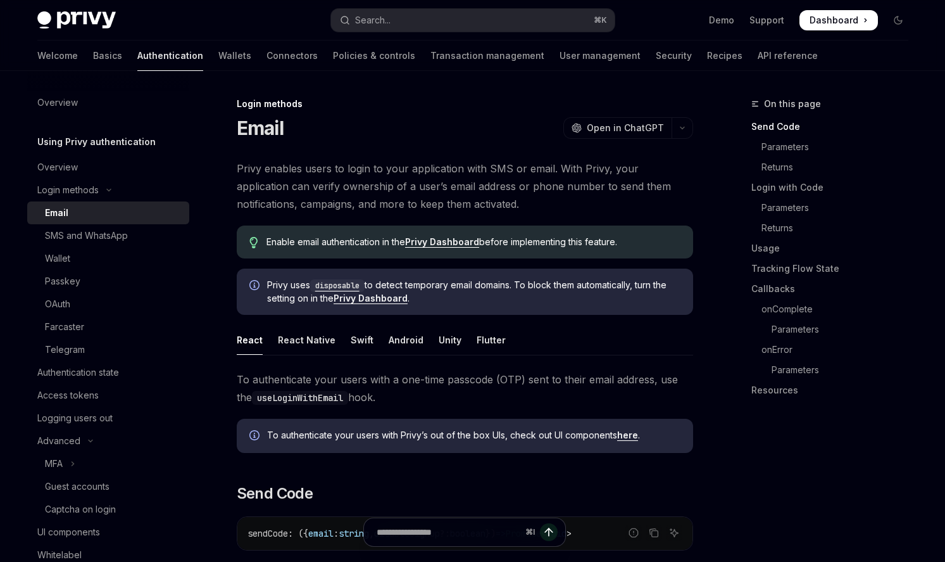
click at [98, 212] on div "Email" at bounding box center [113, 212] width 137 height 15
click at [679, 124] on button "button" at bounding box center [683, 128] width 22 height 22
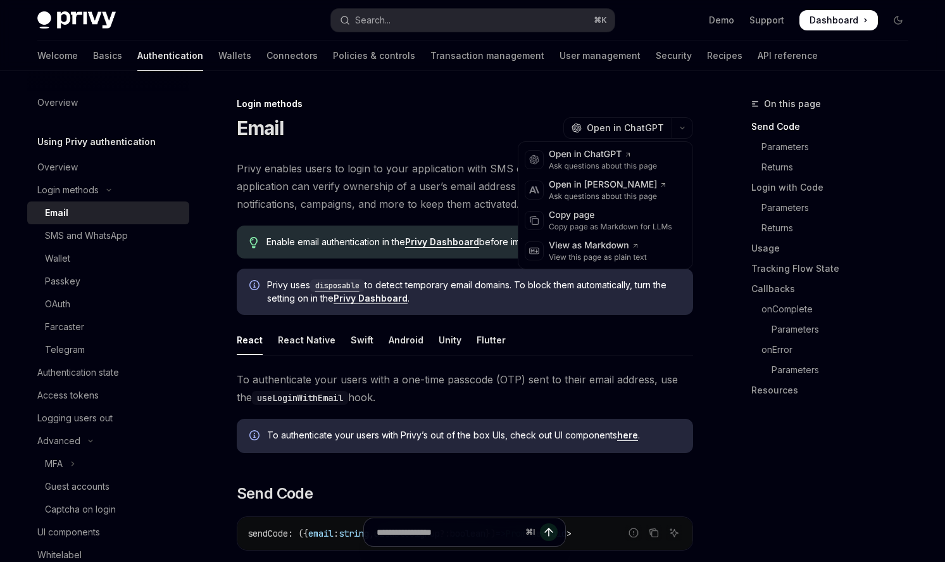
click at [399, 180] on span "Privy enables users to login to your application with SMS or email. With Privy,…" at bounding box center [465, 186] width 457 height 53
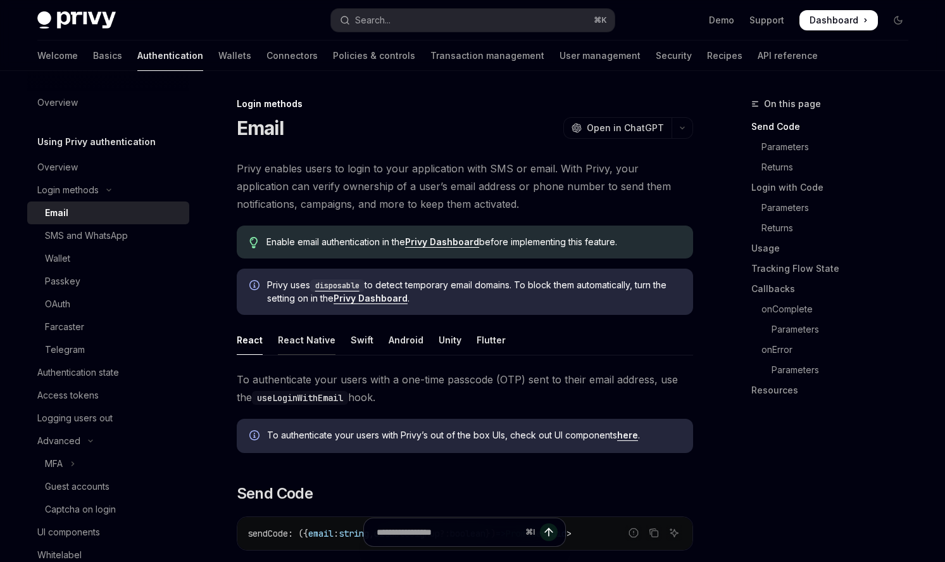
click at [309, 327] on div "React Native" at bounding box center [307, 340] width 58 height 30
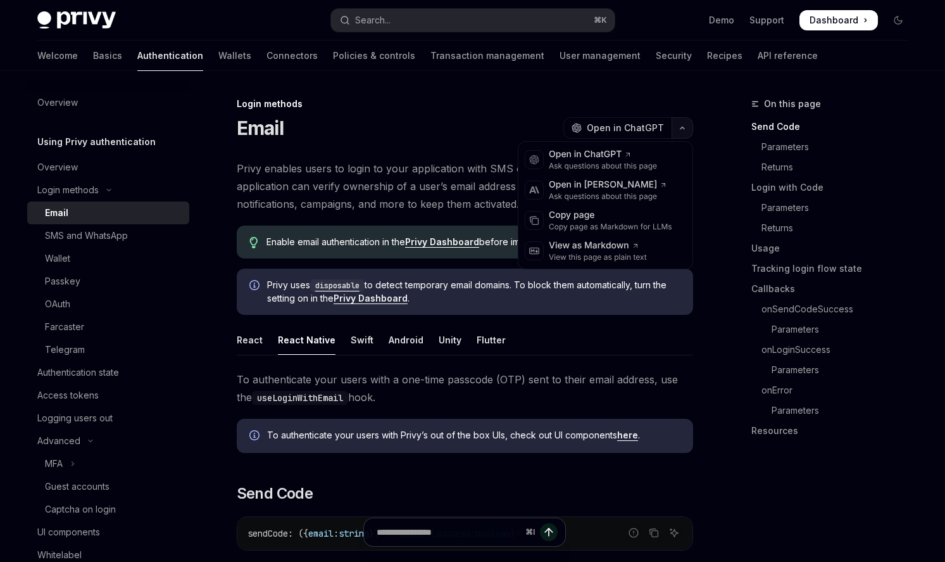
click at [687, 123] on button "button" at bounding box center [683, 128] width 22 height 22
click at [643, 225] on div "Copy page as Markdown for LLMs" at bounding box center [610, 227] width 123 height 10
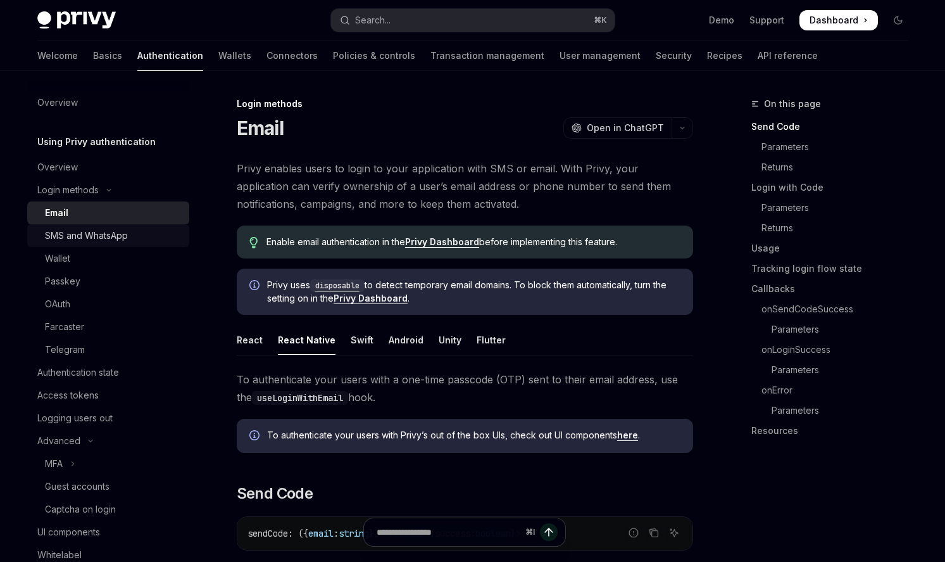
click at [113, 237] on div "SMS and WhatsApp" at bounding box center [86, 235] width 83 height 15
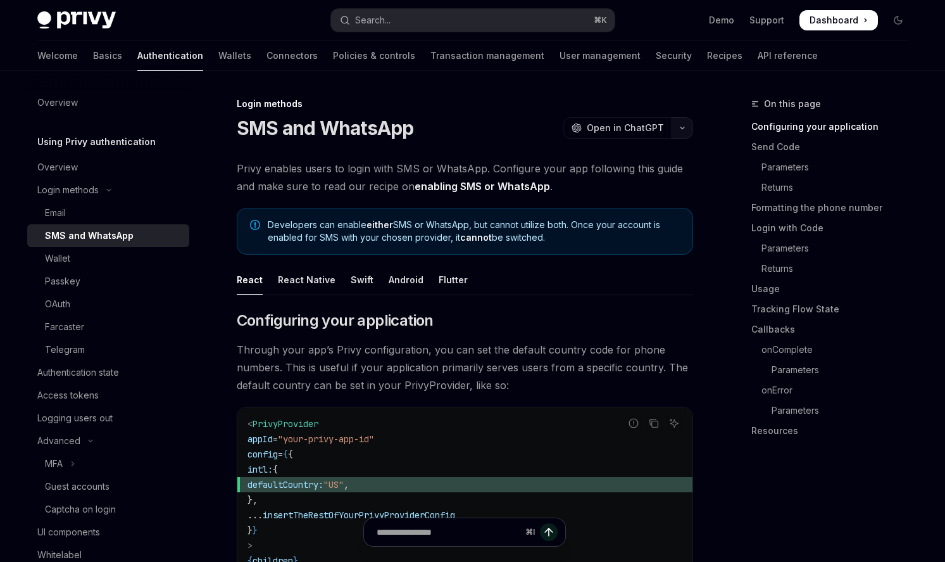
click at [682, 125] on icon "button" at bounding box center [682, 127] width 15 height 5
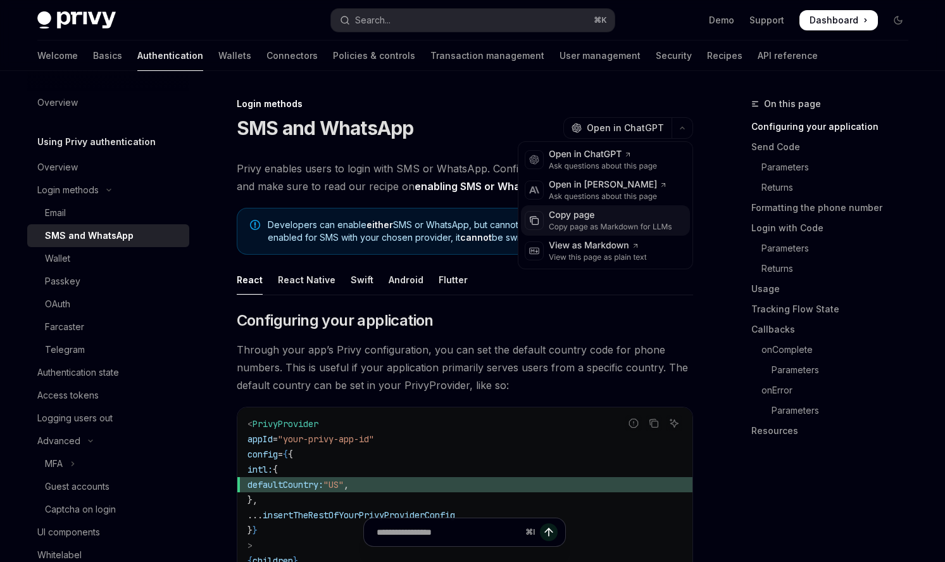
click at [627, 227] on div "Copy page as Markdown for LLMs" at bounding box center [610, 227] width 123 height 10
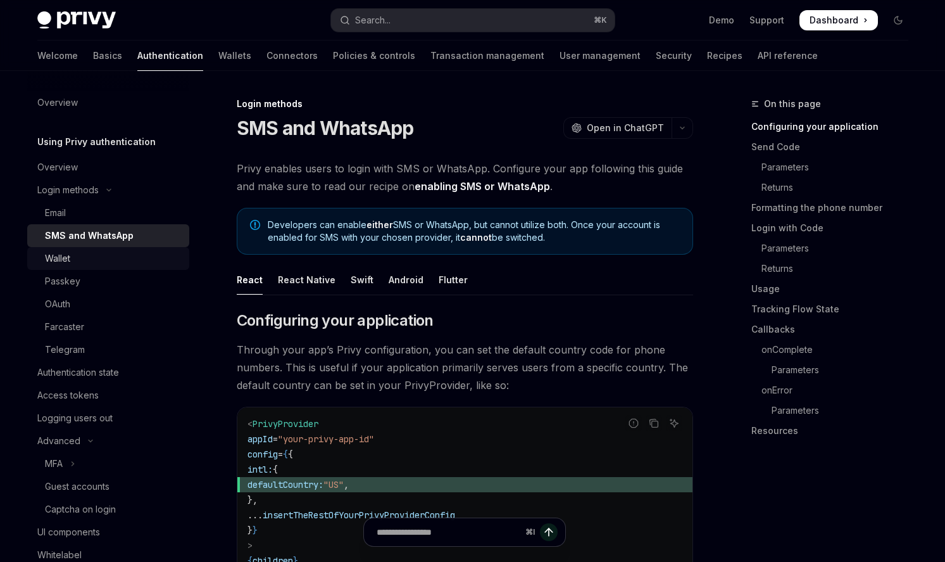
click at [90, 258] on div "Wallet" at bounding box center [113, 258] width 137 height 15
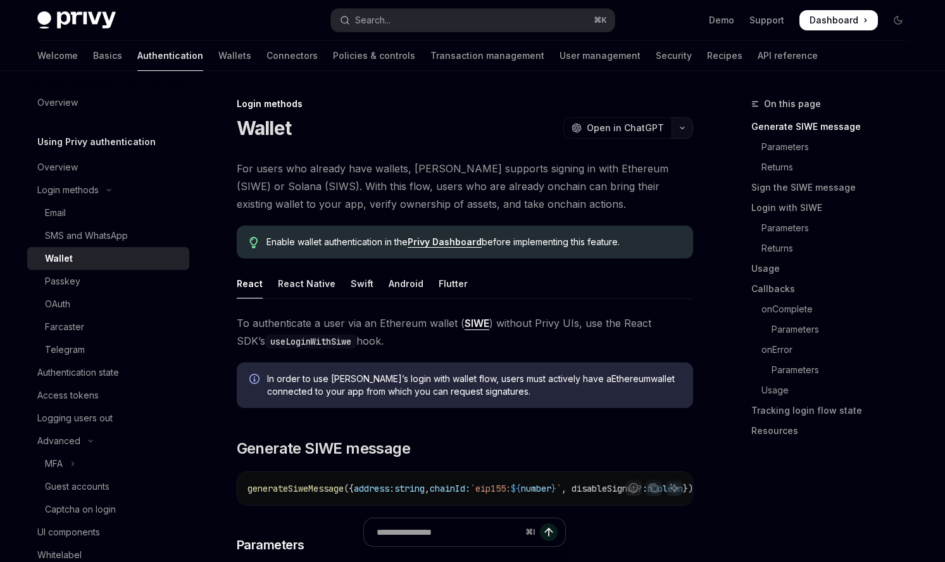
click at [683, 127] on icon "button" at bounding box center [682, 127] width 15 height 5
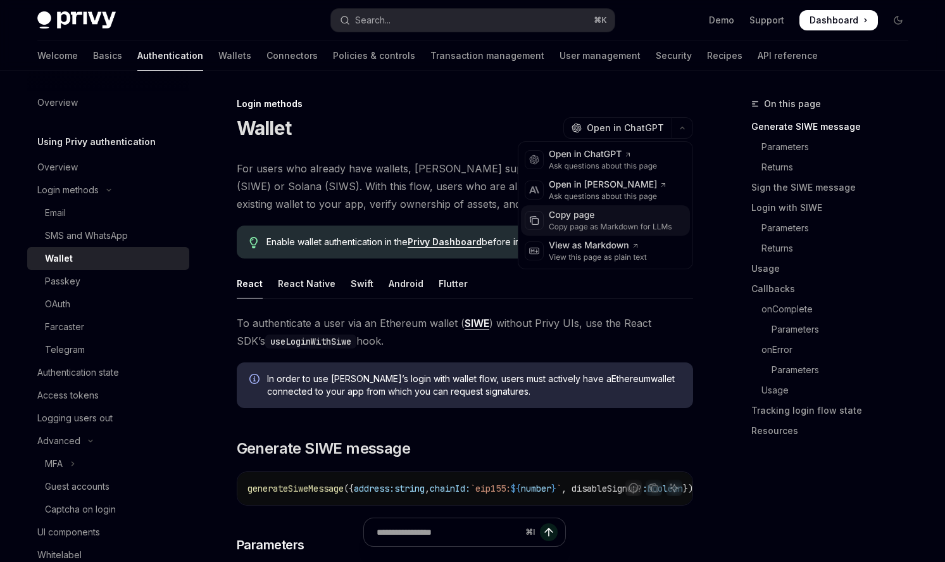
click at [624, 214] on div "Copy page" at bounding box center [610, 215] width 123 height 13
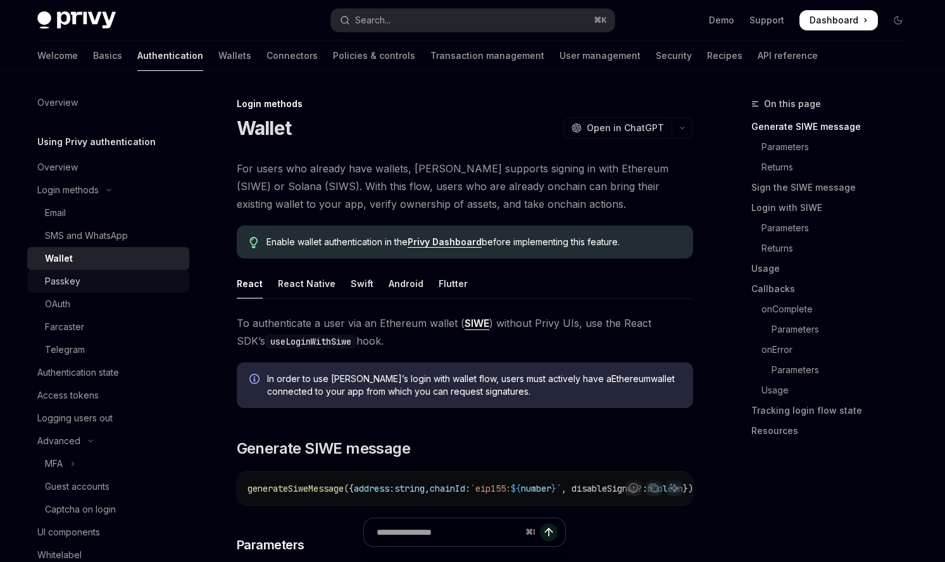
click at [70, 283] on div "Passkey" at bounding box center [62, 281] width 35 height 15
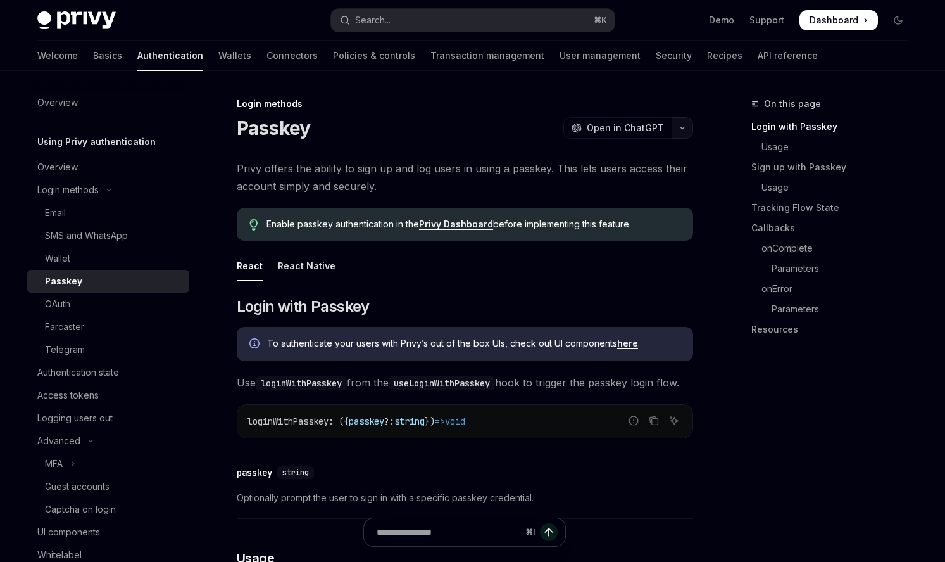
click at [688, 125] on button "button" at bounding box center [683, 128] width 22 height 22
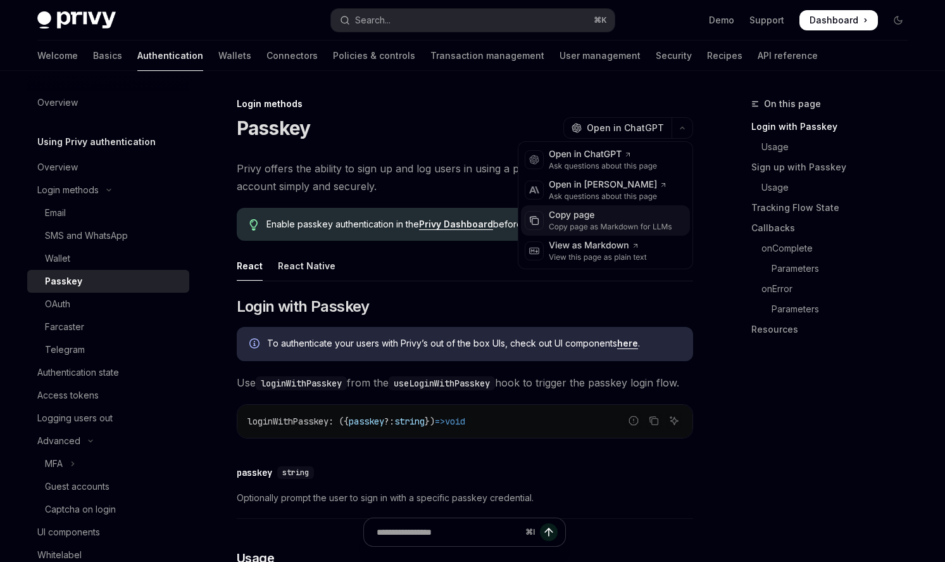
click at [607, 225] on div "Copy page as Markdown for LLMs" at bounding box center [610, 227] width 123 height 10
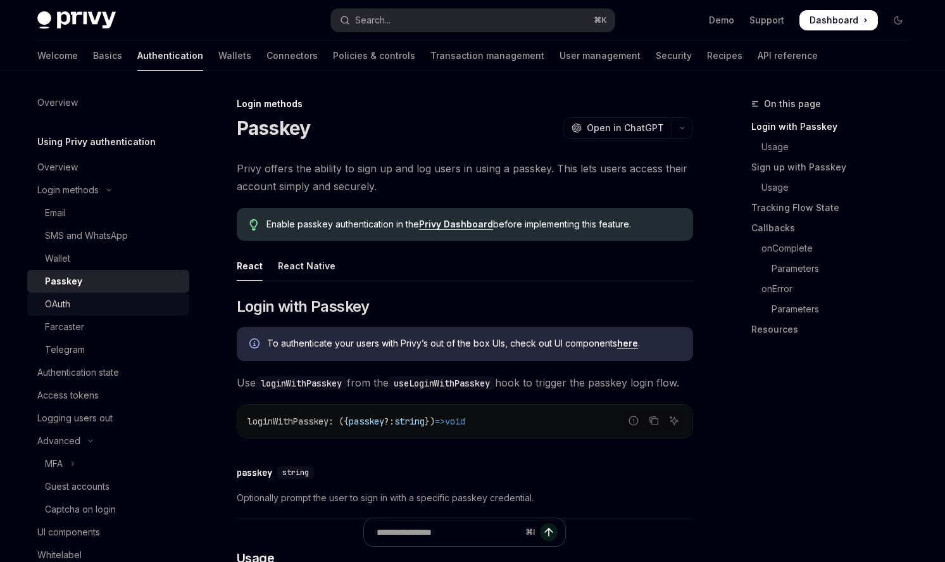
click at [80, 301] on div "OAuth" at bounding box center [113, 303] width 137 height 15
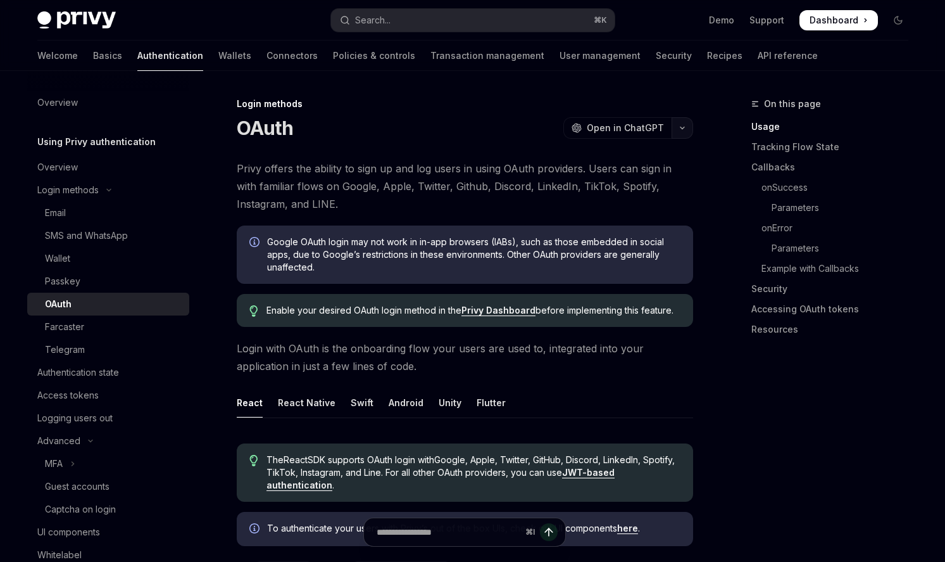
click at [678, 131] on button "button" at bounding box center [683, 128] width 22 height 22
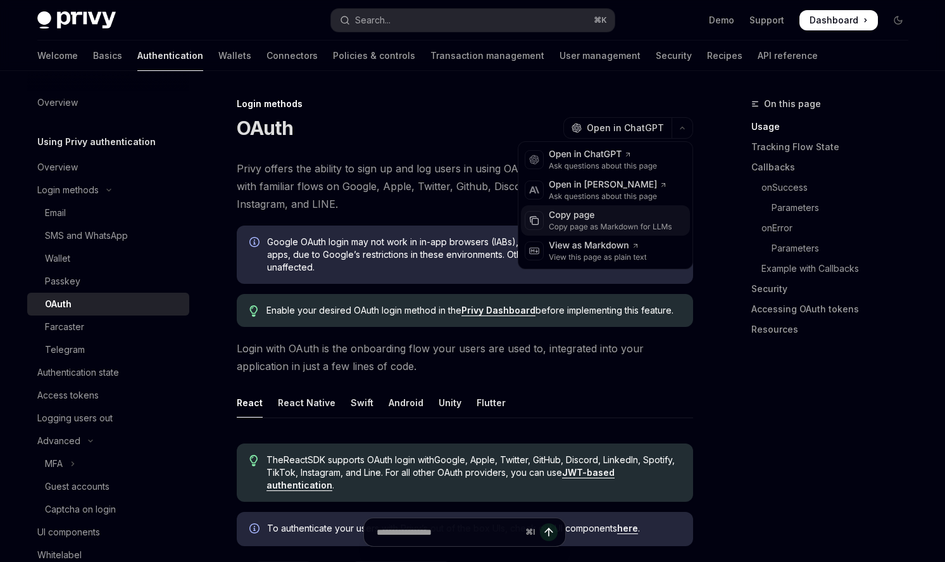
click at [612, 222] on div "Copy page as Markdown for LLMs" at bounding box center [610, 227] width 123 height 10
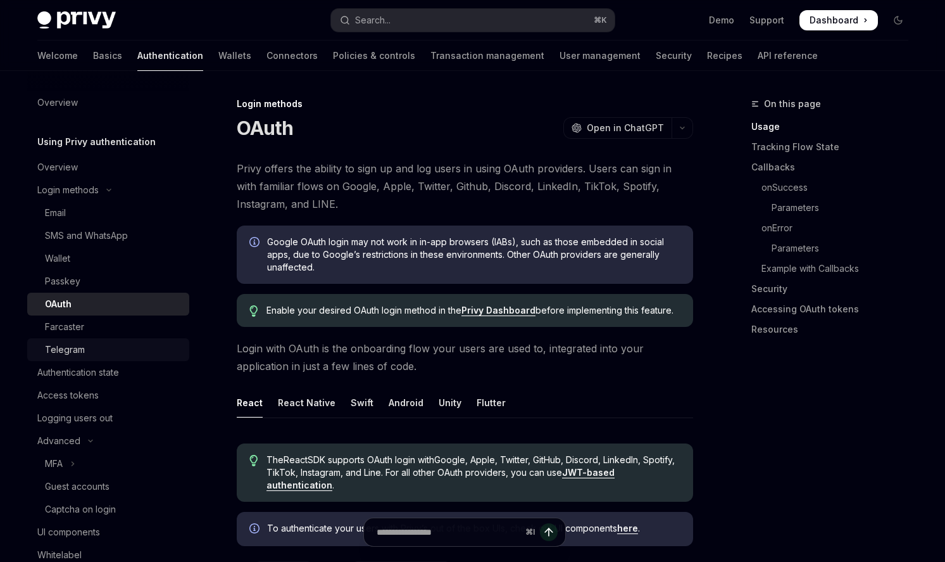
click at [109, 349] on div "Telegram" at bounding box center [113, 349] width 137 height 15
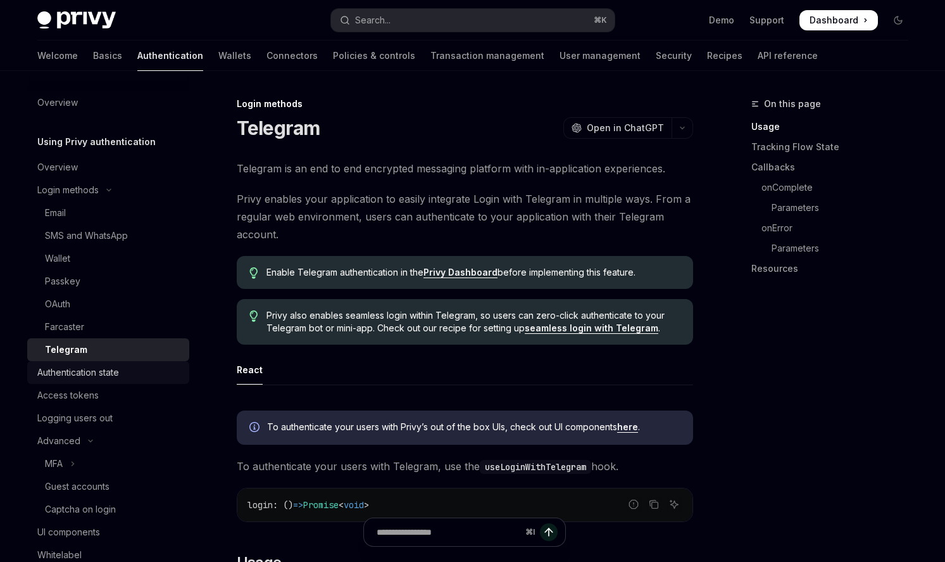
click at [77, 380] on link "Authentication state" at bounding box center [108, 372] width 162 height 23
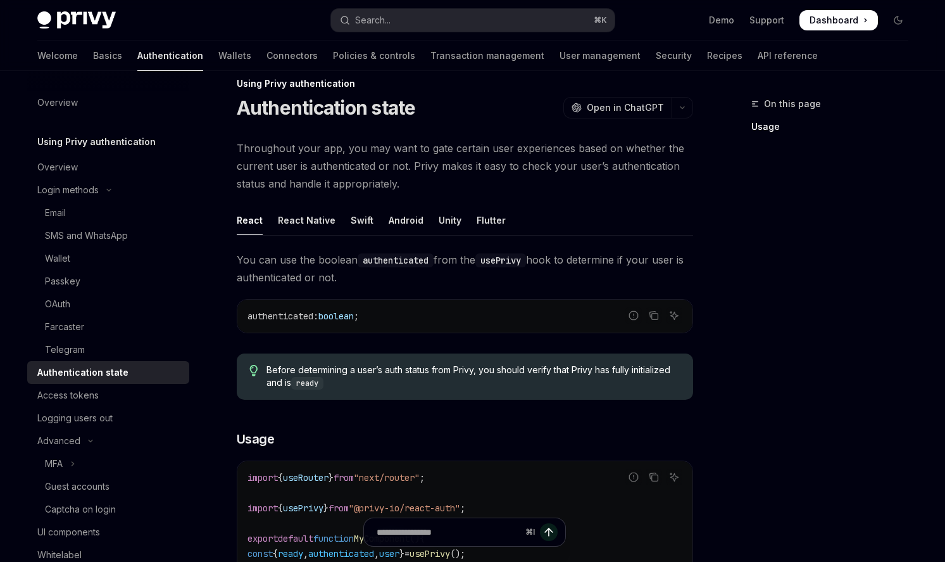
scroll to position [23, 0]
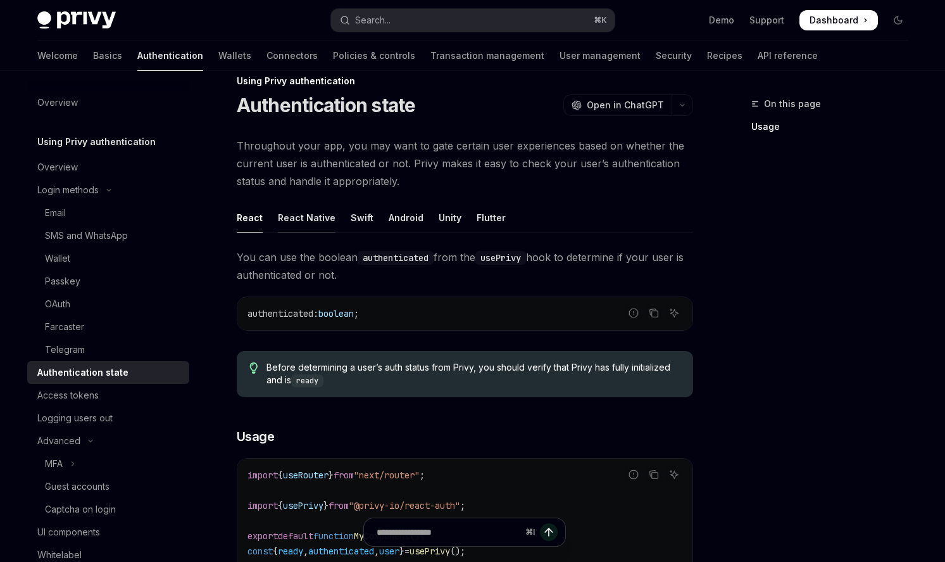
click at [320, 218] on div "React Native" at bounding box center [307, 218] width 58 height 30
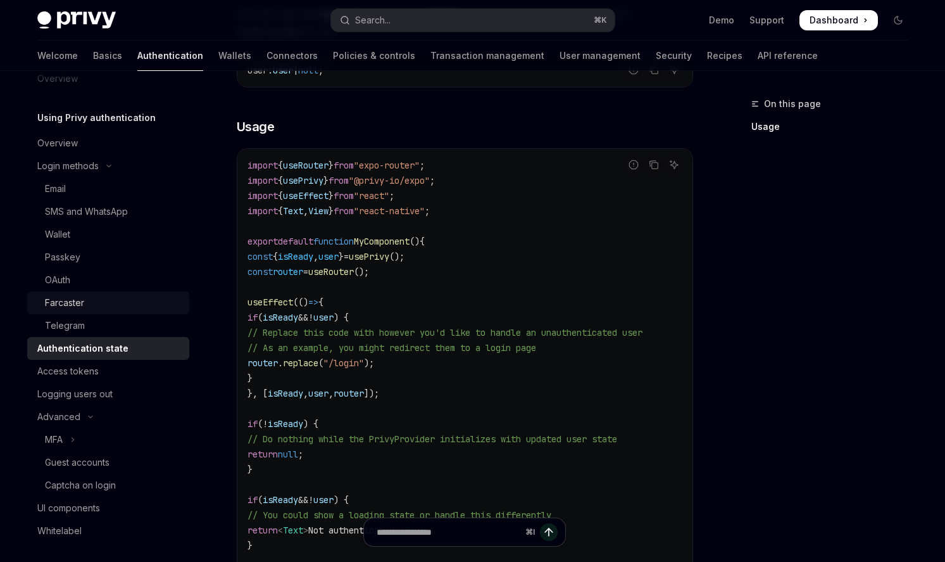
scroll to position [33, 0]
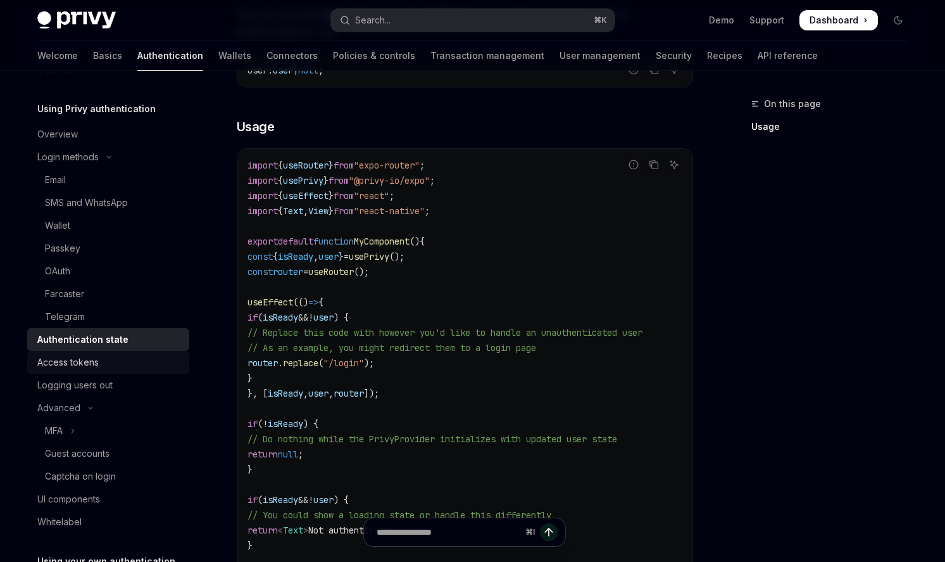
click at [124, 365] on div "Access tokens" at bounding box center [109, 362] width 144 height 15
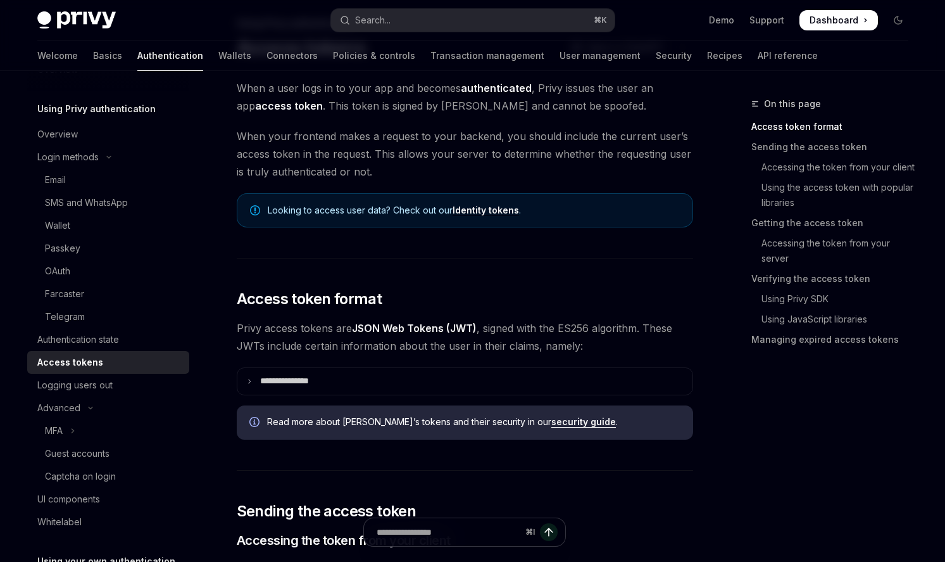
scroll to position [81, 0]
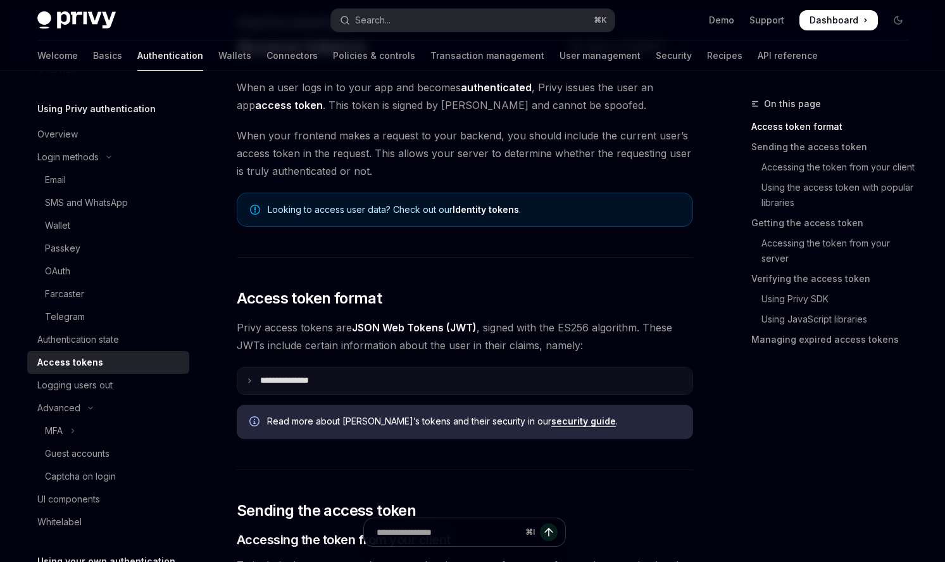
click at [356, 376] on summary "**********" at bounding box center [464, 380] width 455 height 27
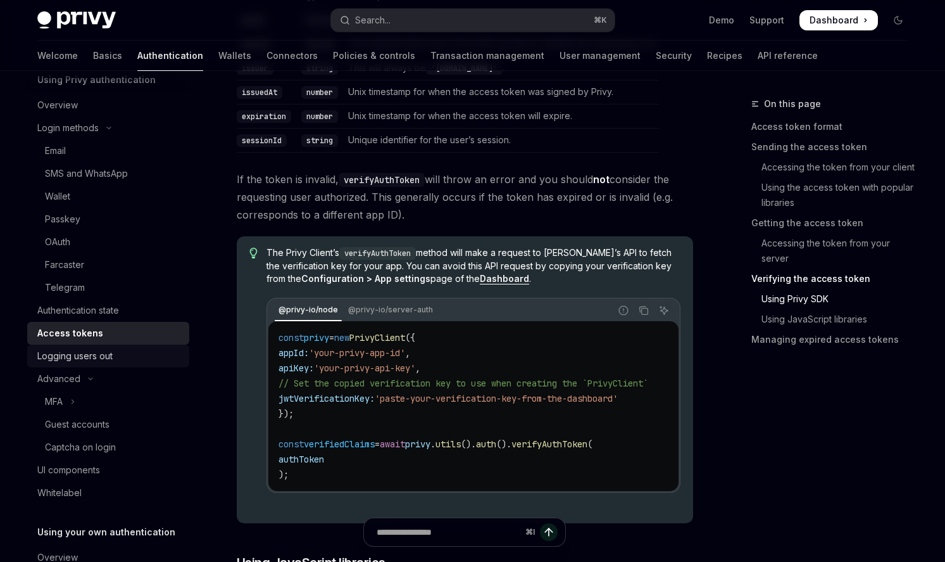
scroll to position [63, 0]
click at [127, 420] on div "Guest accounts" at bounding box center [113, 423] width 137 height 15
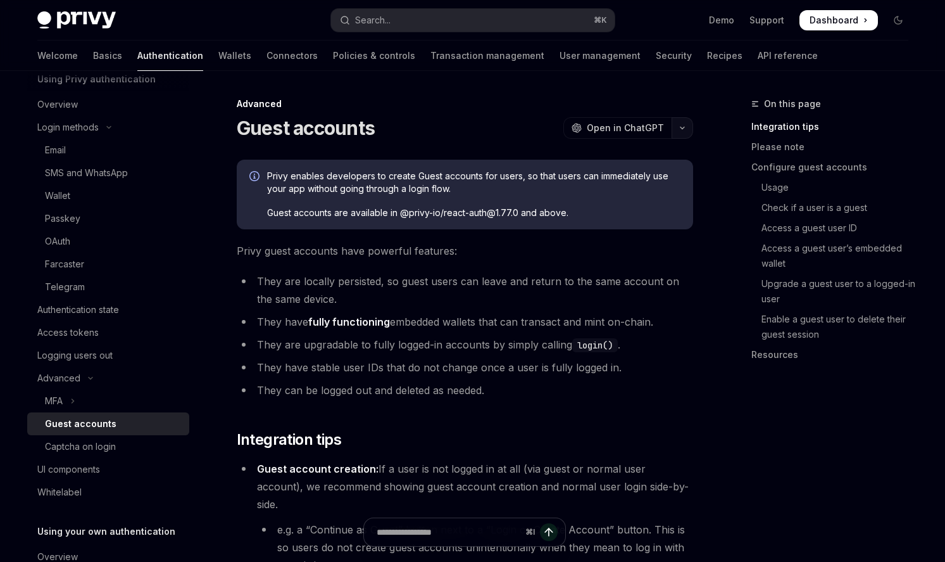
click at [684, 132] on button "button" at bounding box center [683, 128] width 22 height 22
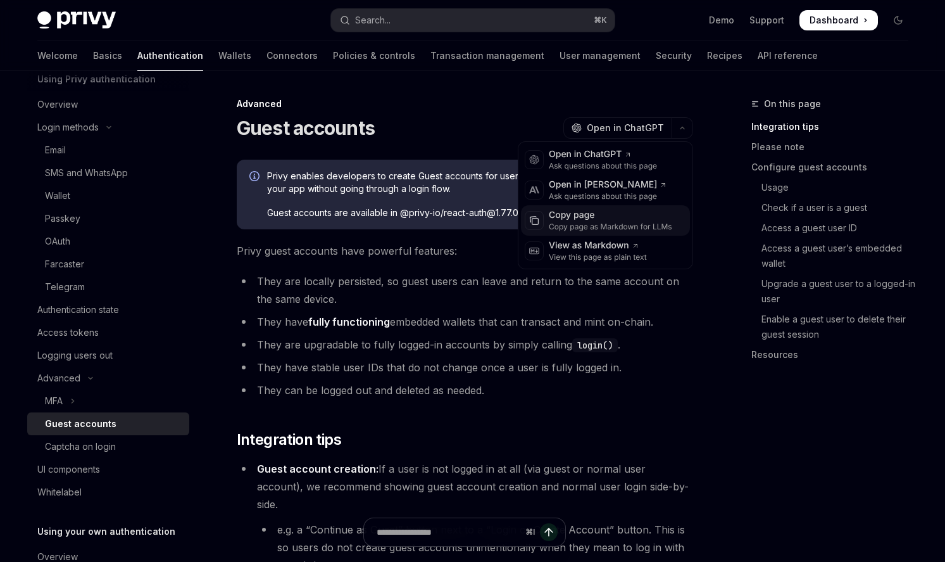
click at [614, 214] on div "Copy page" at bounding box center [610, 215] width 123 height 13
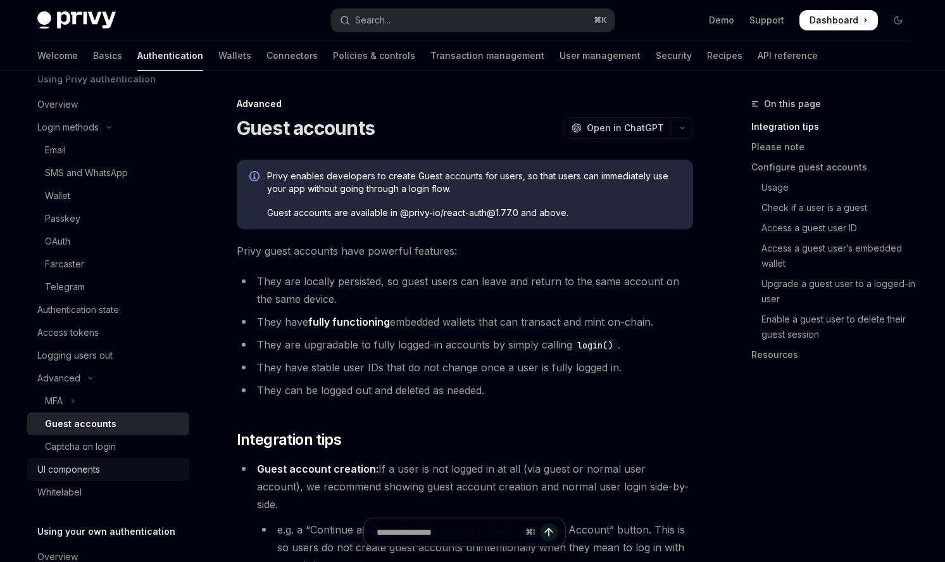
click at [79, 469] on div "UI components" at bounding box center [68, 469] width 63 height 15
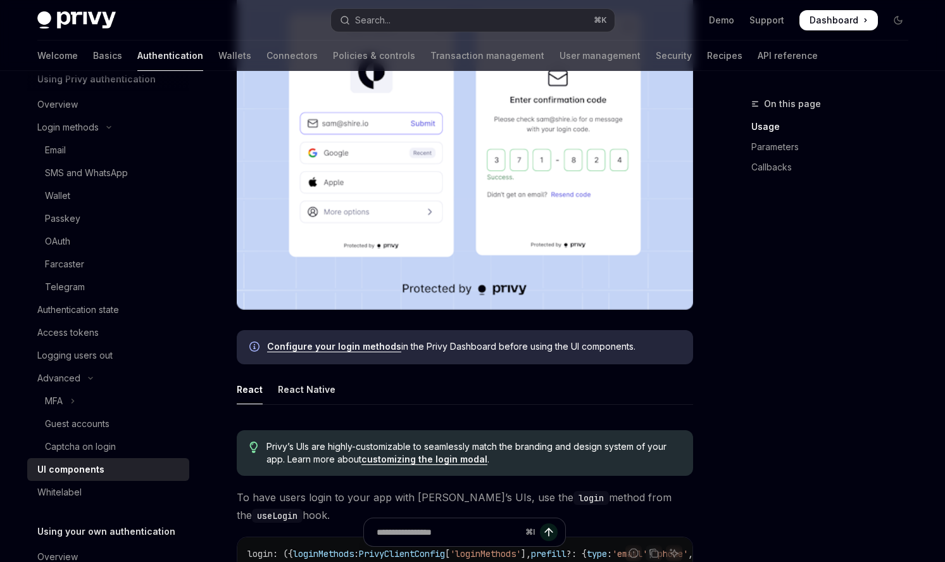
scroll to position [473, 0]
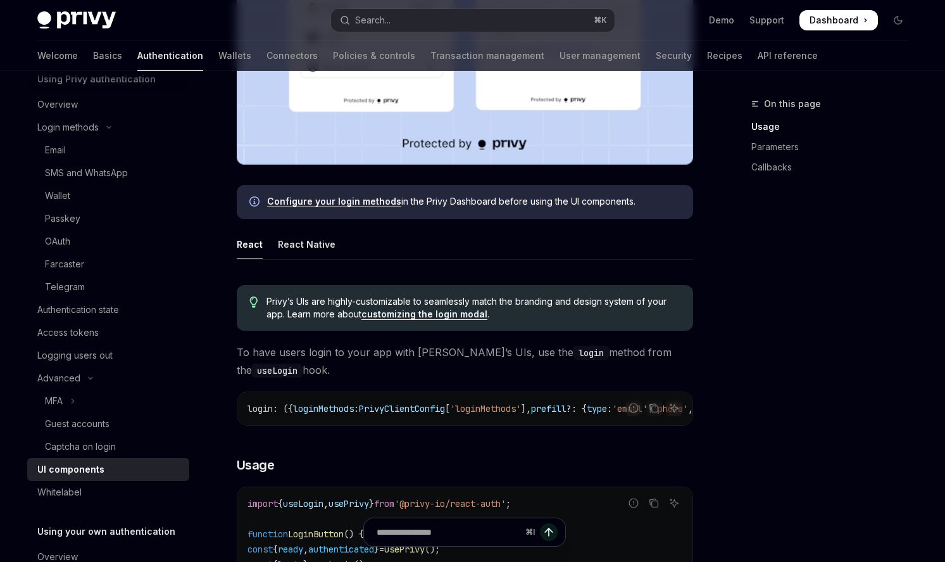
click at [435, 320] on span "Privy’s UIs are highly-customizable to seamlessly match the branding and design…" at bounding box center [474, 307] width 414 height 25
click at [434, 314] on link "customizing the login modal" at bounding box center [425, 313] width 126 height 11
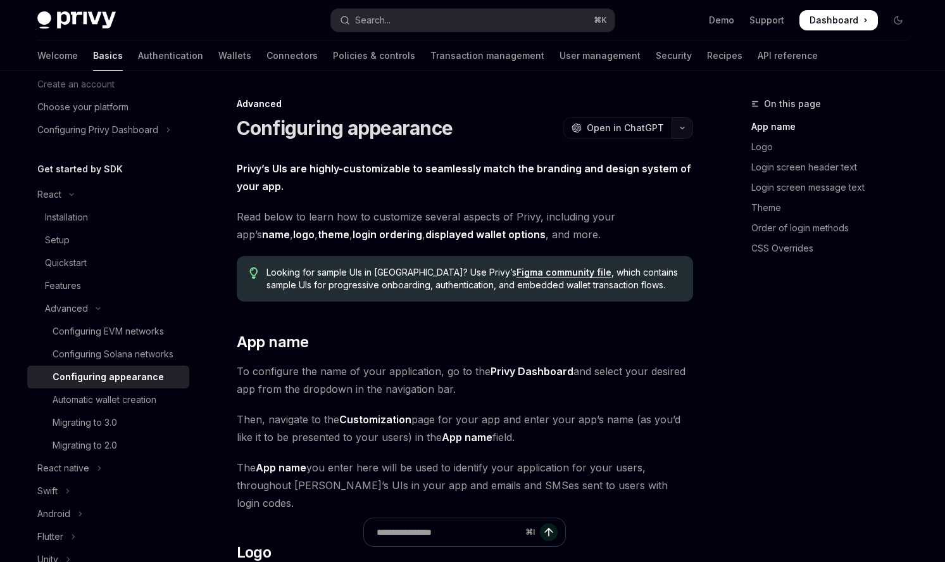
click at [681, 130] on button "button" at bounding box center [683, 128] width 22 height 22
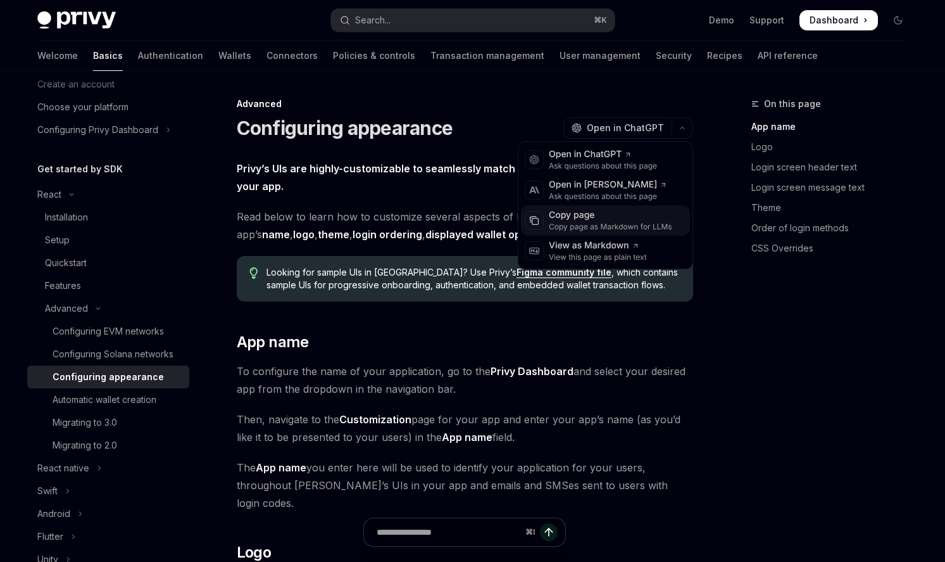
click at [640, 213] on div "Copy page" at bounding box center [610, 215] width 123 height 13
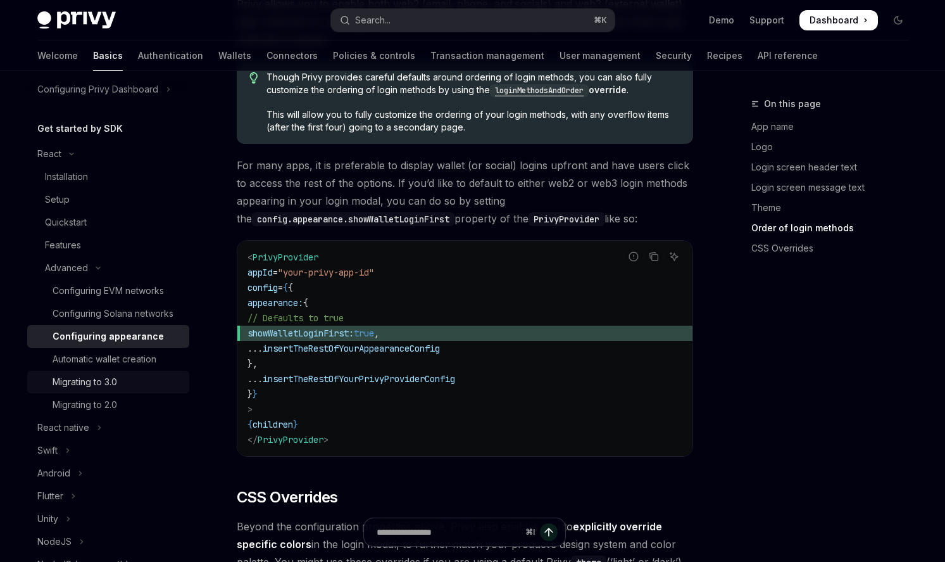
scroll to position [117, 0]
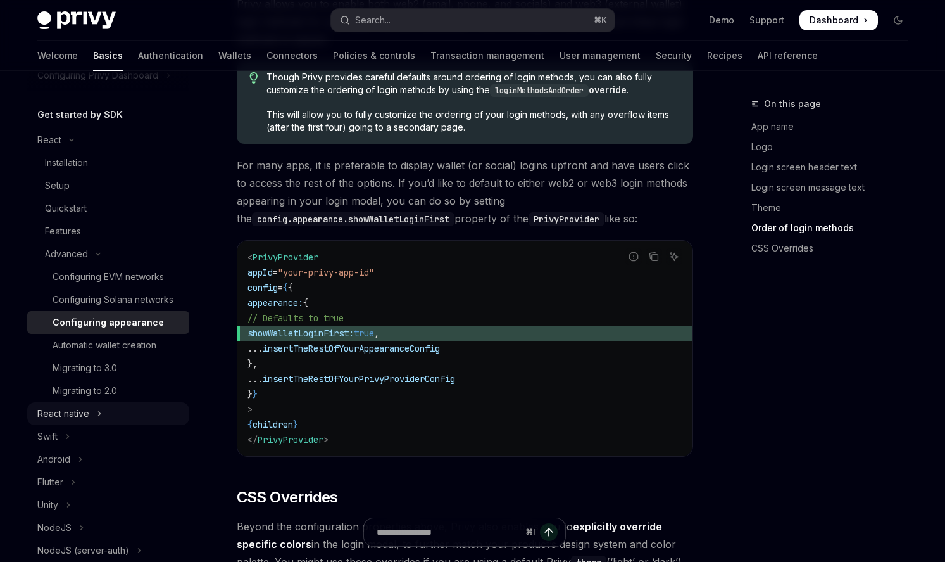
click at [73, 416] on div "React native" at bounding box center [63, 413] width 52 height 15
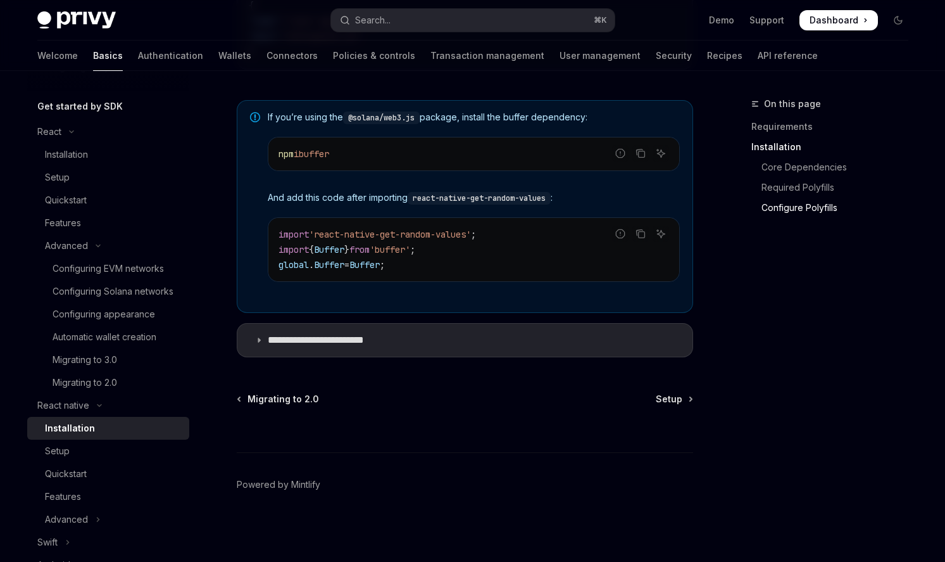
scroll to position [84, 0]
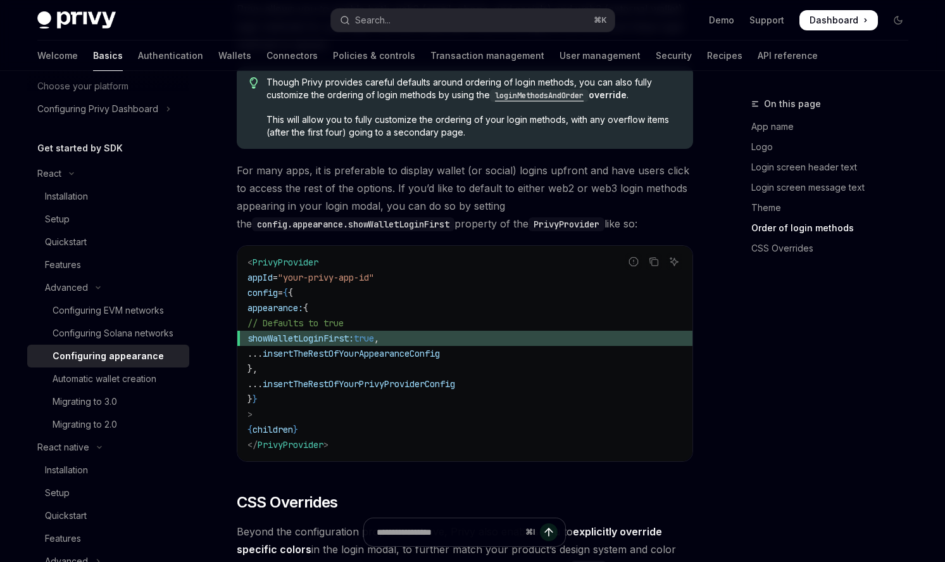
scroll to position [2569, 0]
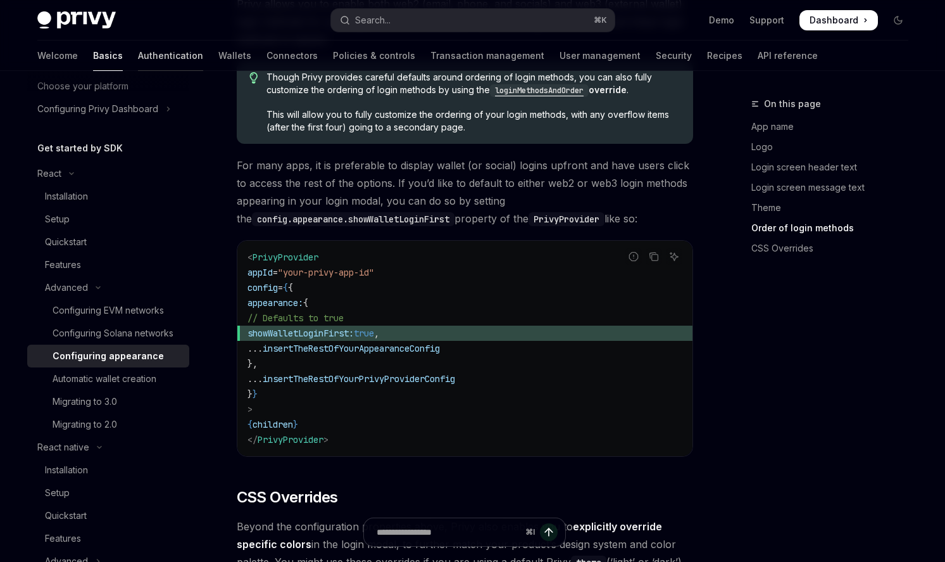
click at [138, 62] on link "Authentication" at bounding box center [170, 56] width 65 height 30
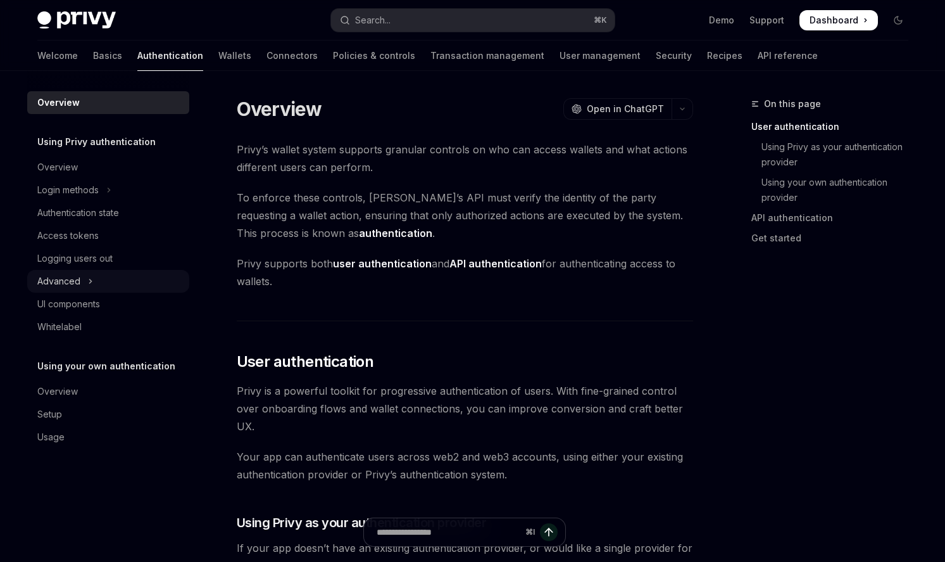
click at [104, 279] on button "Advanced" at bounding box center [108, 281] width 162 height 23
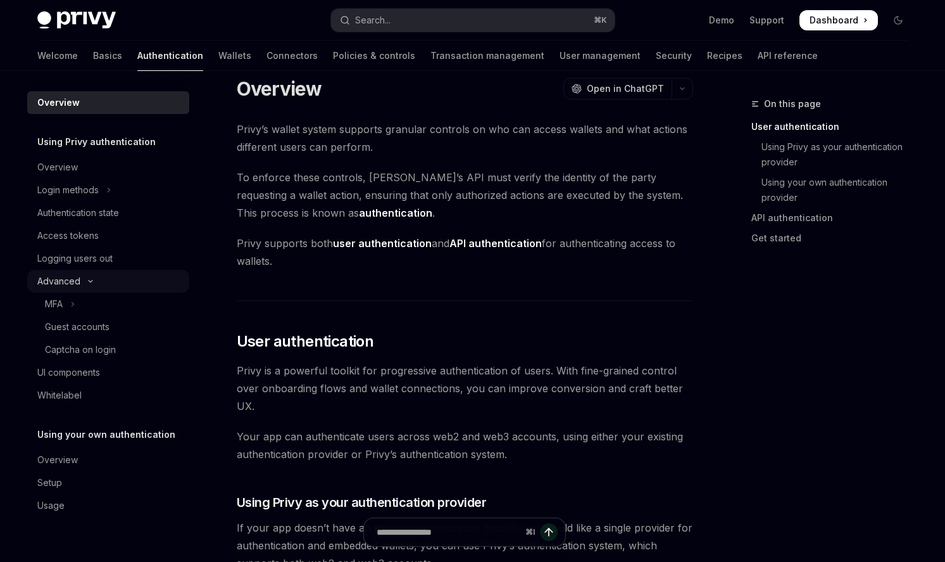
scroll to position [27, 0]
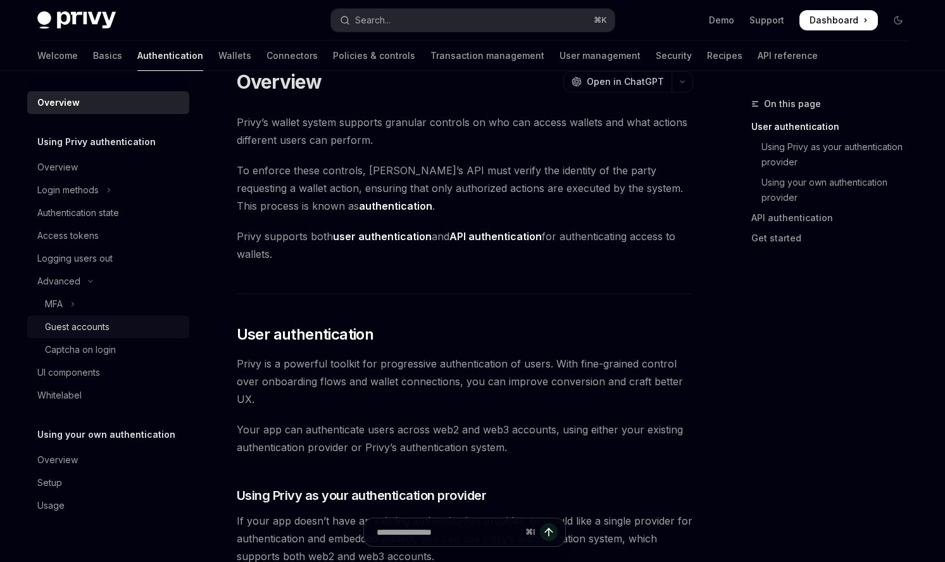
click at [109, 336] on link "Guest accounts" at bounding box center [108, 326] width 162 height 23
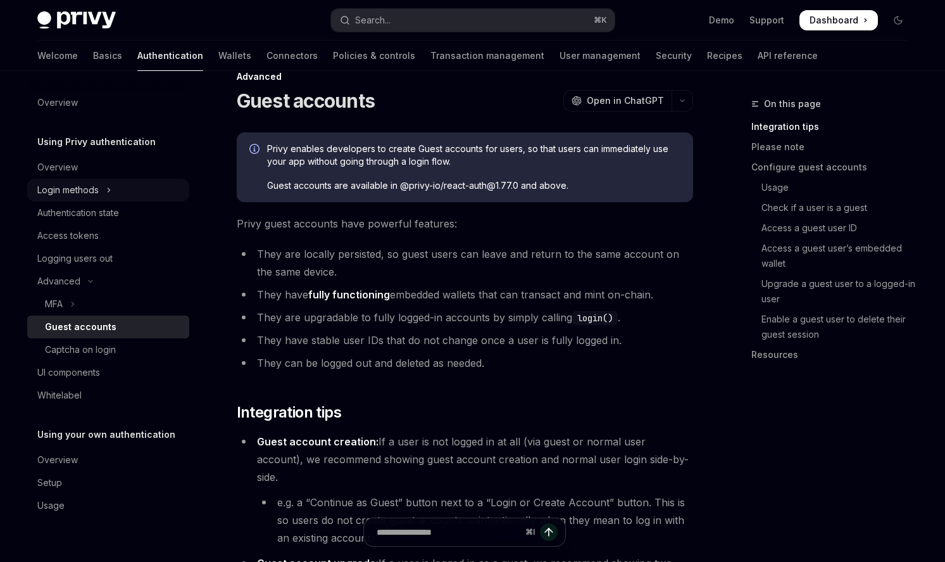
click at [106, 193] on icon "Toggle Login methods section" at bounding box center [108, 189] width 5 height 15
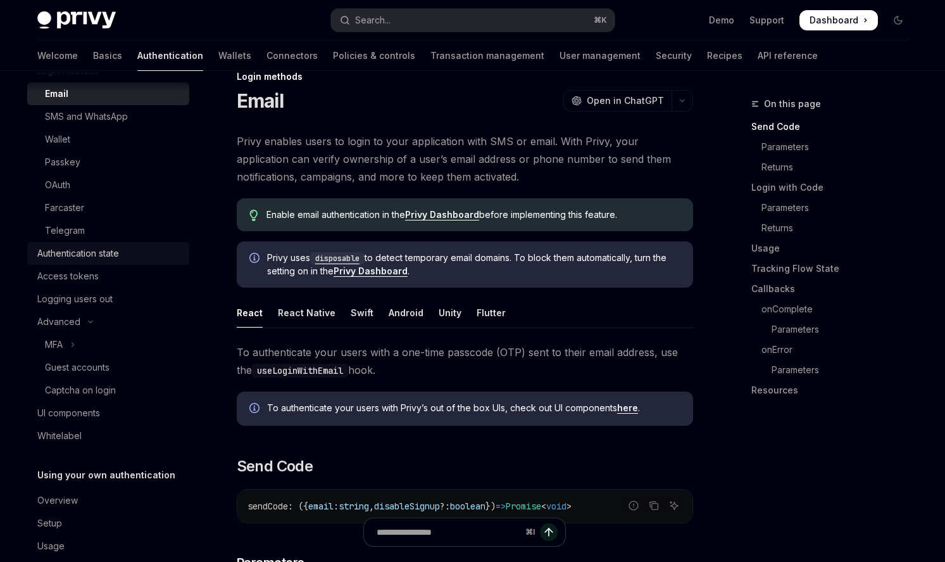
scroll to position [140, 0]
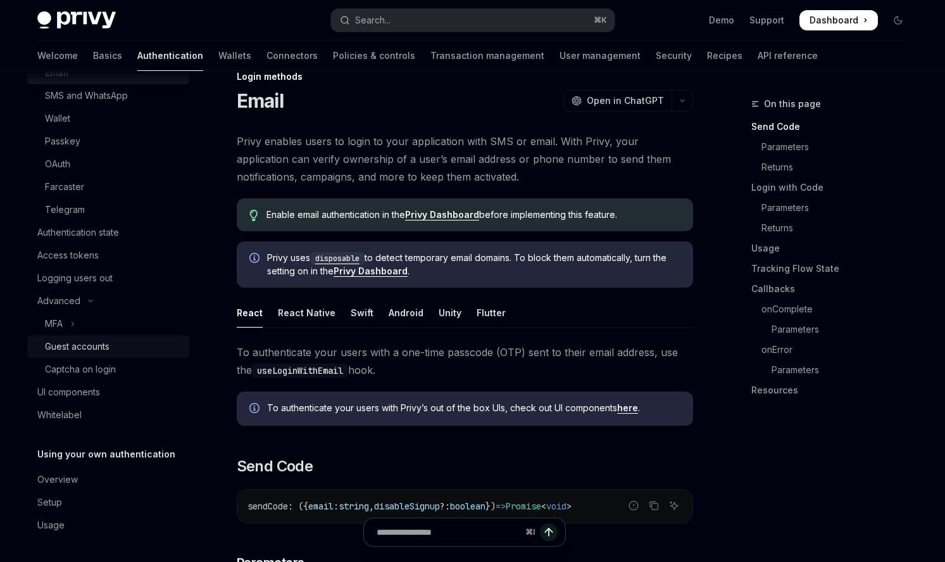
click at [111, 347] on div "Guest accounts" at bounding box center [113, 346] width 137 height 15
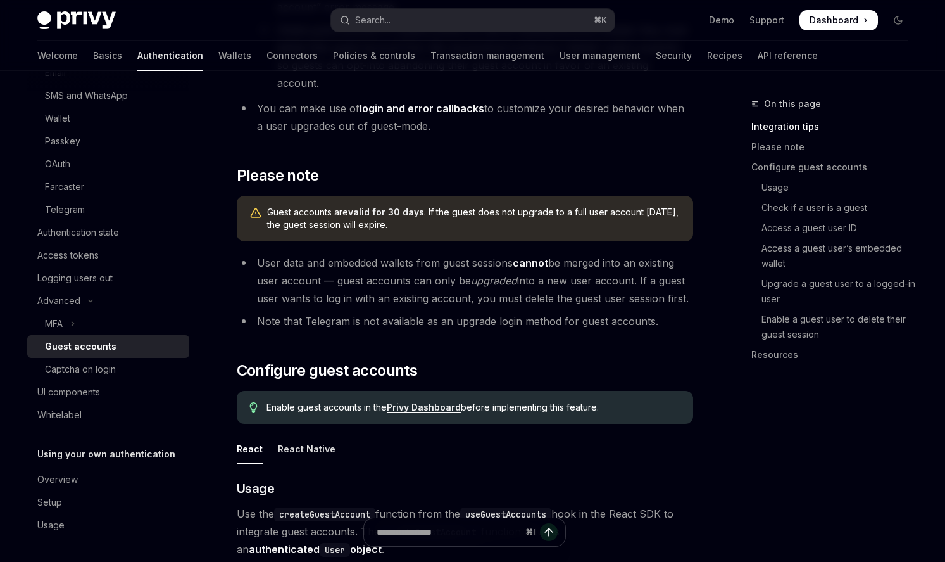
scroll to position [681, 0]
click at [315, 433] on div "React Native" at bounding box center [307, 448] width 58 height 30
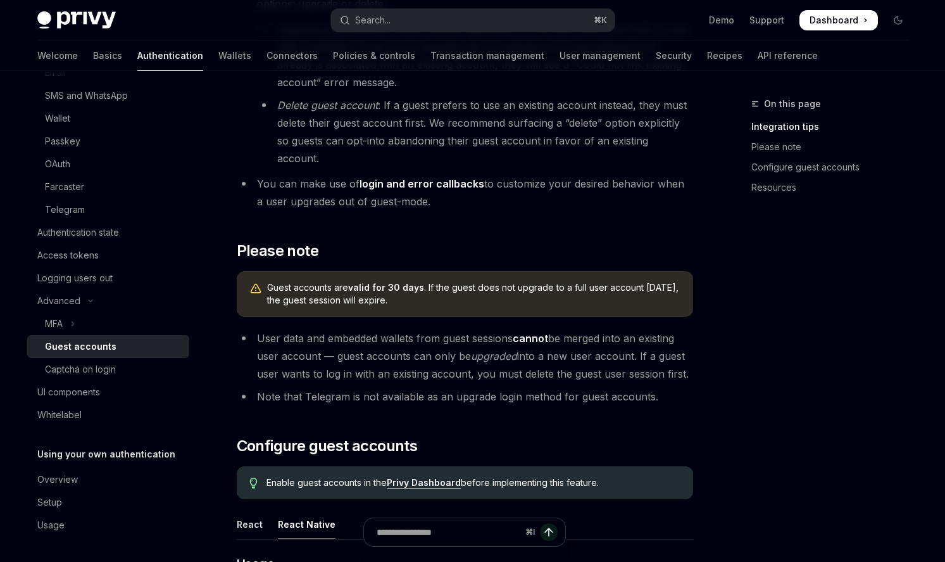
scroll to position [644, 0]
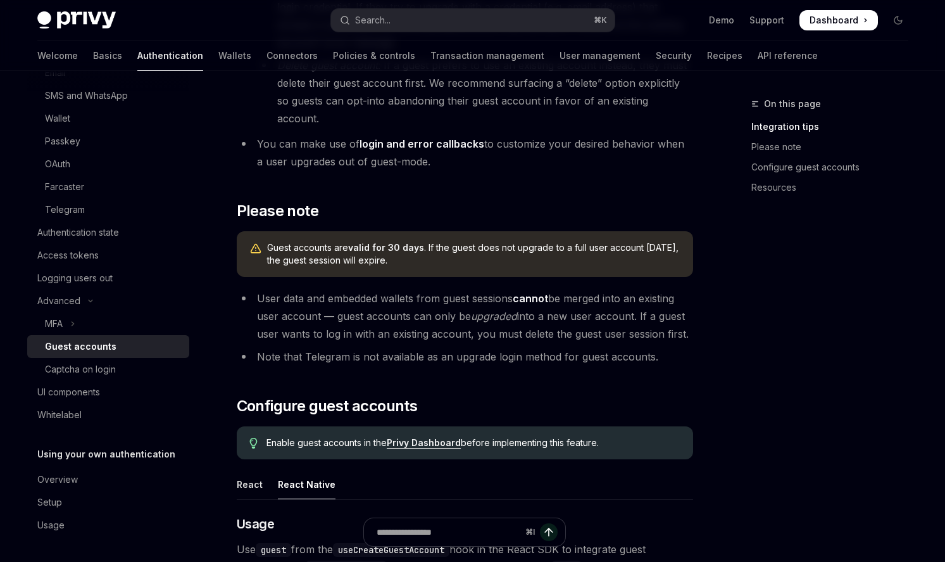
click at [436, 437] on link "Privy Dashboard" at bounding box center [424, 442] width 74 height 11
click at [115, 125] on div "Wallet" at bounding box center [113, 118] width 137 height 15
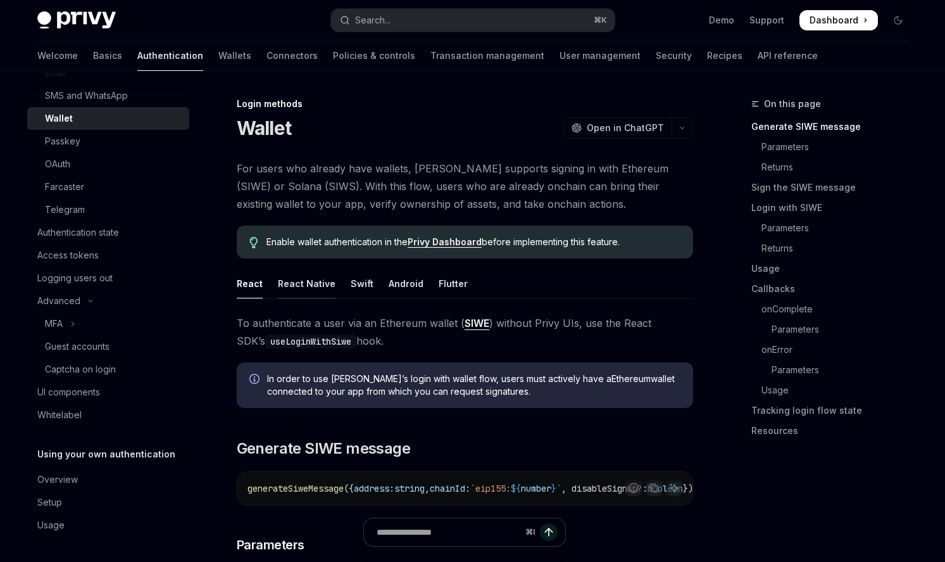
click at [315, 274] on div "React Native" at bounding box center [307, 284] width 58 height 30
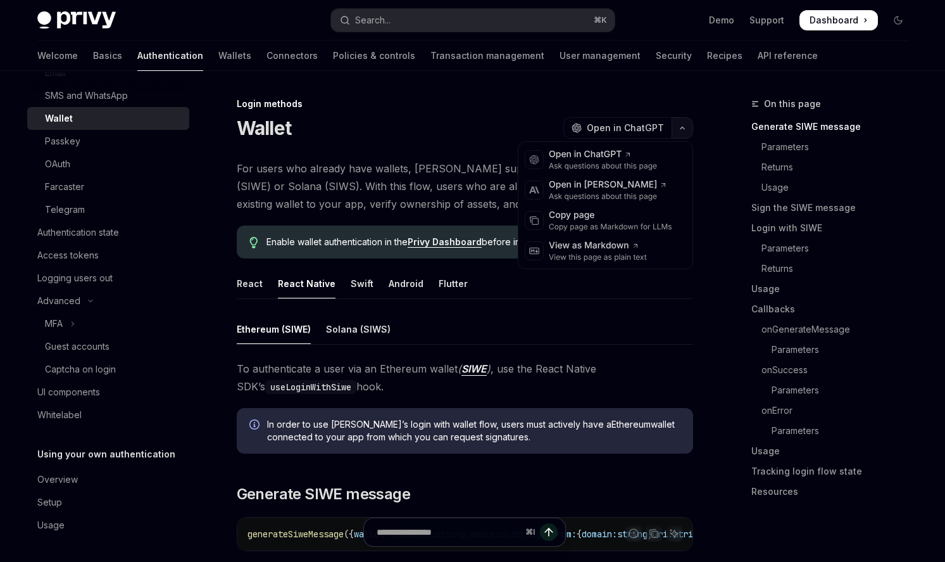
click at [686, 134] on button "button" at bounding box center [683, 128] width 22 height 22
click at [621, 211] on div "Copy page" at bounding box center [610, 215] width 123 height 13
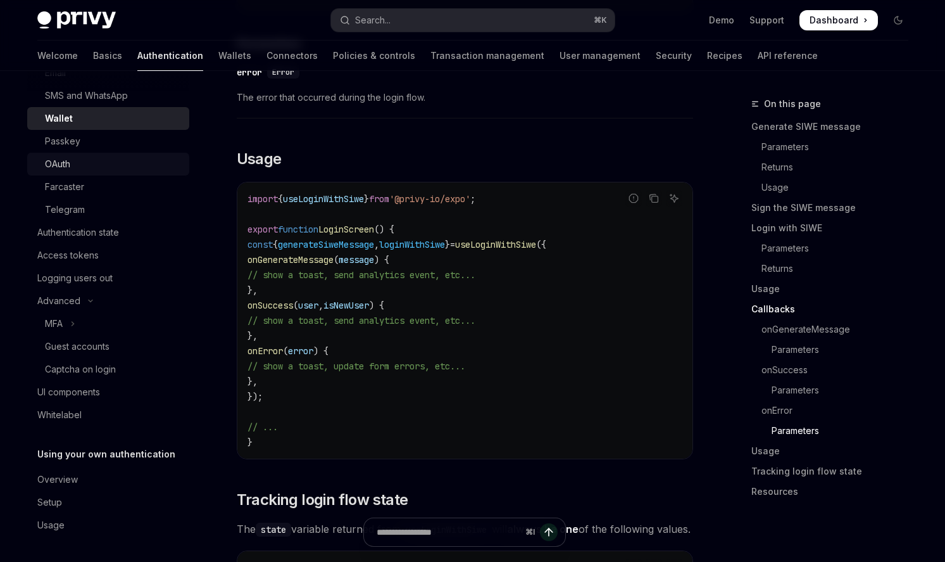
scroll to position [3782, 0]
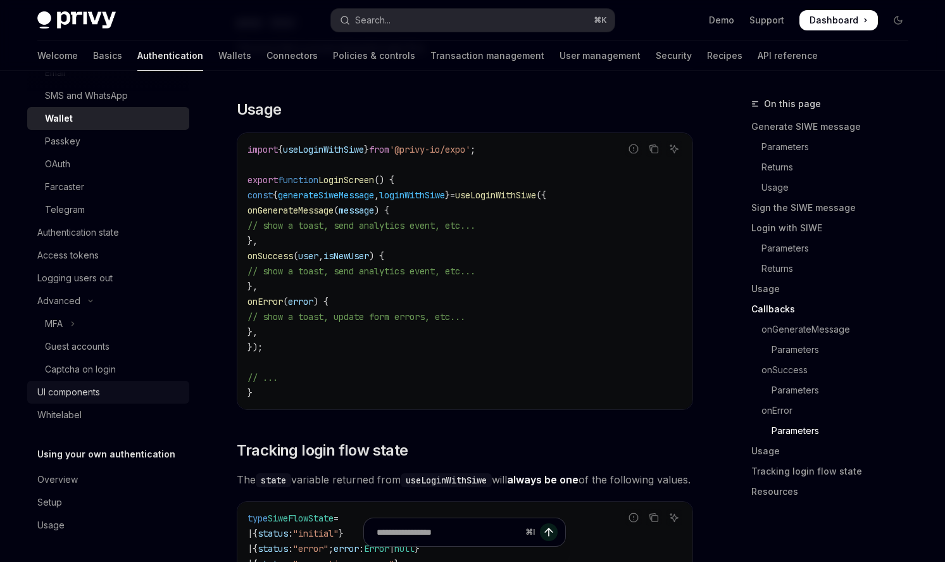
click at [83, 391] on div "UI components" at bounding box center [68, 391] width 63 height 15
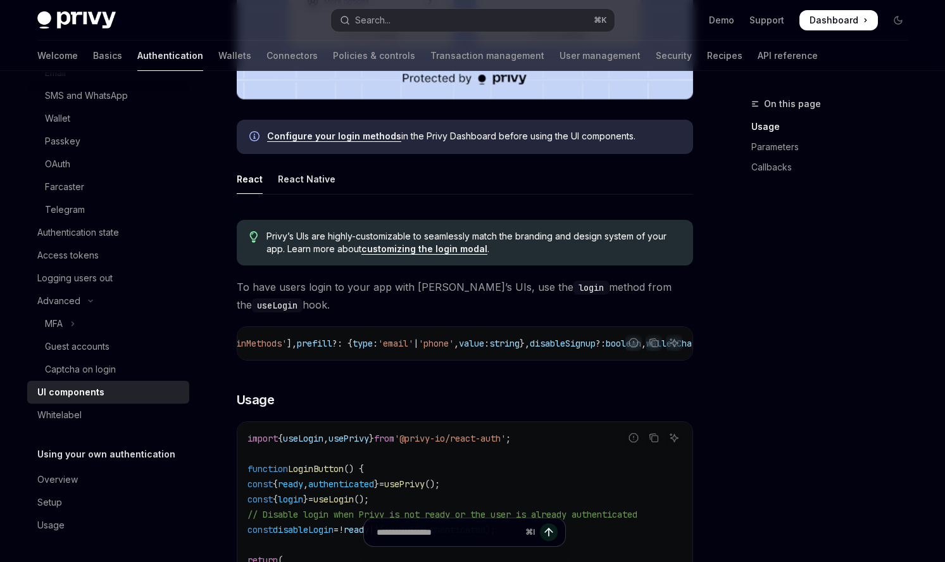
scroll to position [412, 0]
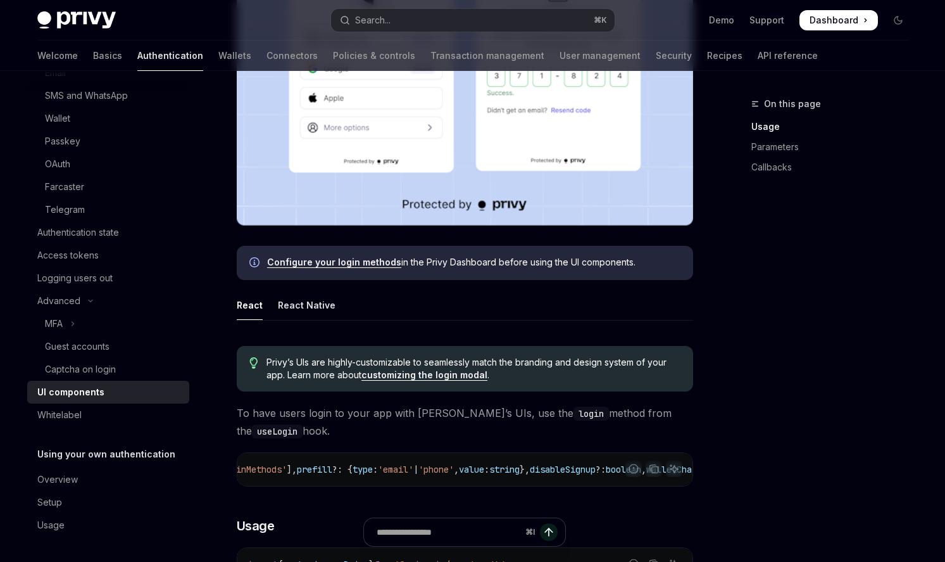
click at [378, 260] on link "Configure your login methods" at bounding box center [334, 261] width 134 height 11
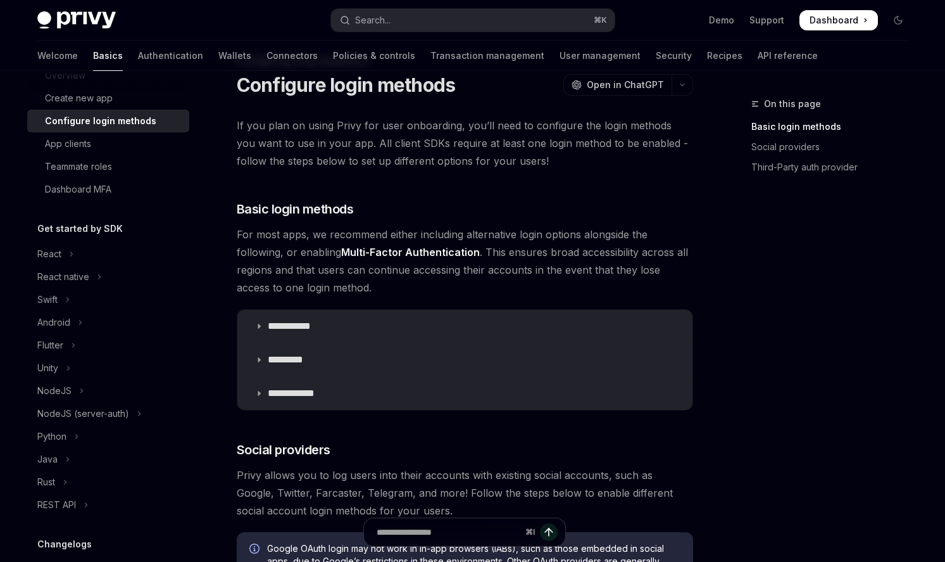
scroll to position [87, 0]
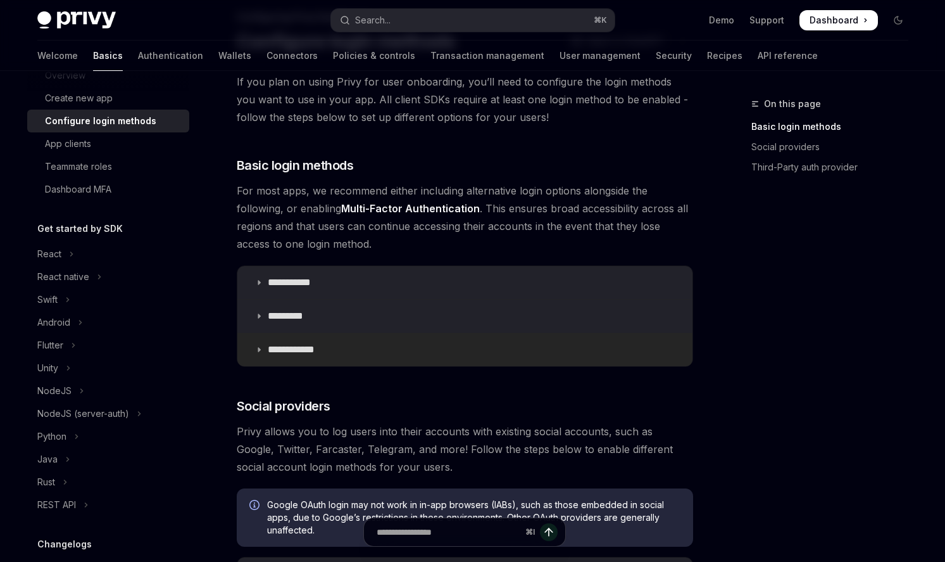
click at [311, 351] on p "**********" at bounding box center [296, 349] width 56 height 13
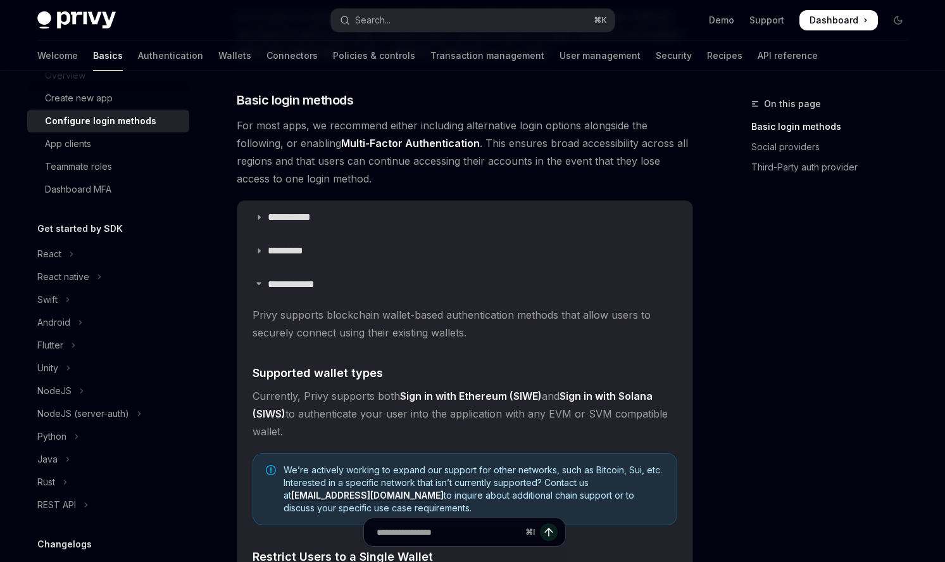
scroll to position [148, 0]
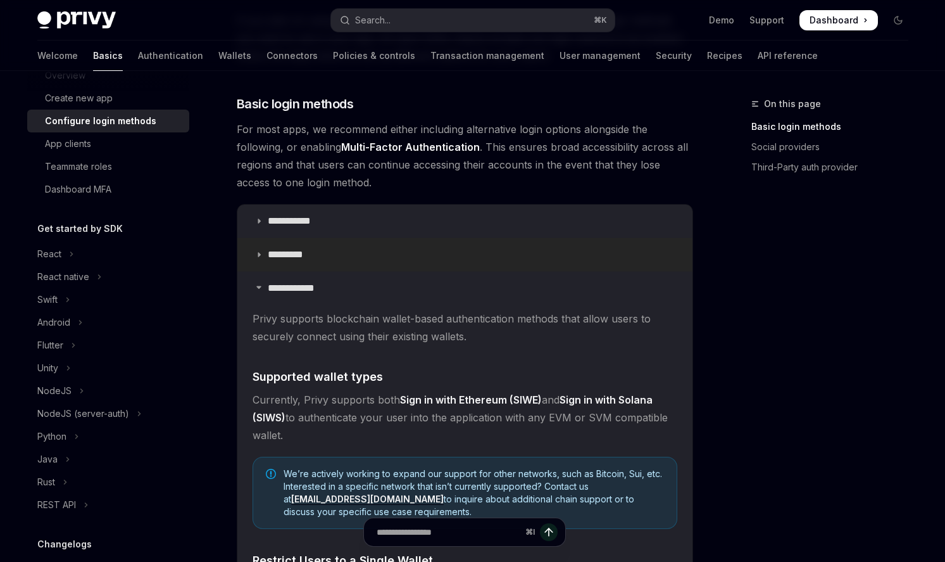
click at [324, 259] on summary "*********" at bounding box center [464, 254] width 455 height 33
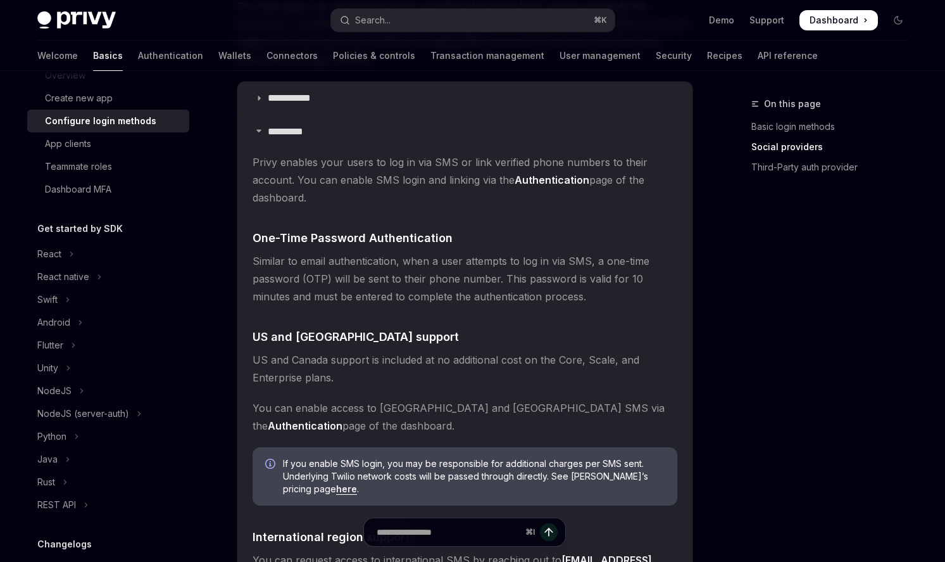
scroll to position [122, 0]
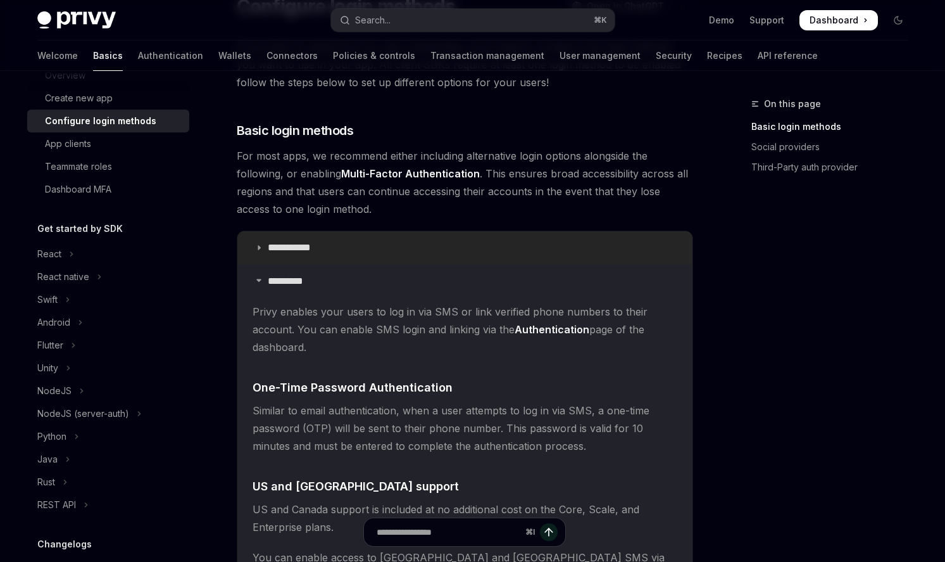
click at [308, 244] on p "**********" at bounding box center [294, 247] width 53 height 13
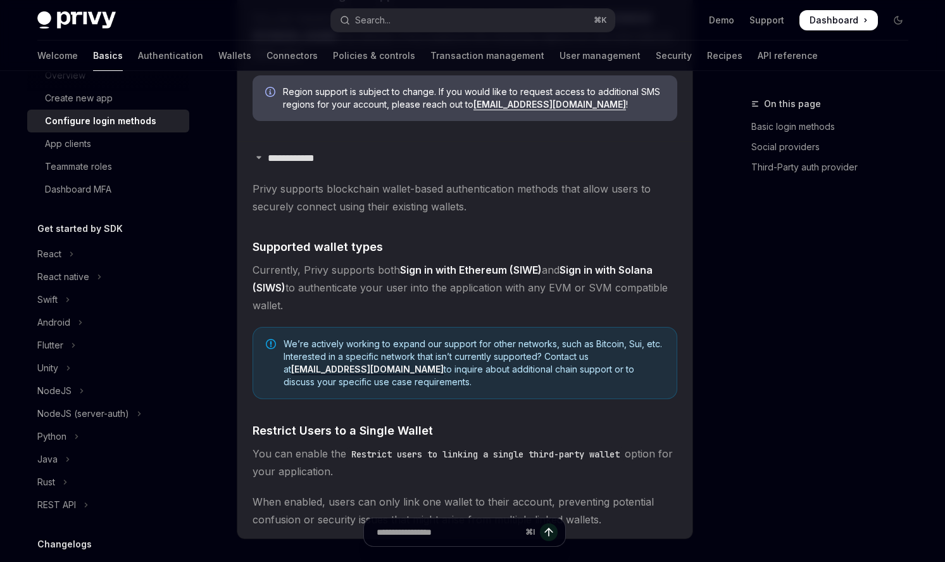
scroll to position [1334, 0]
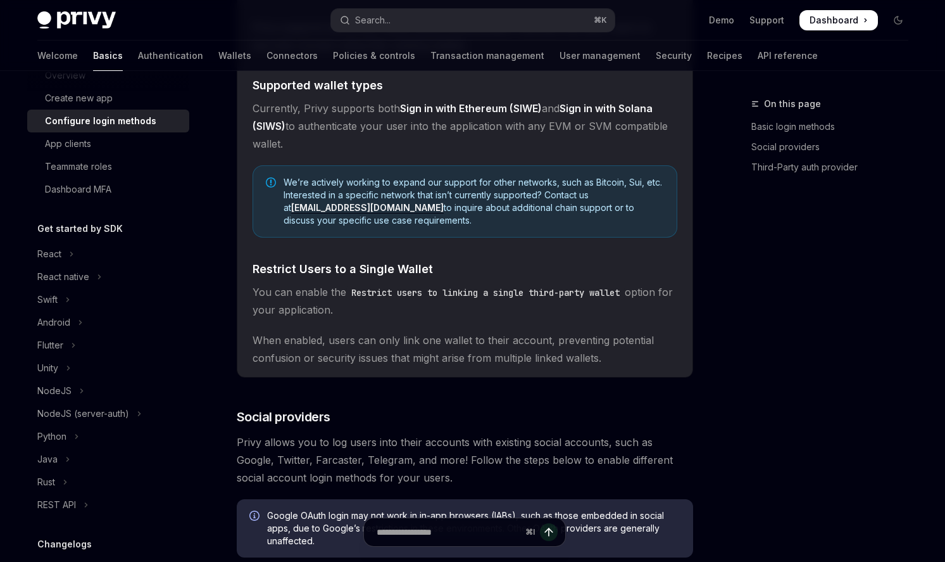
type textarea "*"
